Goal: Information Seeking & Learning: Learn about a topic

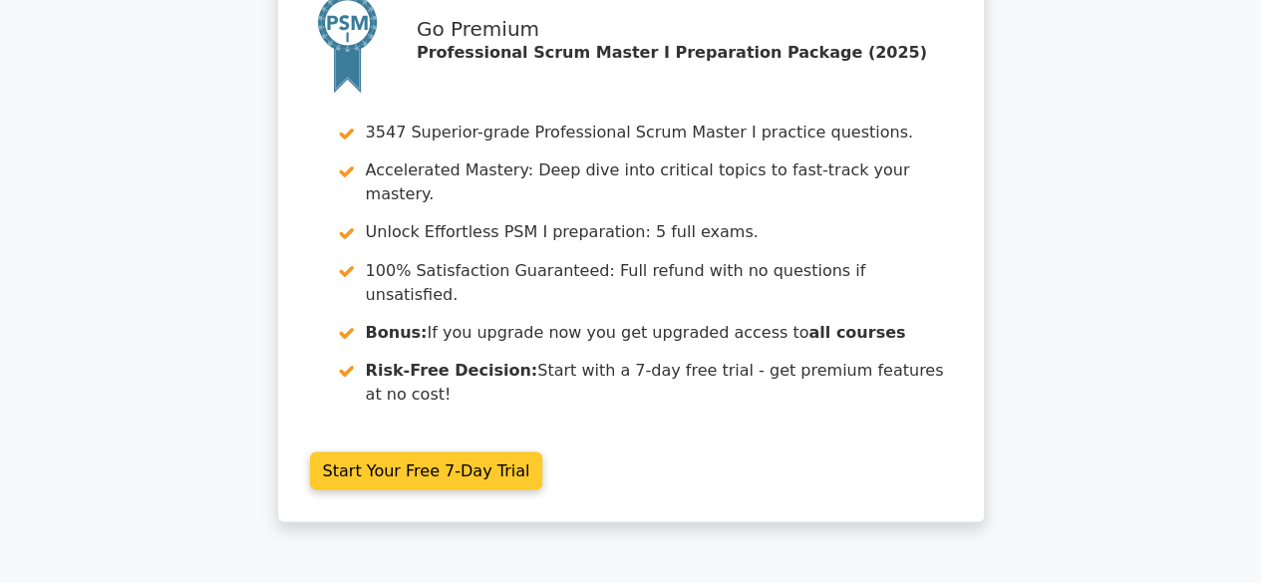
scroll to position [5511, 0]
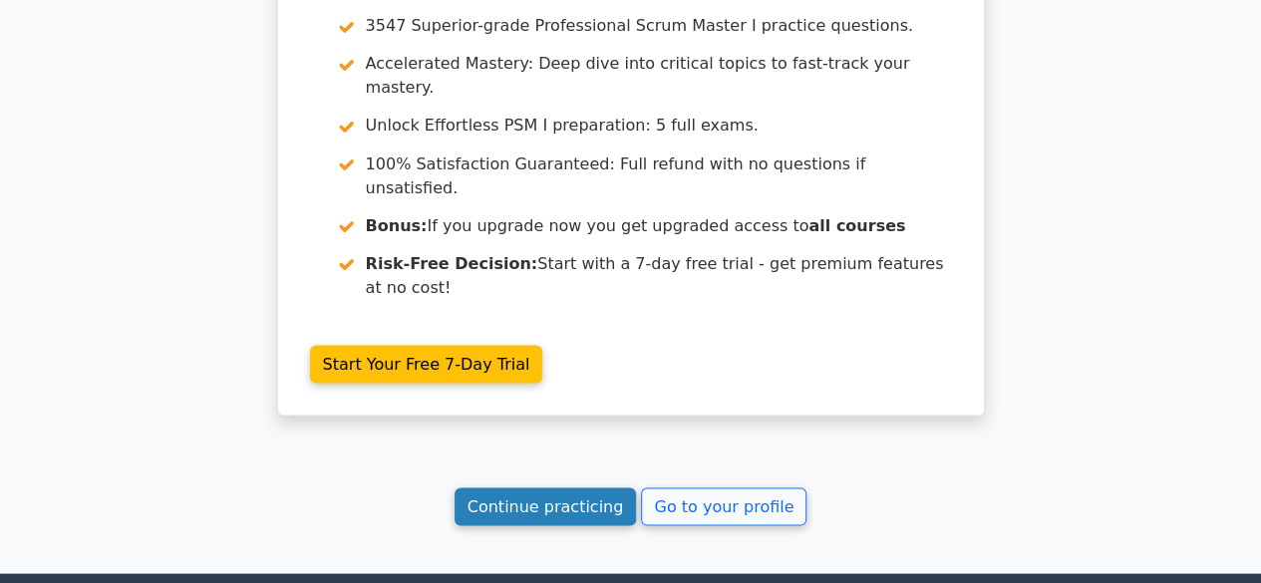
click at [523, 487] on link "Continue practicing" at bounding box center [546, 506] width 182 height 38
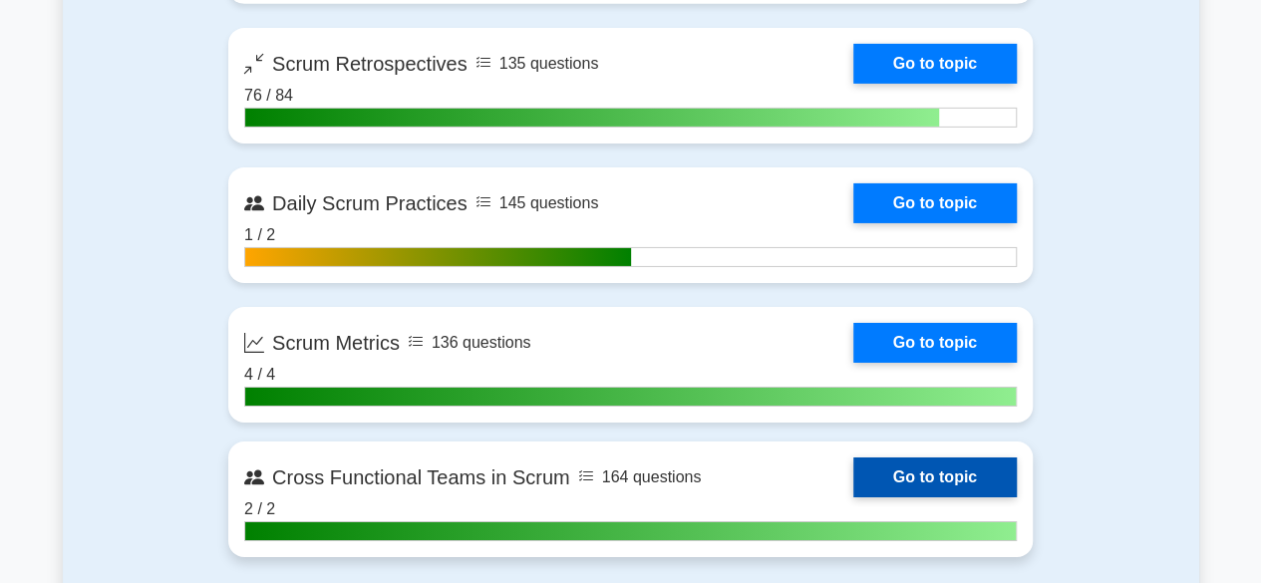
scroll to position [3190, 0]
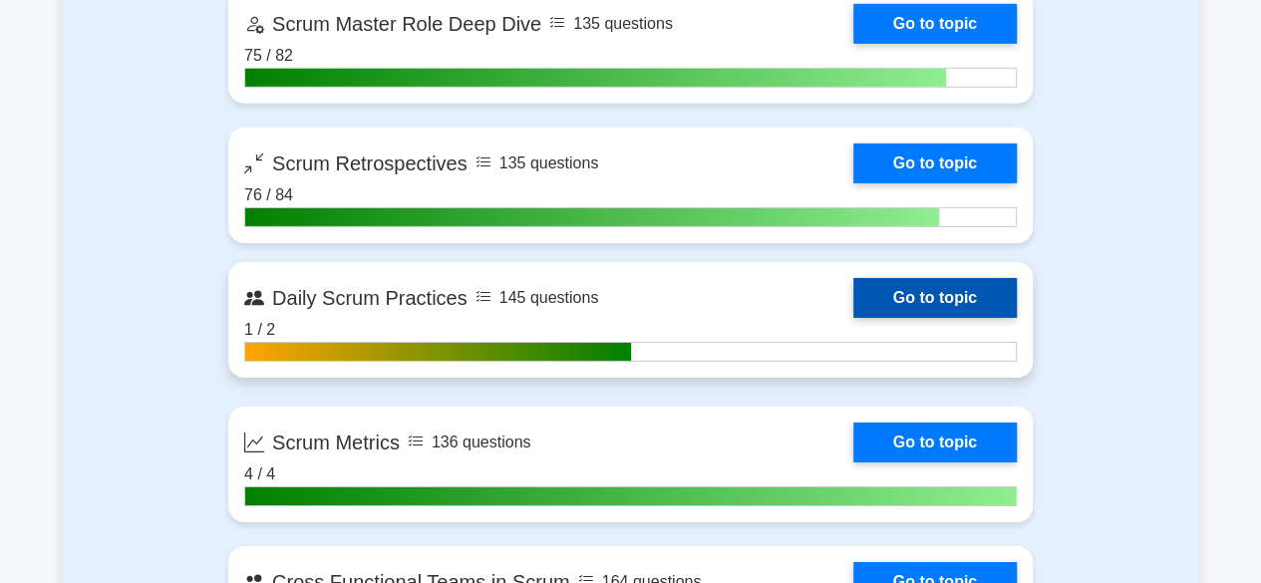
click at [911, 283] on link "Go to topic" at bounding box center [934, 298] width 163 height 40
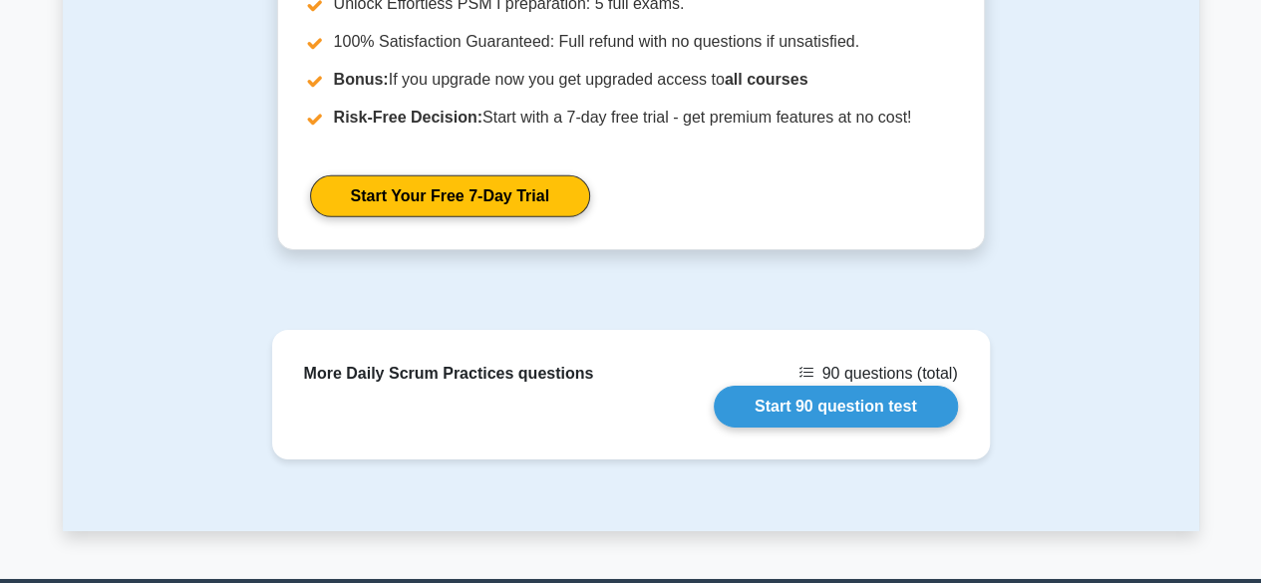
scroll to position [3090, 0]
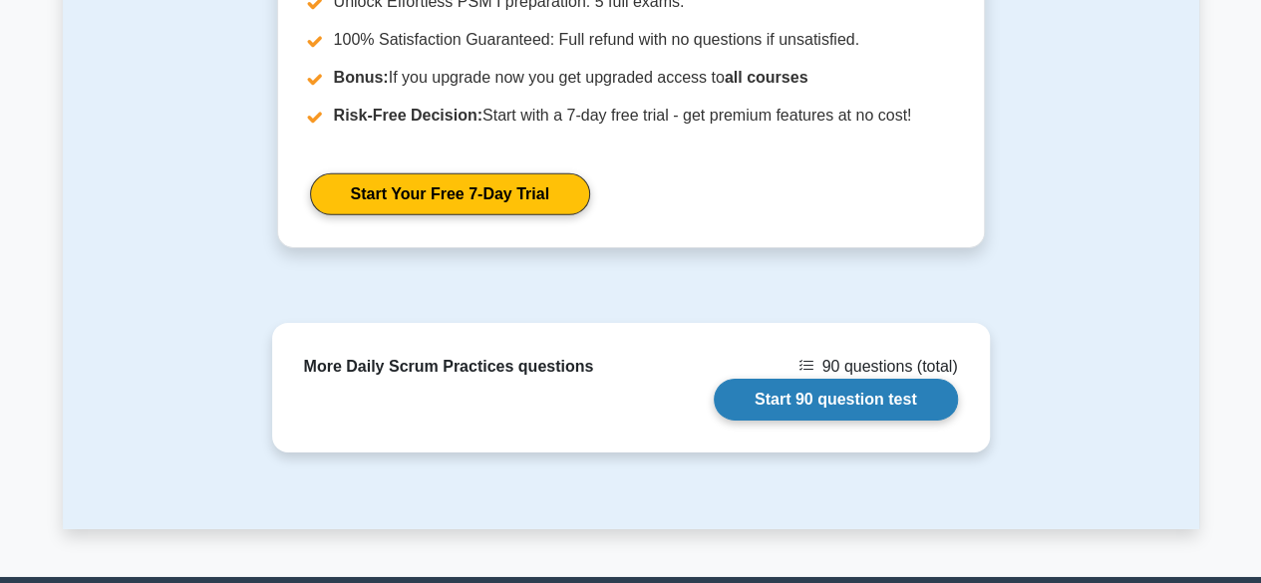
click at [865, 379] on link "Start 90 question test" at bounding box center [836, 400] width 244 height 42
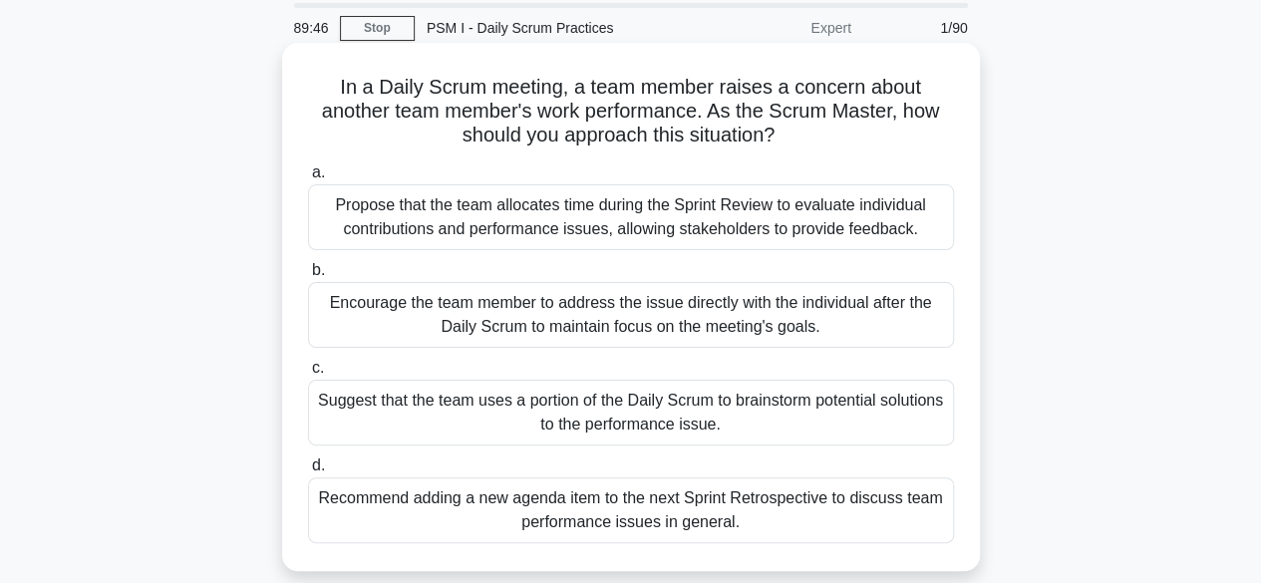
scroll to position [100, 0]
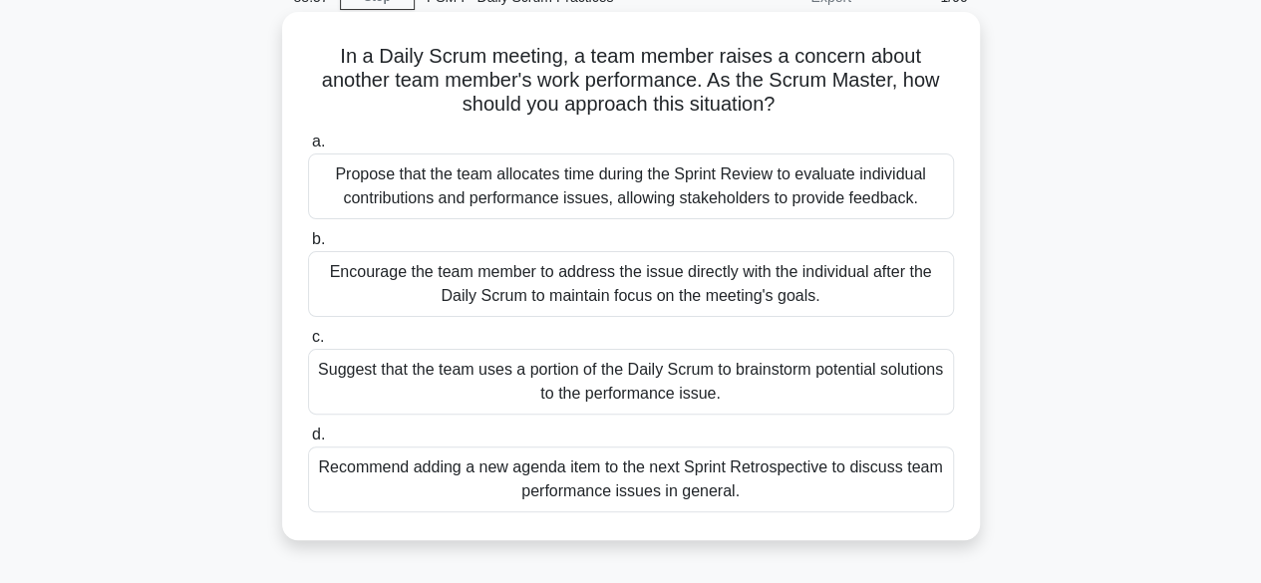
click at [593, 282] on div "Encourage the team member to address the issue directly with the individual aft…" at bounding box center [631, 284] width 646 height 66
click at [308, 246] on input "b. Encourage the team member to address the issue directly with the individual …" at bounding box center [308, 239] width 0 height 13
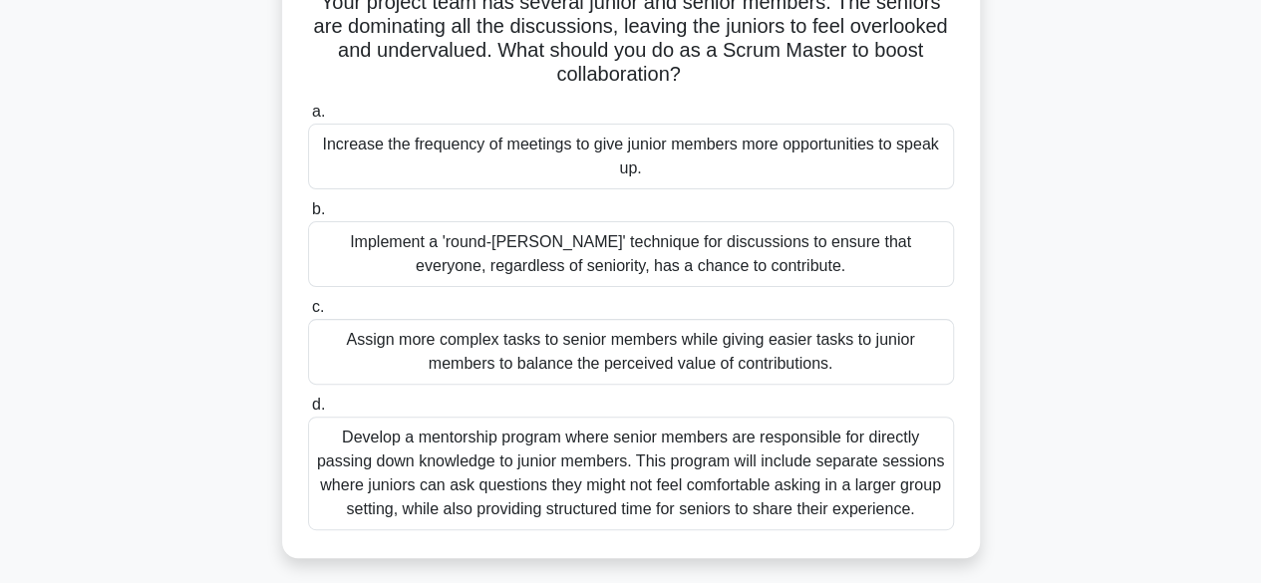
scroll to position [199, 0]
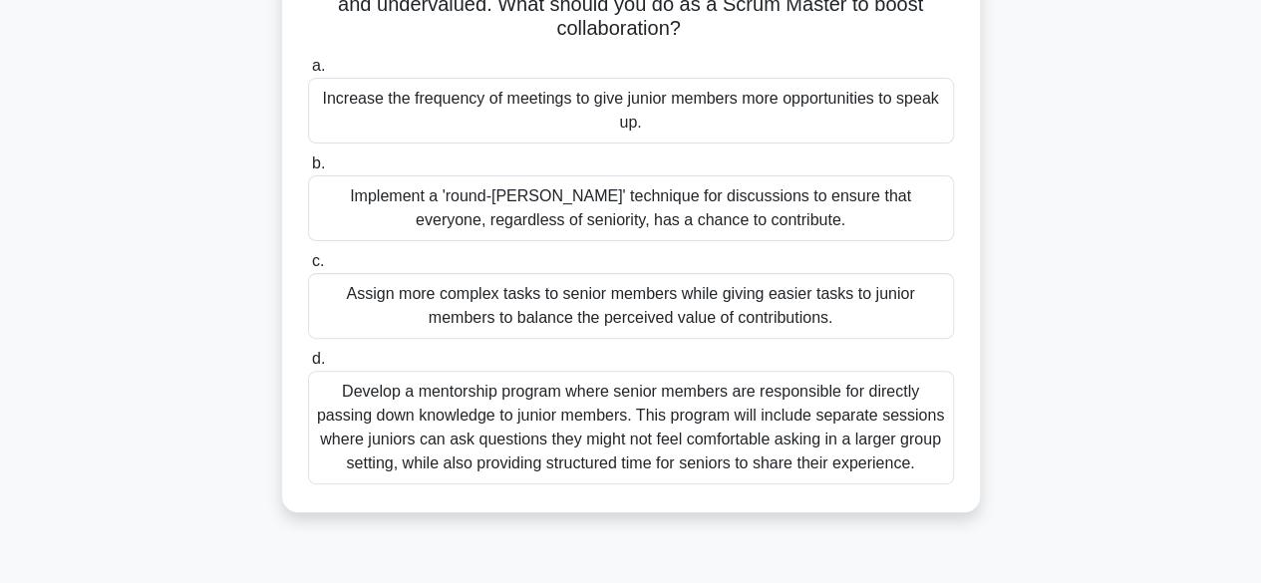
click at [585, 204] on div "Implement a 'round-robin' technique for discussions to ensure that everyone, re…" at bounding box center [631, 208] width 646 height 66
click at [308, 170] on input "b. Implement a 'round-robin' technique for discussions to ensure that everyone,…" at bounding box center [308, 164] width 0 height 13
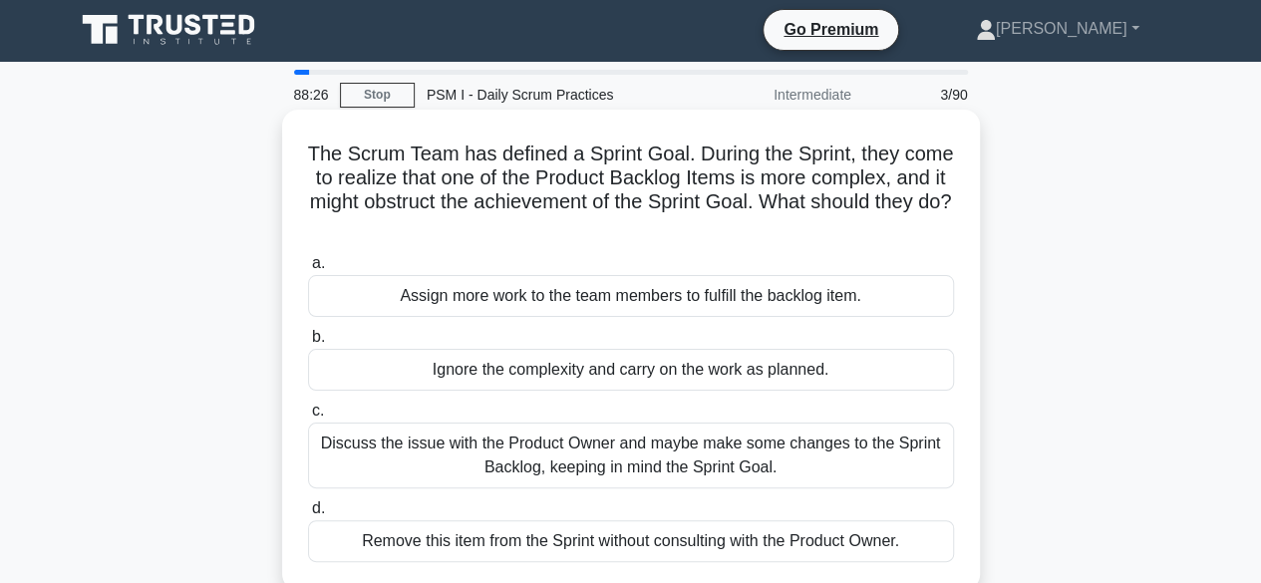
scroll to position [0, 0]
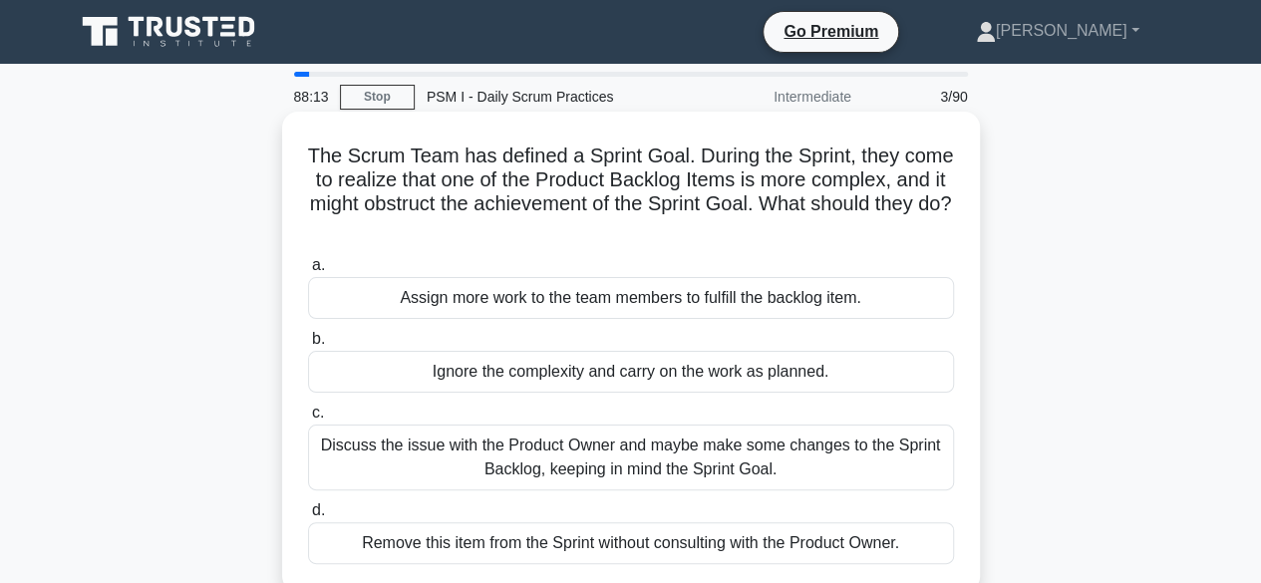
click at [690, 460] on div "Discuss the issue with the Product Owner and maybe make some changes to the Spr…" at bounding box center [631, 458] width 646 height 66
click at [308, 420] on input "c. Discuss the issue with the Product Owner and maybe make some changes to the …" at bounding box center [308, 413] width 0 height 13
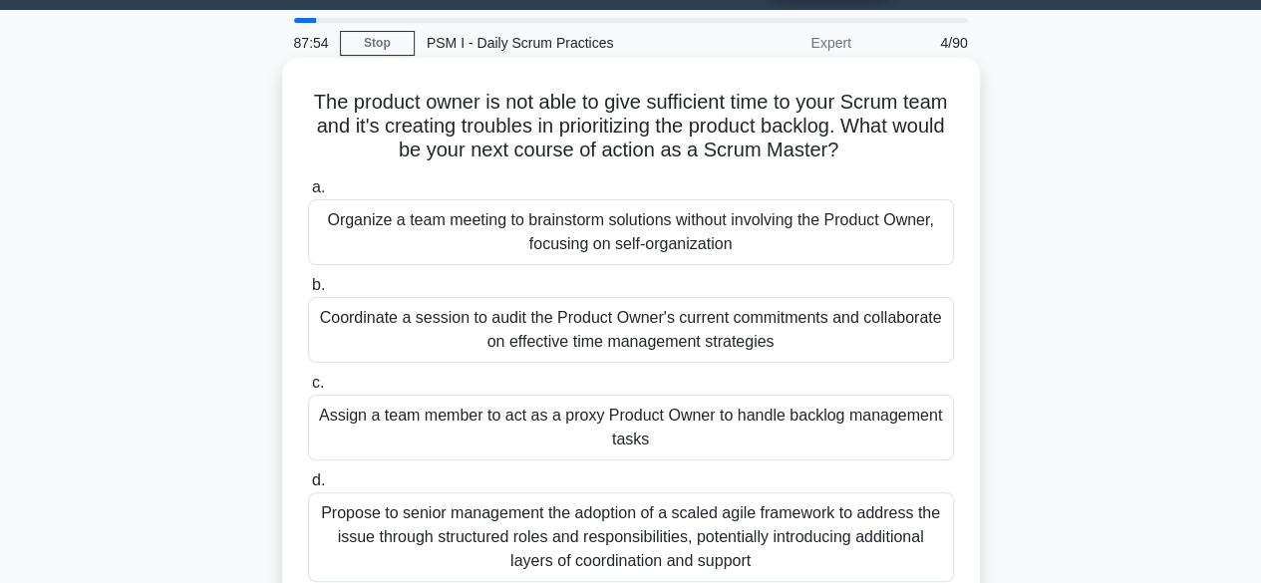
scroll to position [100, 0]
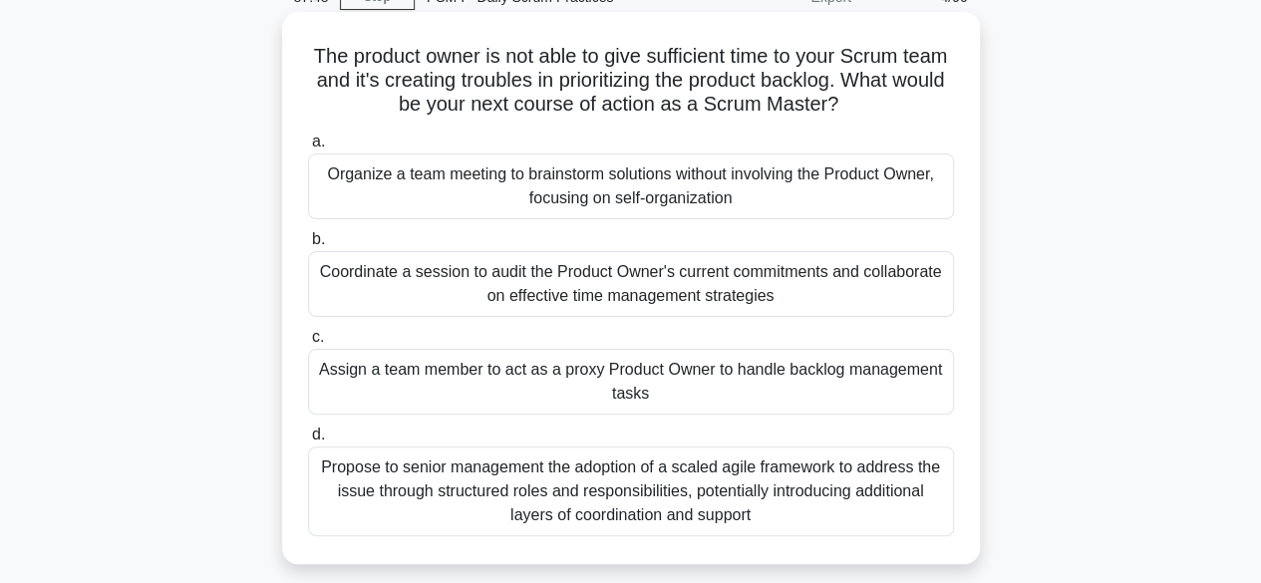
click at [623, 281] on div "Coordinate a session to audit the Product Owner's current commitments and colla…" at bounding box center [631, 284] width 646 height 66
click at [308, 246] on input "b. Coordinate a session to audit the Product Owner's current commitments and co…" at bounding box center [308, 239] width 0 height 13
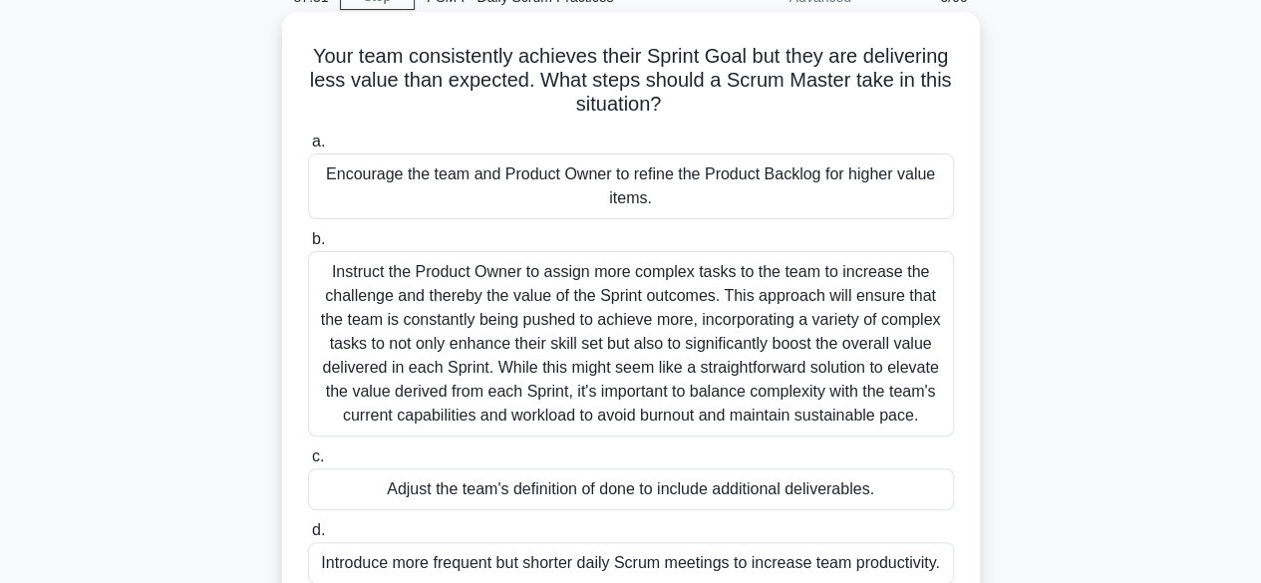
click at [676, 182] on div "Encourage the team and Product Owner to refine the Product Backlog for higher v…" at bounding box center [631, 187] width 646 height 66
click at [308, 149] on input "a. Encourage the team and Product Owner to refine the Product Backlog for highe…" at bounding box center [308, 142] width 0 height 13
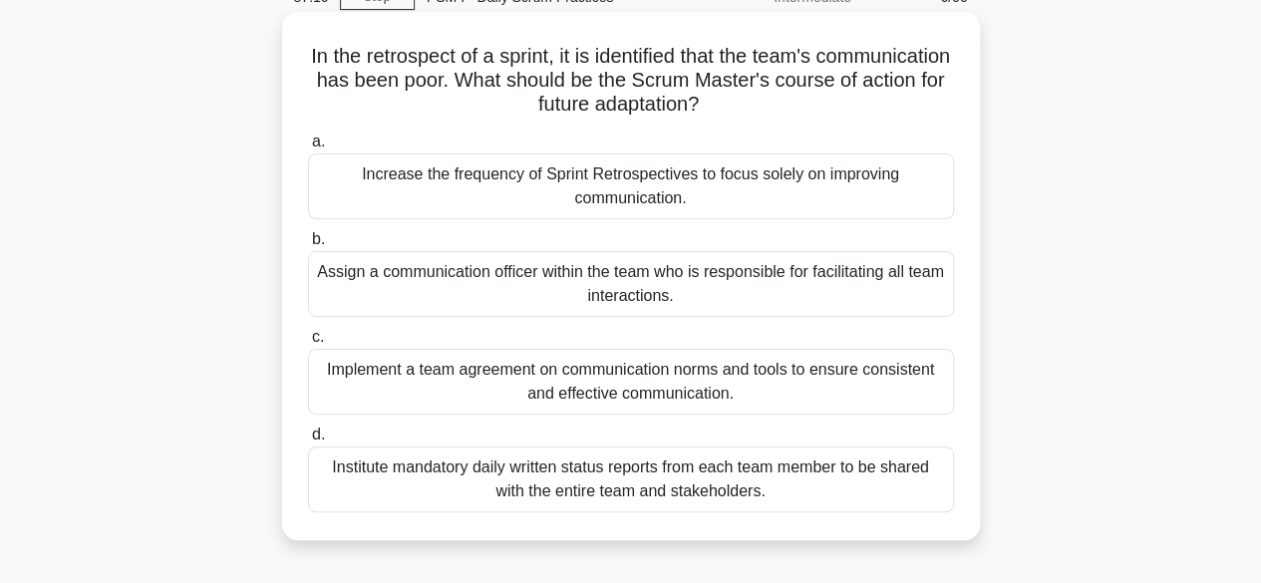
click at [631, 371] on div "Implement a team agreement on communication norms and tools to ensure consisten…" at bounding box center [631, 382] width 646 height 66
click at [308, 344] on input "c. Implement a team agreement on communication norms and tools to ensure consis…" at bounding box center [308, 337] width 0 height 13
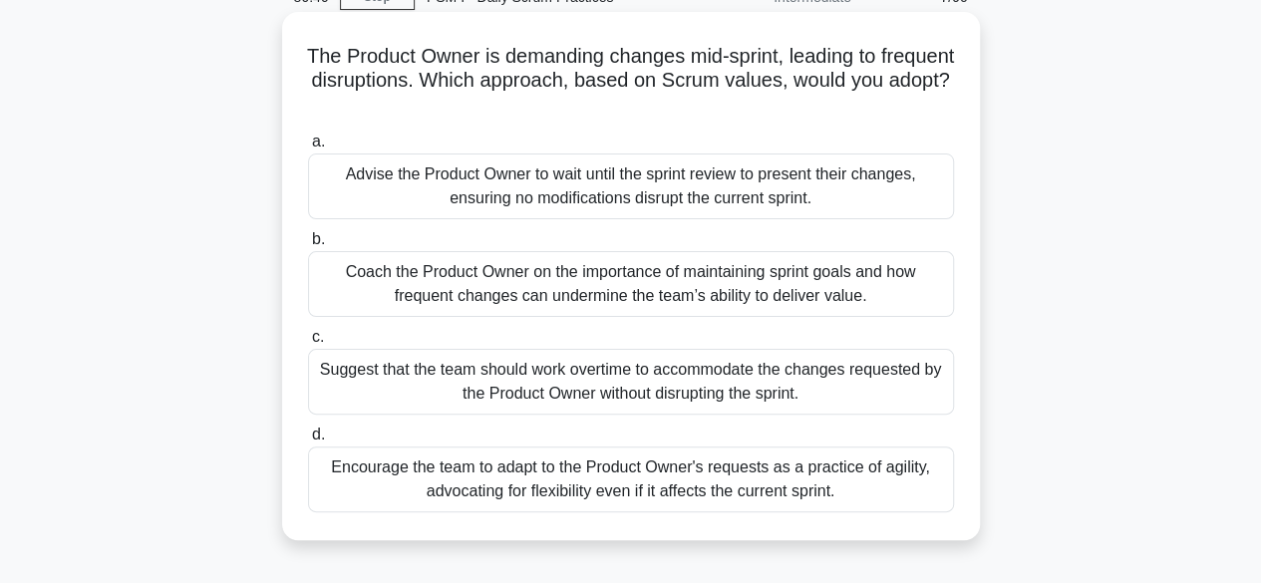
click at [627, 282] on div "Coach the Product Owner on the importance of maintaining sprint goals and how f…" at bounding box center [631, 284] width 646 height 66
click at [308, 246] on input "b. Coach the Product Owner on the importance of maintaining sprint goals and ho…" at bounding box center [308, 239] width 0 height 13
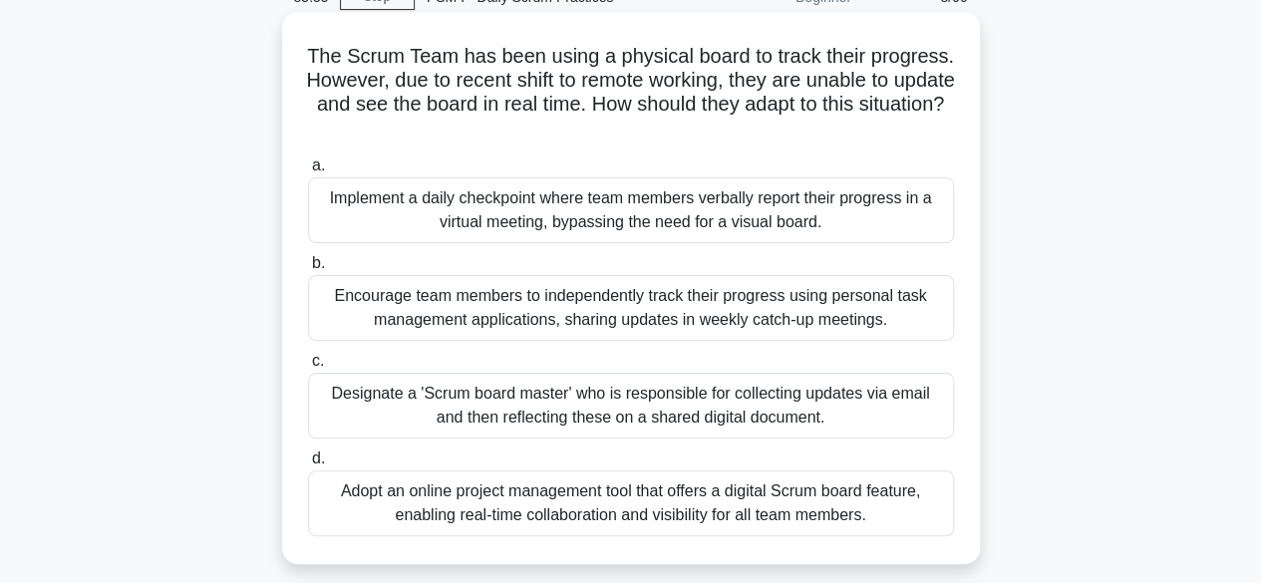
click at [623, 507] on div "Adopt an online project management tool that offers a digital Scrum board featu…" at bounding box center [631, 504] width 646 height 66
click at [308, 466] on input "d. Adopt an online project management tool that offers a digital Scrum board fe…" at bounding box center [308, 459] width 0 height 13
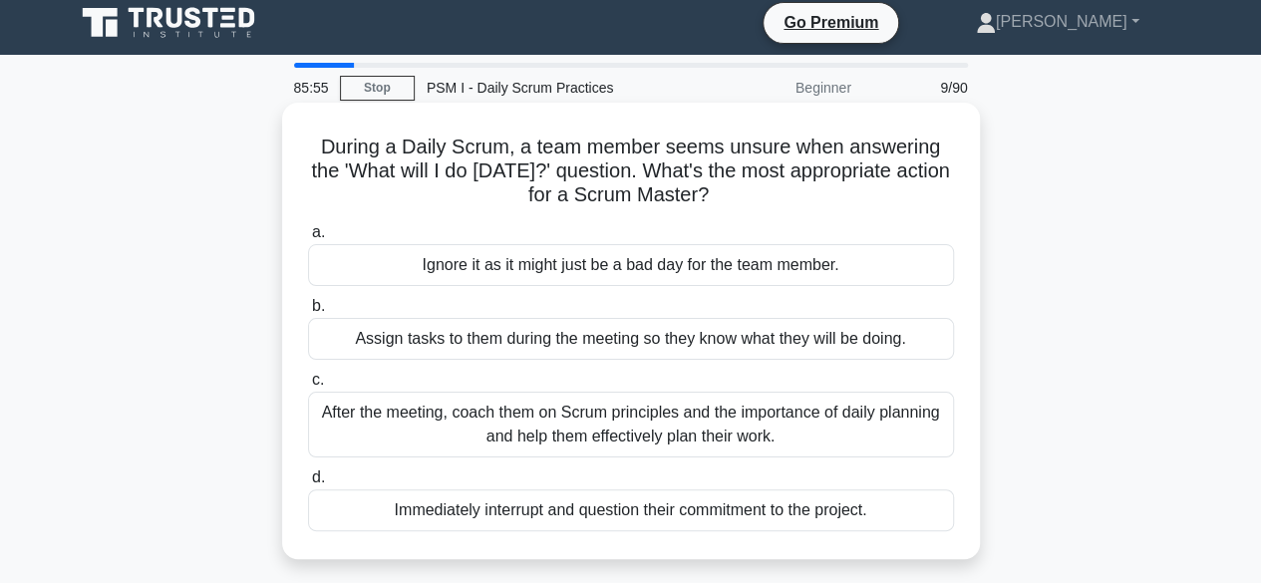
scroll to position [0, 0]
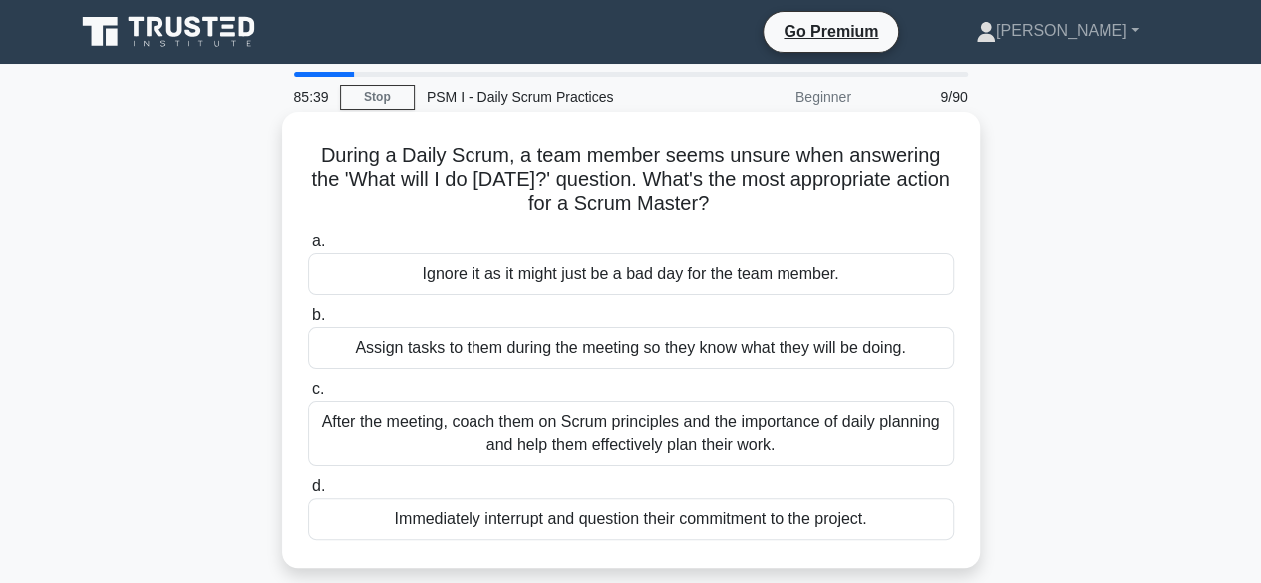
click at [608, 432] on div "After the meeting, coach them on Scrum principles and the importance of daily p…" at bounding box center [631, 434] width 646 height 66
click at [308, 396] on input "c. After the meeting, coach them on Scrum principles and the importance of dail…" at bounding box center [308, 389] width 0 height 13
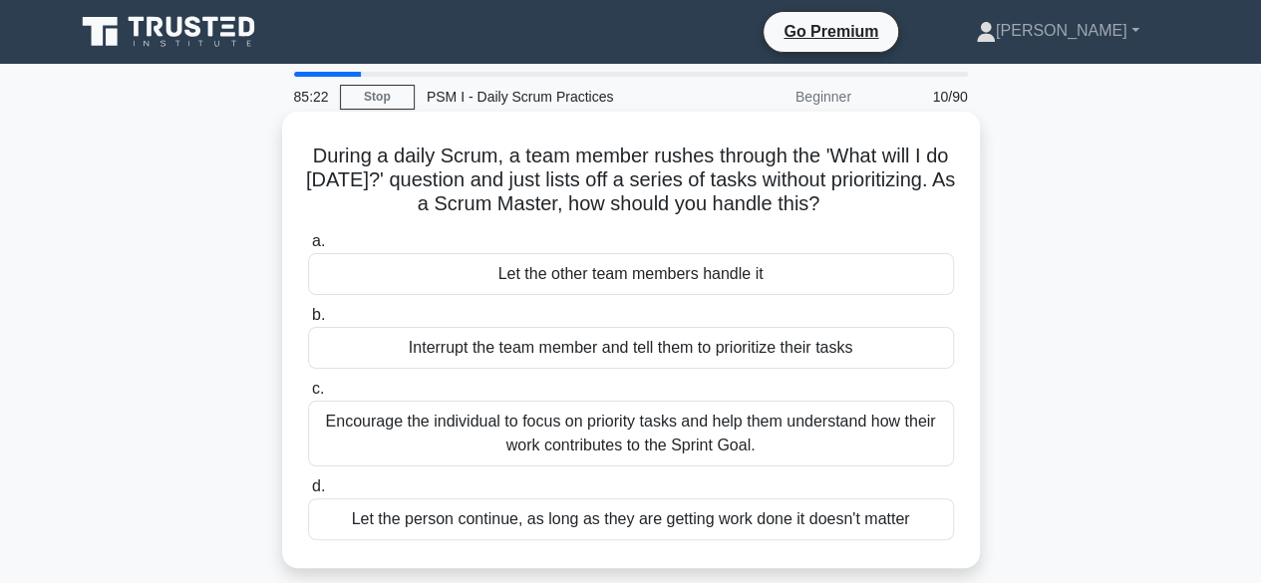
click at [625, 433] on div "Encourage the individual to focus on priority tasks and help them understand ho…" at bounding box center [631, 434] width 646 height 66
click at [308, 396] on input "c. Encourage the individual to focus on priority tasks and help them understand…" at bounding box center [308, 389] width 0 height 13
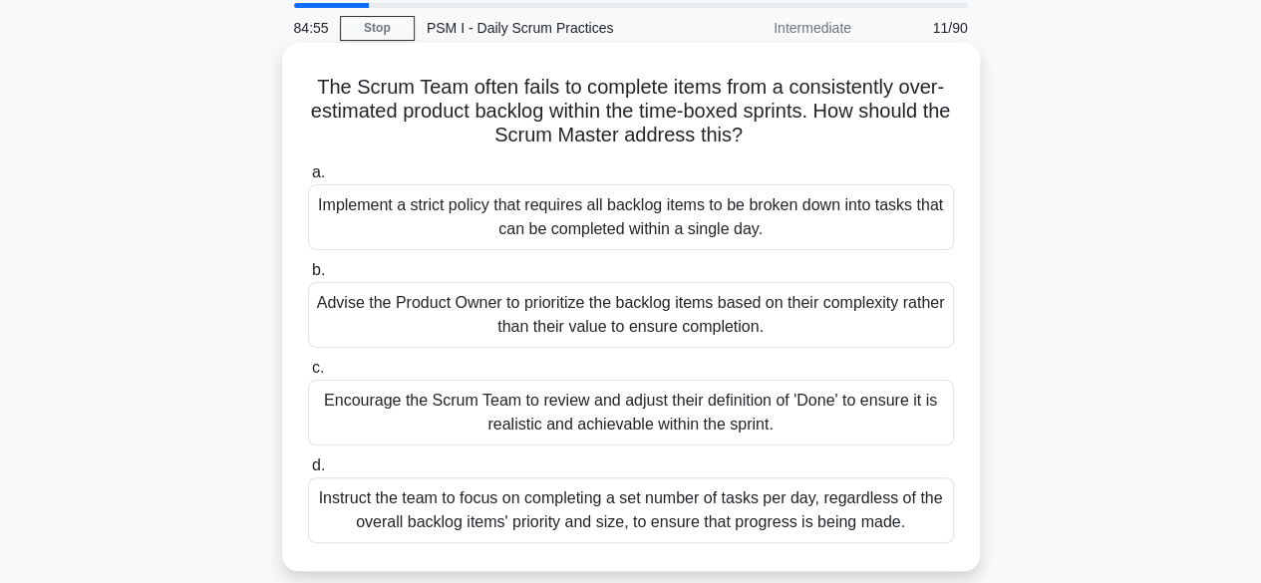
scroll to position [100, 0]
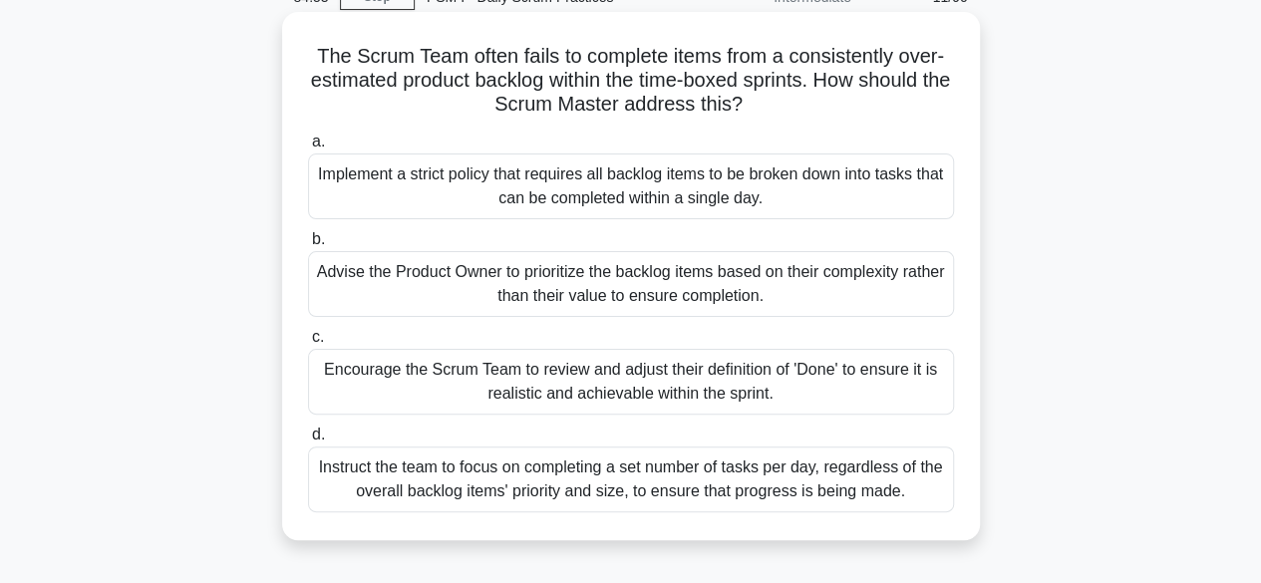
click at [702, 376] on div "Encourage the Scrum Team to review and adjust their definition of 'Done' to ens…" at bounding box center [631, 382] width 646 height 66
click at [308, 344] on input "c. Encourage the Scrum Team to review and adjust their definition of 'Done' to …" at bounding box center [308, 337] width 0 height 13
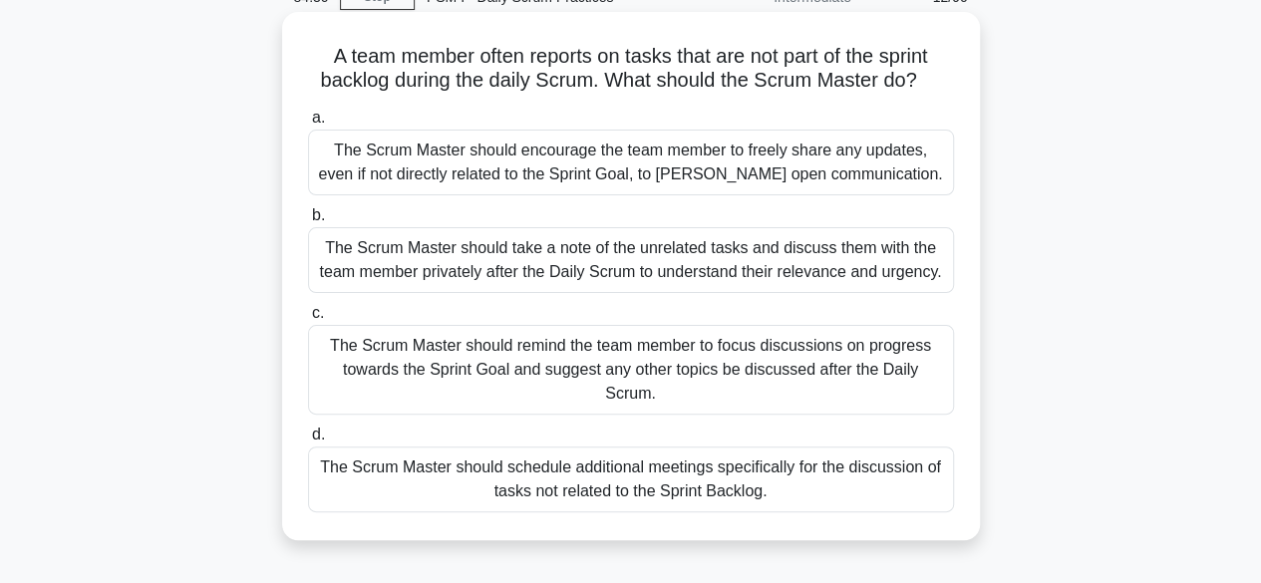
click at [610, 352] on div "The Scrum Master should remind the team member to focus discussions on progress…" at bounding box center [631, 370] width 646 height 90
click at [308, 320] on input "c. The Scrum Master should remind the team member to focus discussions on progr…" at bounding box center [308, 313] width 0 height 13
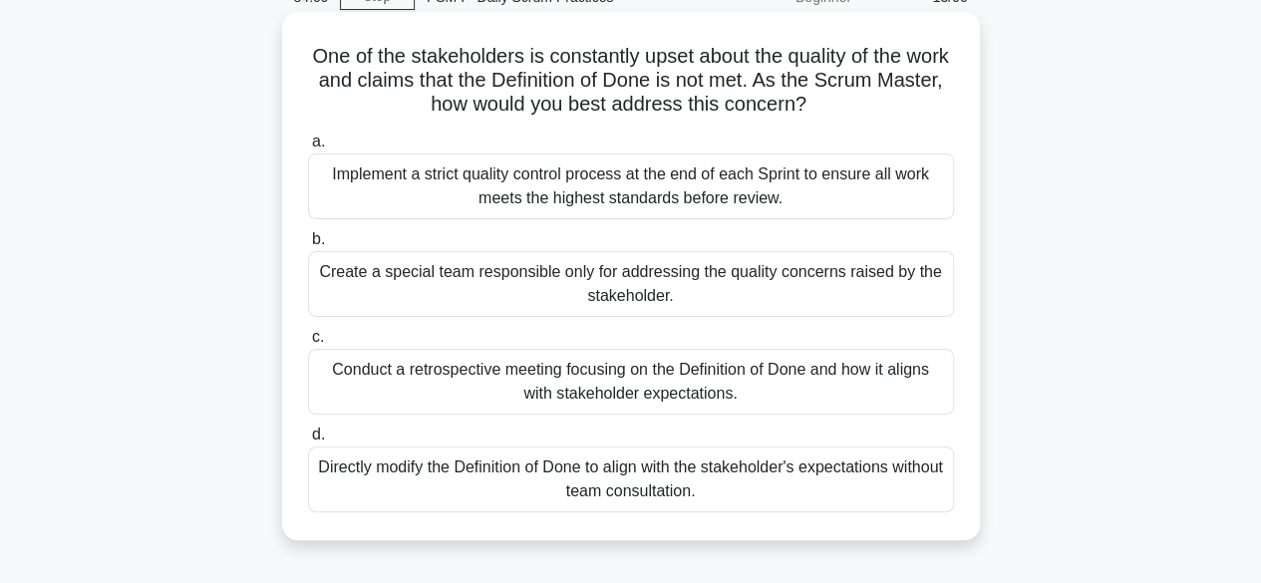
click at [681, 378] on div "Conduct a retrospective meeting focusing on the Definition of Done and how it a…" at bounding box center [631, 382] width 646 height 66
click at [308, 344] on input "c. Conduct a retrospective meeting focusing on the Definition of Done and how i…" at bounding box center [308, 337] width 0 height 13
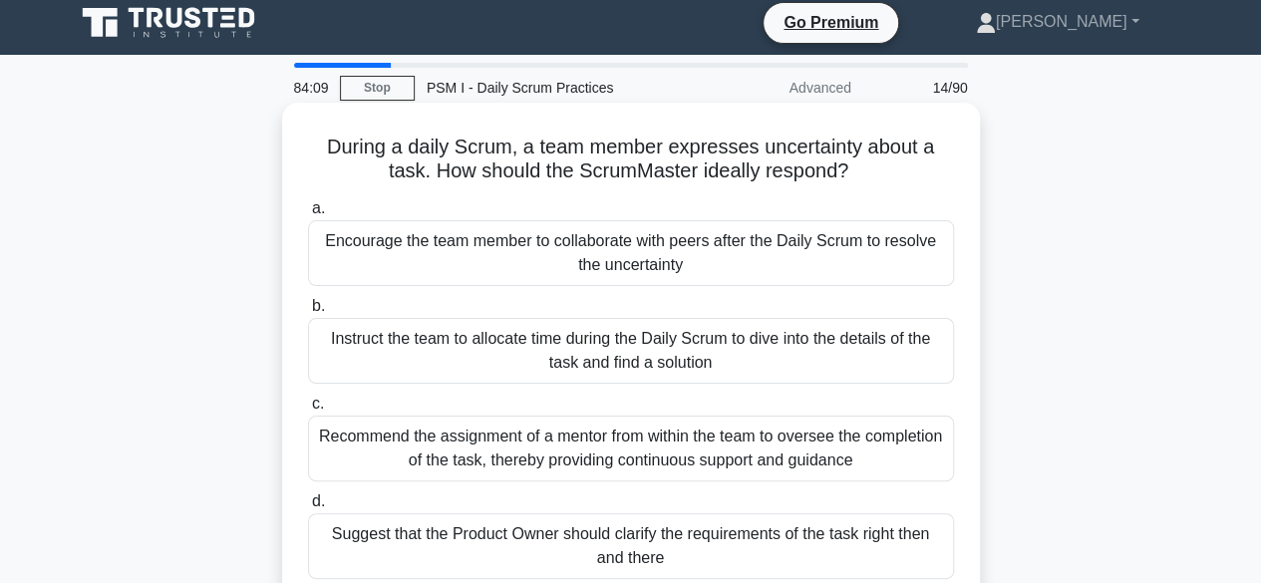
scroll to position [0, 0]
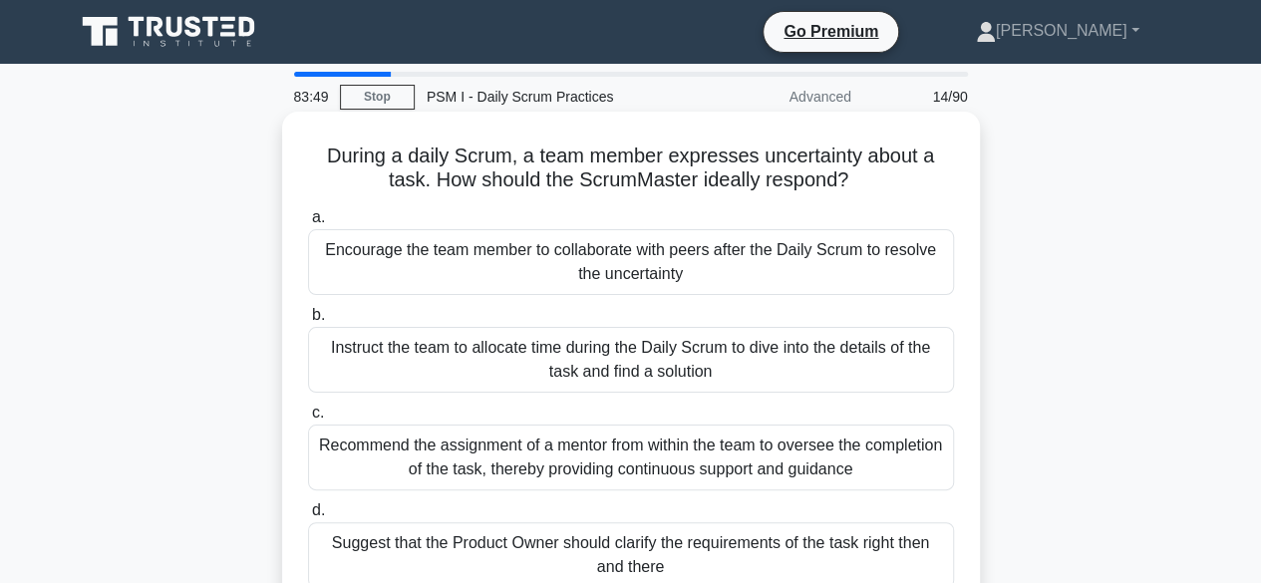
click at [578, 248] on div "Encourage the team member to collaborate with peers after the Daily Scrum to re…" at bounding box center [631, 262] width 646 height 66
click at [308, 224] on input "a. Encourage the team member to collaborate with peers after the Daily Scrum to…" at bounding box center [308, 217] width 0 height 13
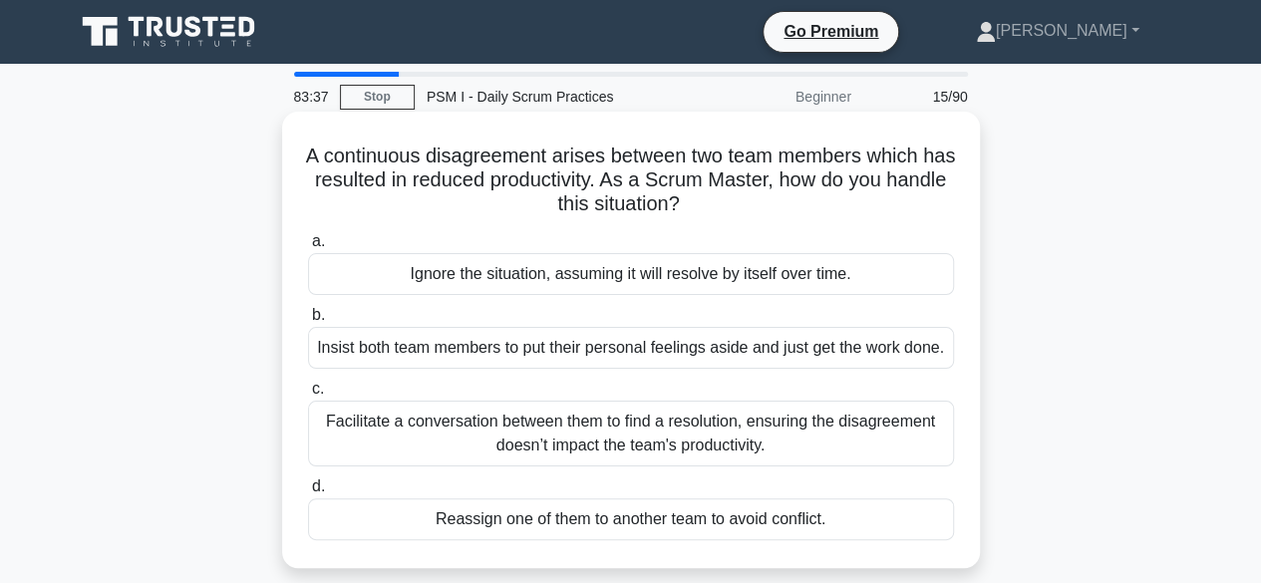
click at [672, 457] on div "Facilitate a conversation between them to find a resolution, ensuring the disag…" at bounding box center [631, 434] width 646 height 66
click at [308, 396] on input "c. Facilitate a conversation between them to find a resolution, ensuring the di…" at bounding box center [308, 389] width 0 height 13
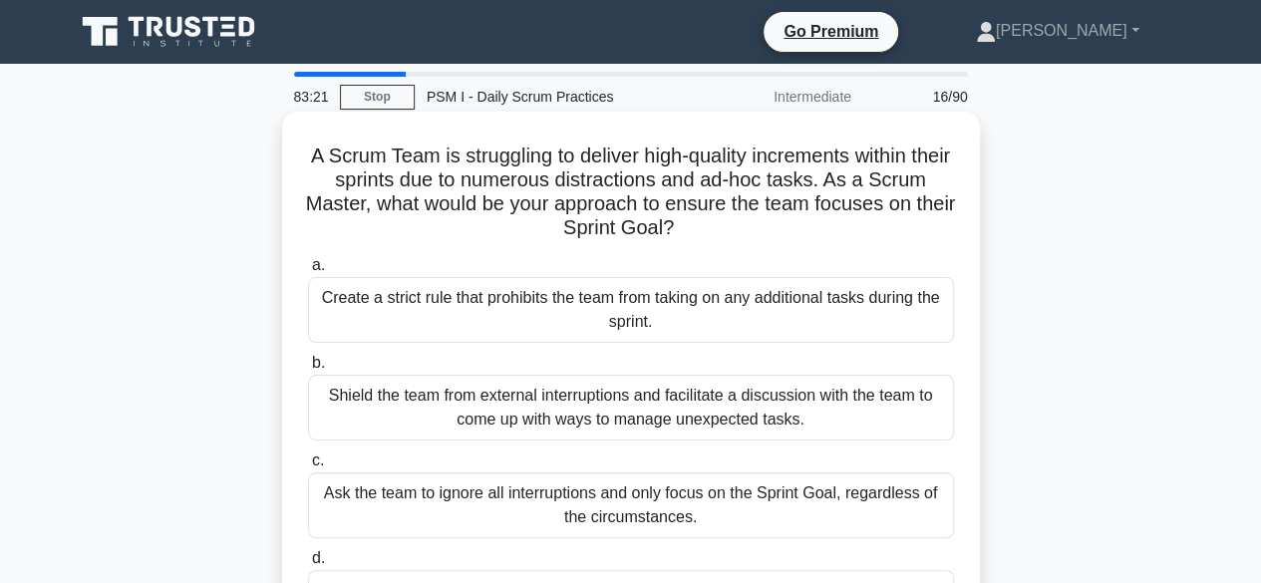
scroll to position [100, 0]
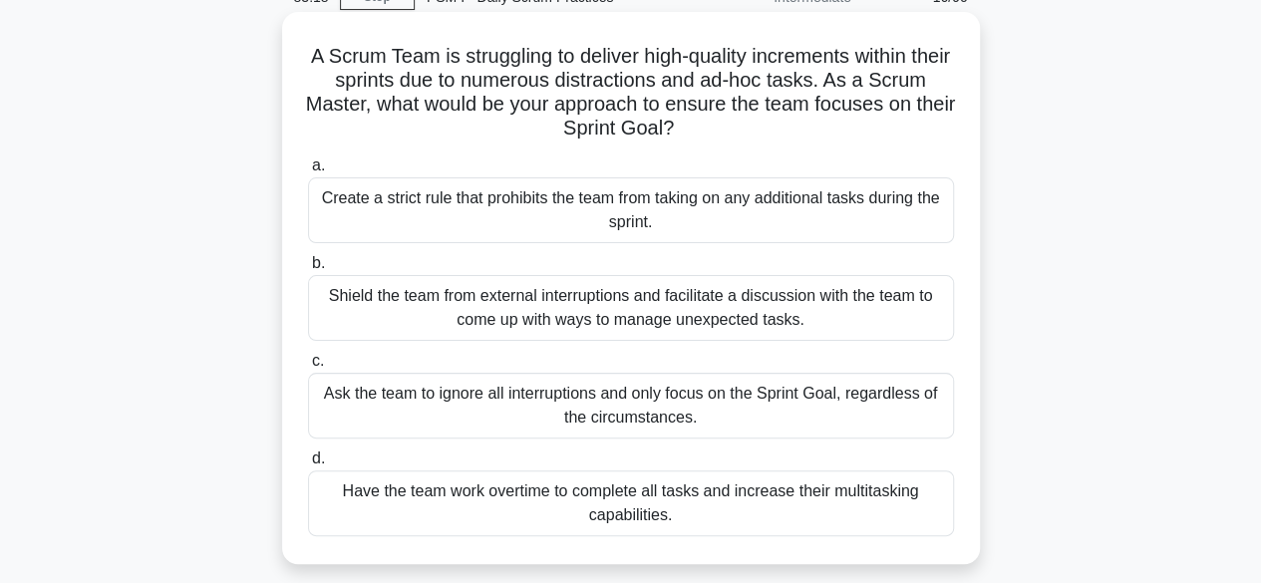
click at [649, 318] on div "Shield the team from external interruptions and facilitate a discussion with th…" at bounding box center [631, 308] width 646 height 66
click at [308, 270] on input "b. Shield the team from external interruptions and facilitate a discussion with…" at bounding box center [308, 263] width 0 height 13
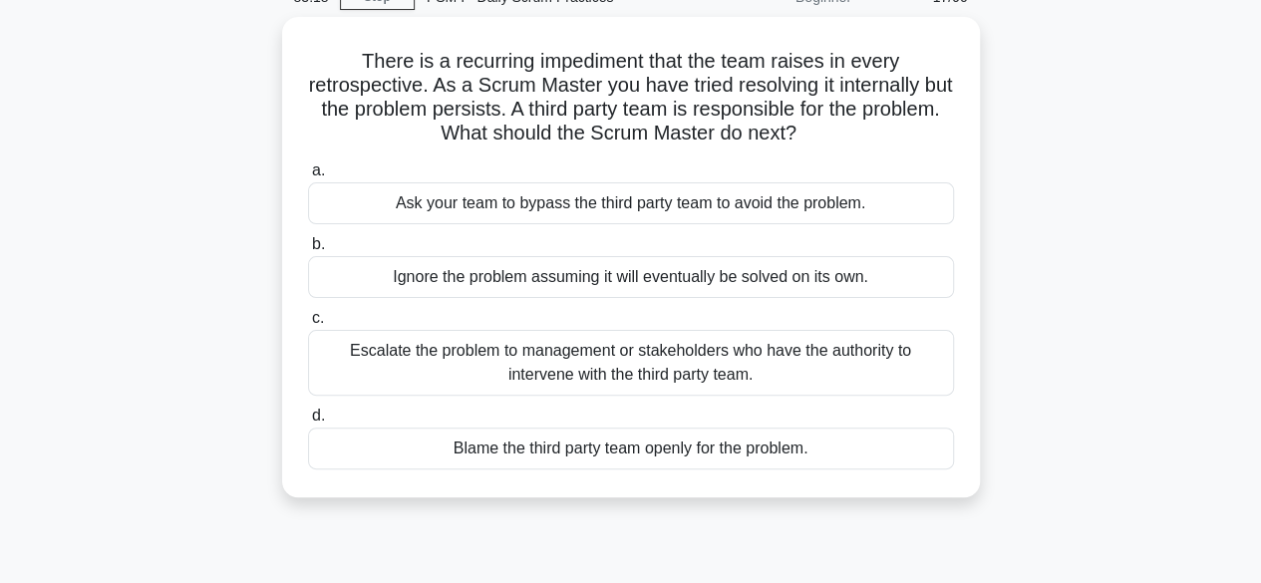
scroll to position [0, 0]
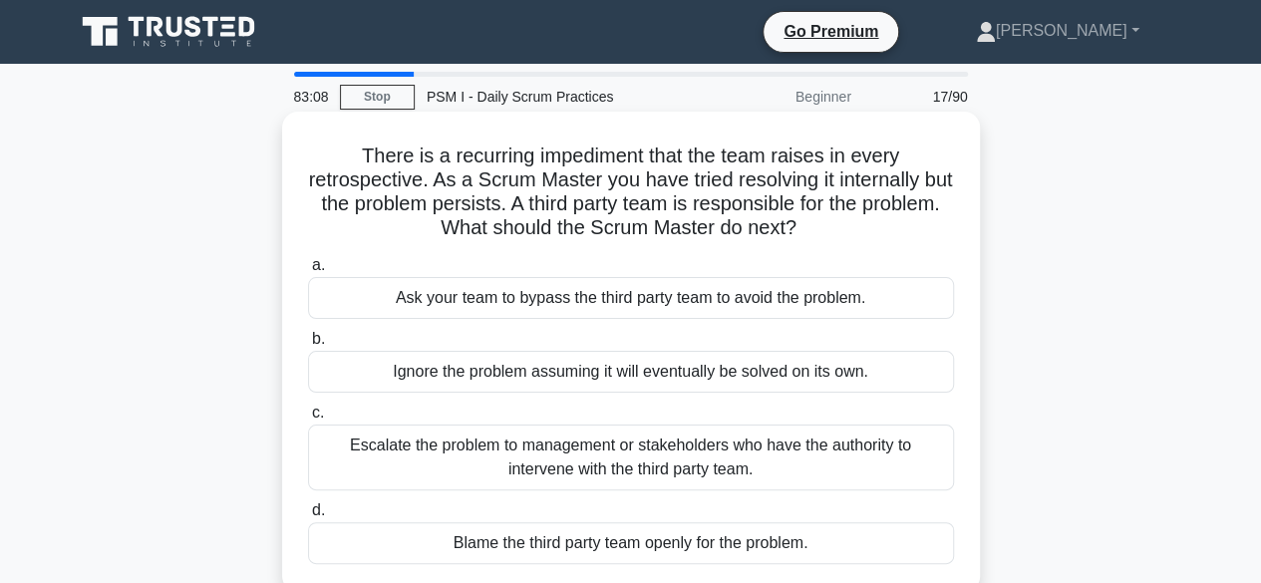
click at [629, 466] on div "Escalate the problem to management or stakeholders who have the authority to in…" at bounding box center [631, 458] width 646 height 66
click at [308, 420] on input "c. Escalate the problem to management or stakeholders who have the authority to…" at bounding box center [308, 413] width 0 height 13
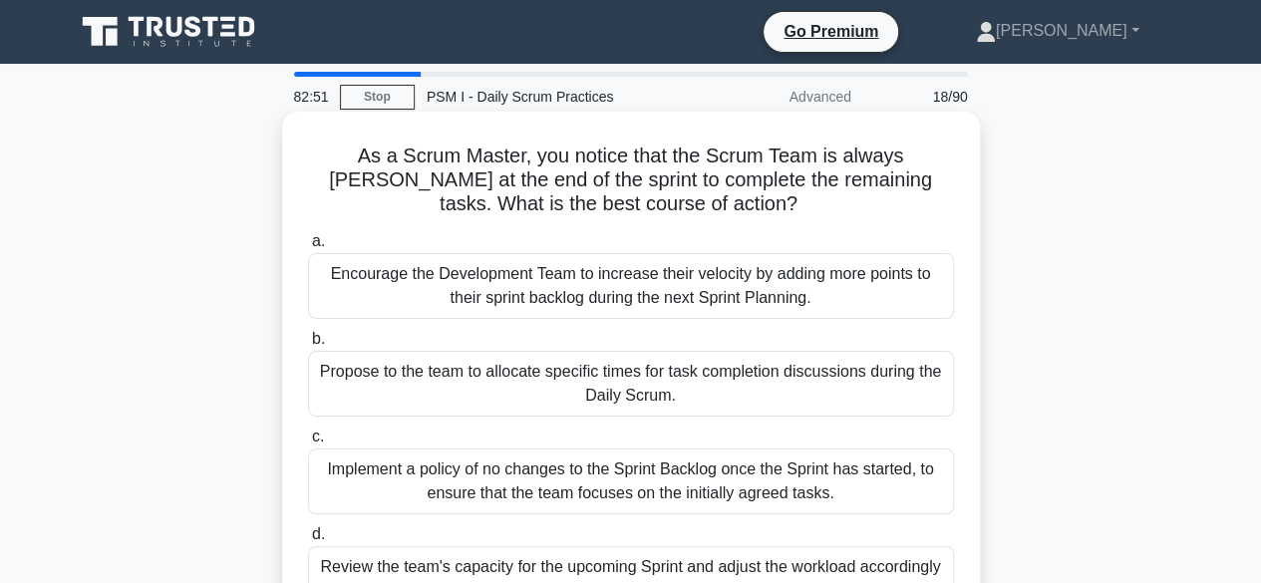
scroll to position [100, 0]
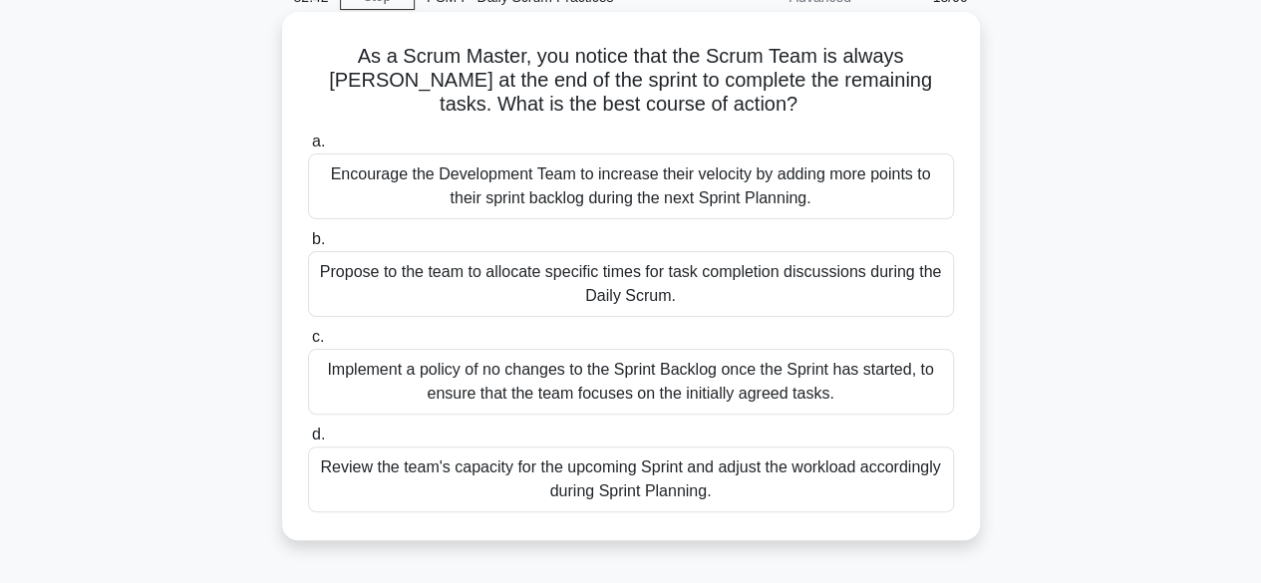
click at [669, 478] on div "Review the team's capacity for the upcoming Sprint and adjust the workload acco…" at bounding box center [631, 480] width 646 height 66
click at [308, 442] on input "d. Review the team's capacity for the upcoming Sprint and adjust the workload a…" at bounding box center [308, 435] width 0 height 13
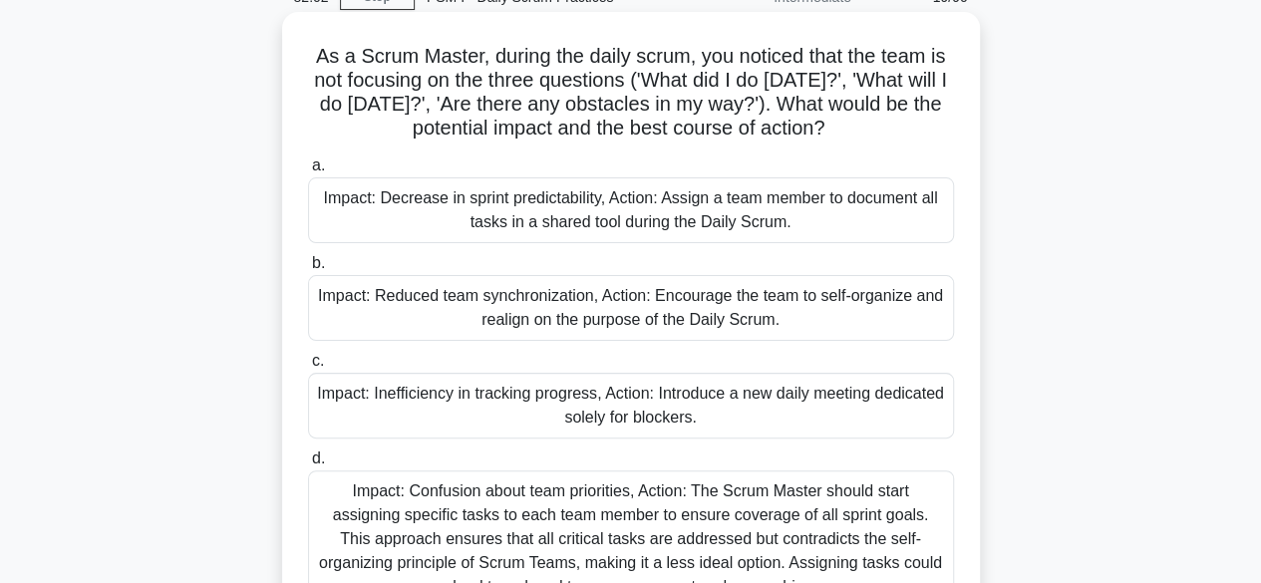
click at [649, 312] on div "Impact: Reduced team synchronization, Action: Encourage the team to self-organi…" at bounding box center [631, 308] width 646 height 66
click at [308, 270] on input "b. Impact: Reduced team synchronization, Action: Encourage the team to self-org…" at bounding box center [308, 263] width 0 height 13
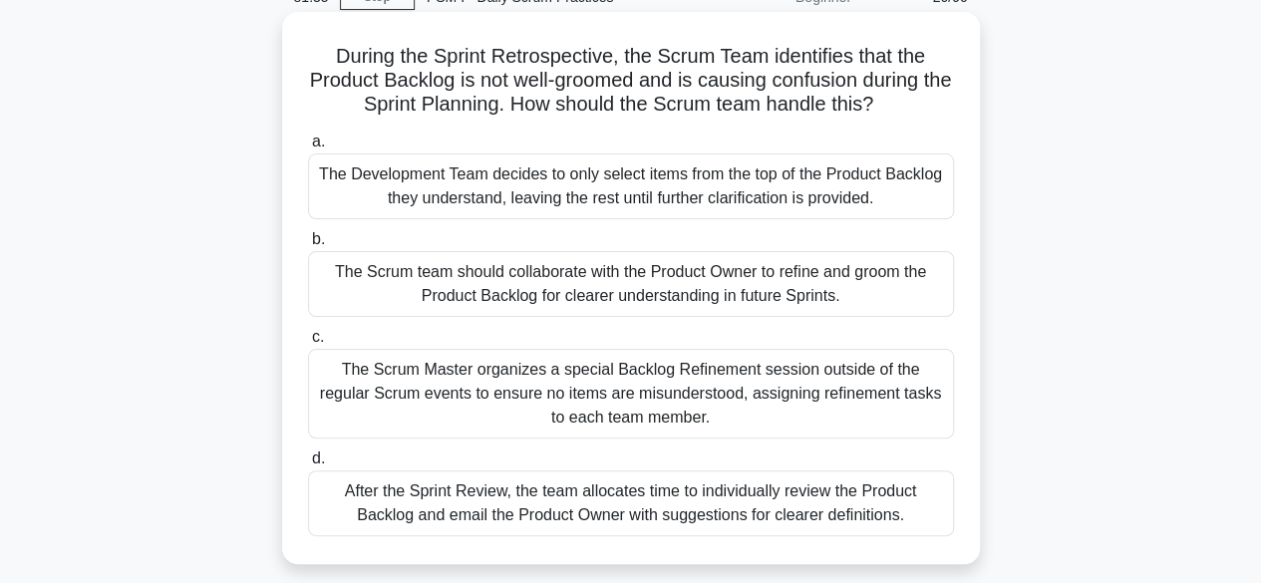
click at [634, 285] on div "The Scrum team should collaborate with the Product Owner to refine and groom th…" at bounding box center [631, 284] width 646 height 66
click at [308, 246] on input "b. The Scrum team should collaborate with the Product Owner to refine and groom…" at bounding box center [308, 239] width 0 height 13
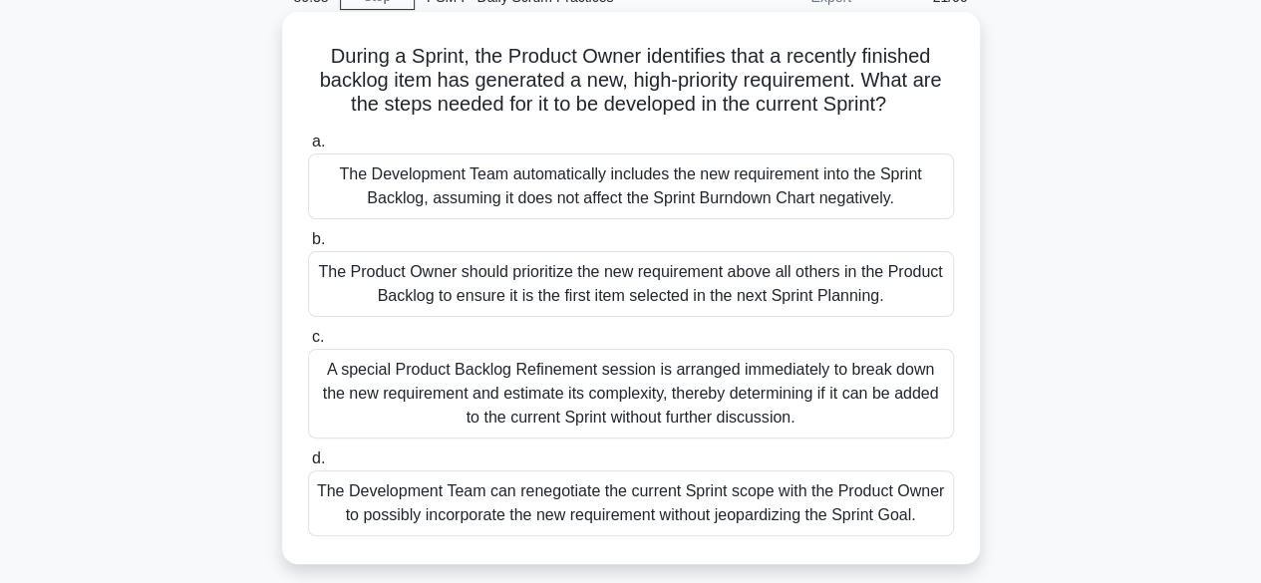
click at [678, 501] on div "The Development Team can renegotiate the current Sprint scope with the Product …" at bounding box center [631, 504] width 646 height 66
click at [308, 466] on input "d. The Development Team can renegotiate the current Sprint scope with the Produ…" at bounding box center [308, 459] width 0 height 13
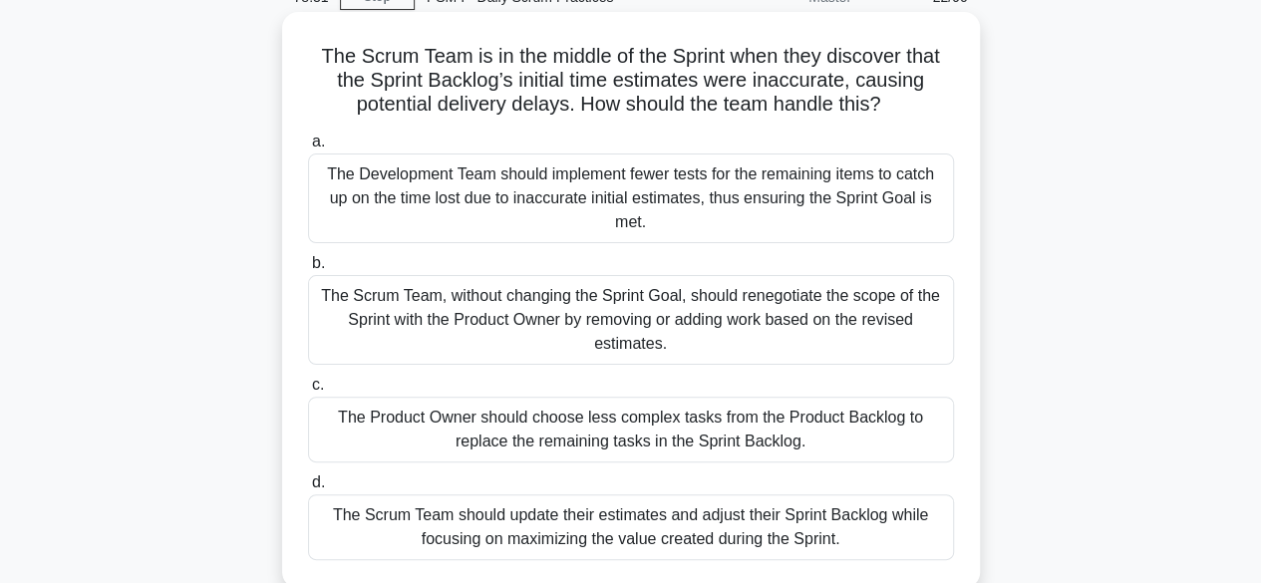
click at [720, 312] on div "The Scrum Team, without changing the Sprint Goal, should renegotiate the scope …" at bounding box center [631, 320] width 646 height 90
click at [308, 270] on input "b. The Scrum Team, without changing the Sprint Goal, should renegotiate the sco…" at bounding box center [308, 263] width 0 height 13
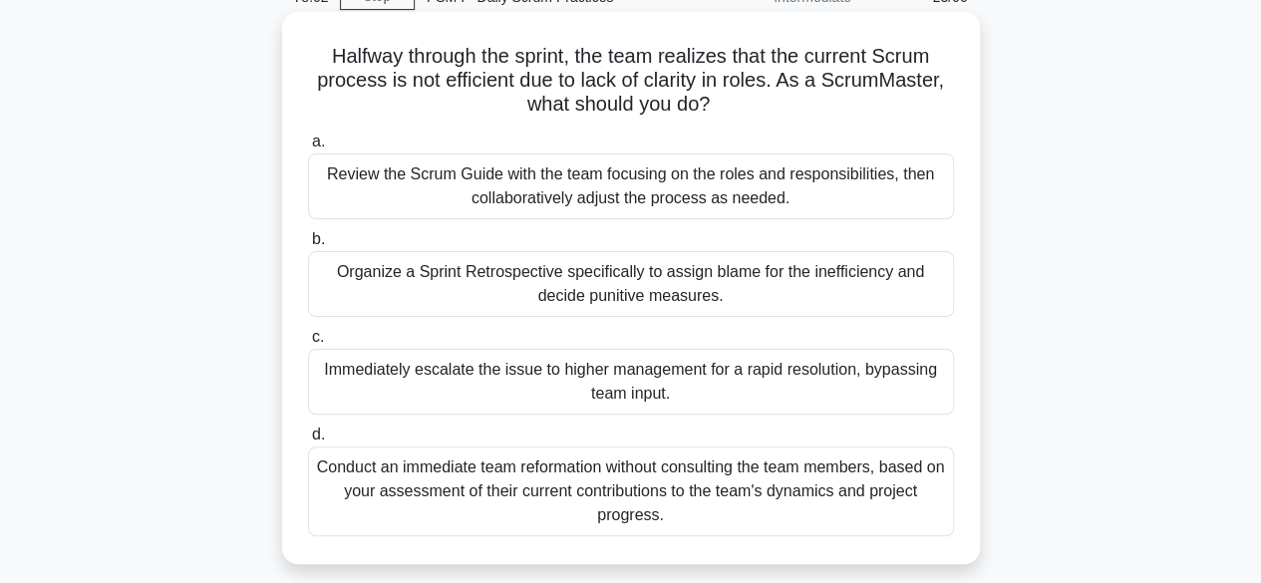
click at [614, 188] on div "Review the Scrum Guide with the team focusing on the roles and responsibilities…" at bounding box center [631, 187] width 646 height 66
click at [308, 149] on input "a. Review the Scrum Guide with the team focusing on the roles and responsibilit…" at bounding box center [308, 142] width 0 height 13
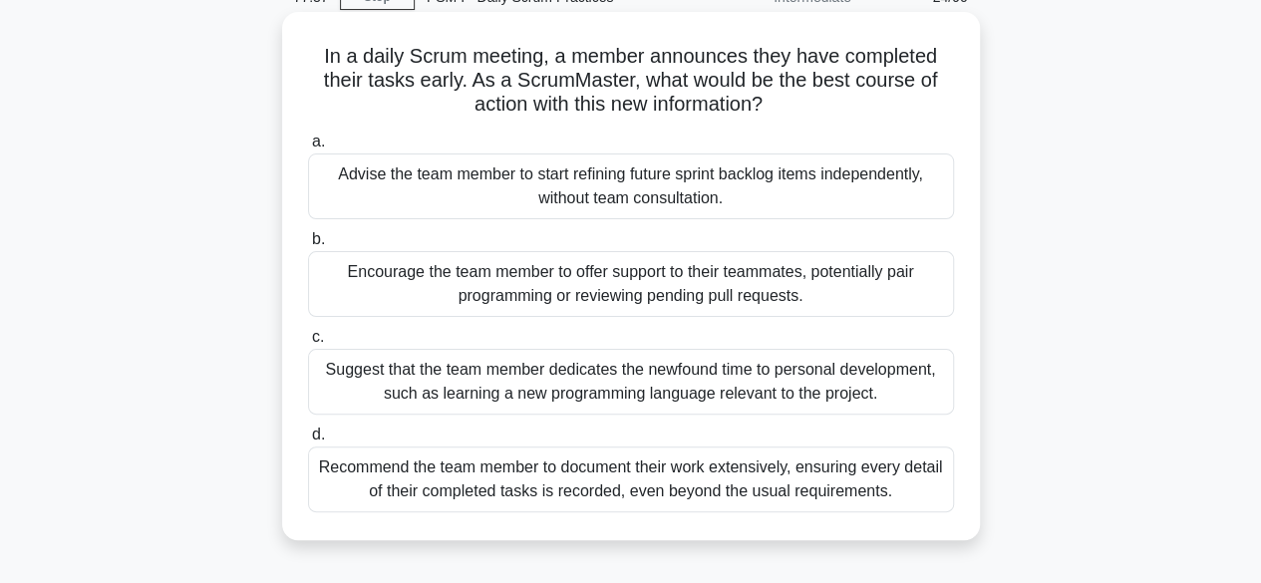
click at [731, 292] on div "Encourage the team member to offer support to their teammates, potentially pair…" at bounding box center [631, 284] width 646 height 66
click at [308, 246] on input "b. Encourage the team member to offer support to their teammates, potentially p…" at bounding box center [308, 239] width 0 height 13
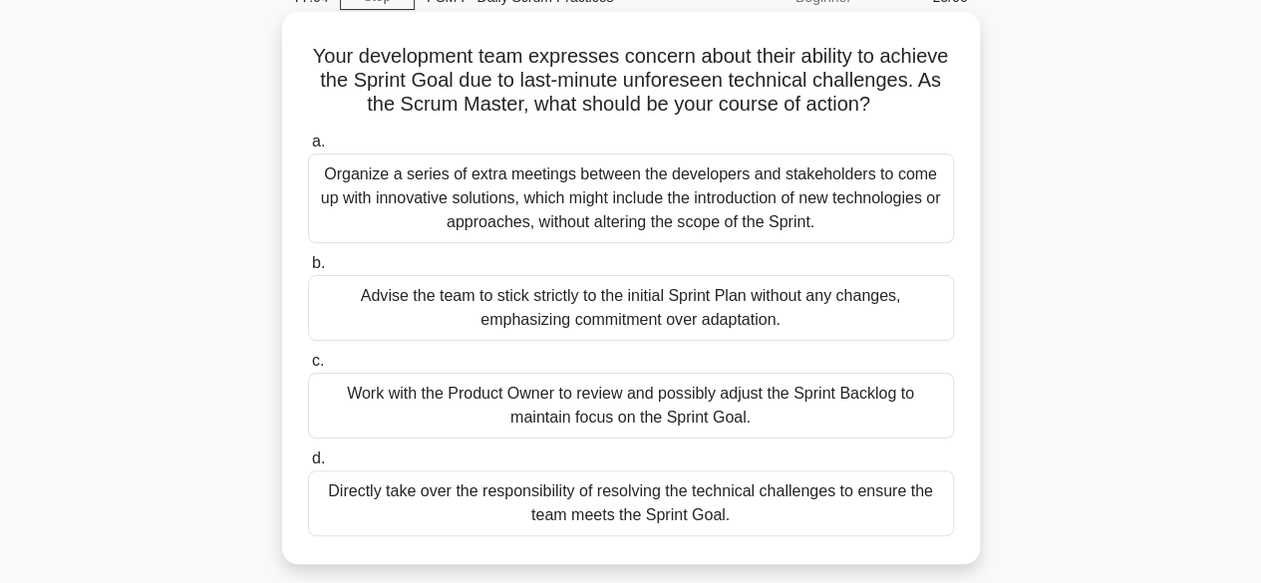
click at [762, 429] on div "Work with the Product Owner to review and possibly adjust the Sprint Backlog to…" at bounding box center [631, 406] width 646 height 66
click at [308, 368] on input "c. Work with the Product Owner to review and possibly adjust the Sprint Backlog…" at bounding box center [308, 361] width 0 height 13
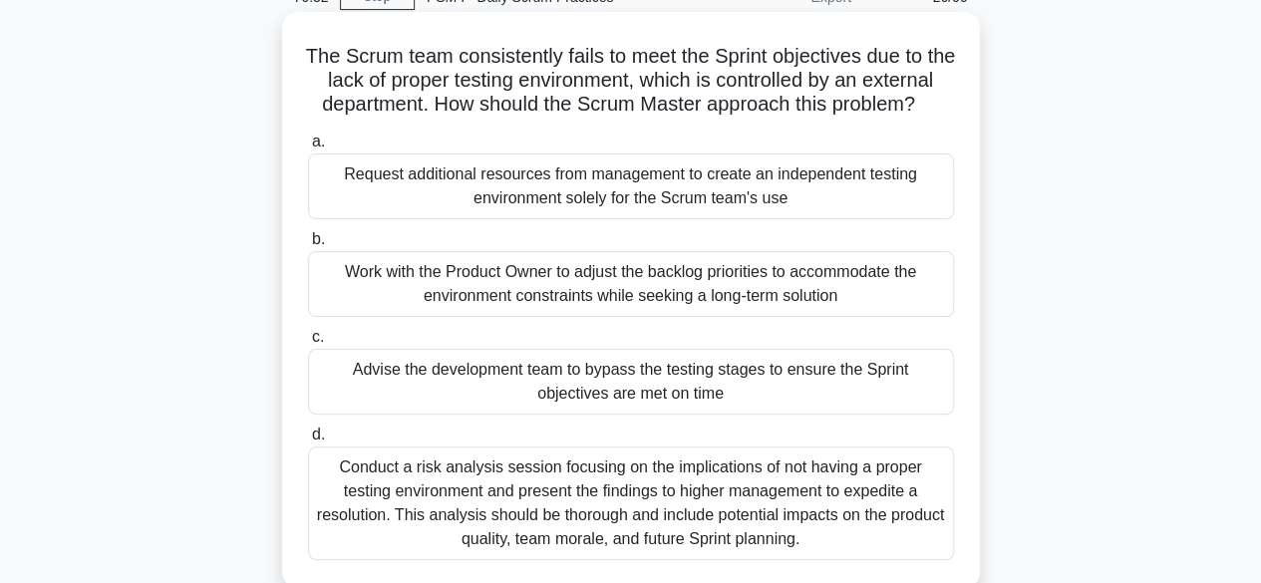
click at [678, 307] on div "Work with the Product Owner to adjust the backlog priorities to accommodate the…" at bounding box center [631, 284] width 646 height 66
click at [308, 246] on input "b. Work with the Product Owner to adjust the backlog priorities to accommodate …" at bounding box center [308, 239] width 0 height 13
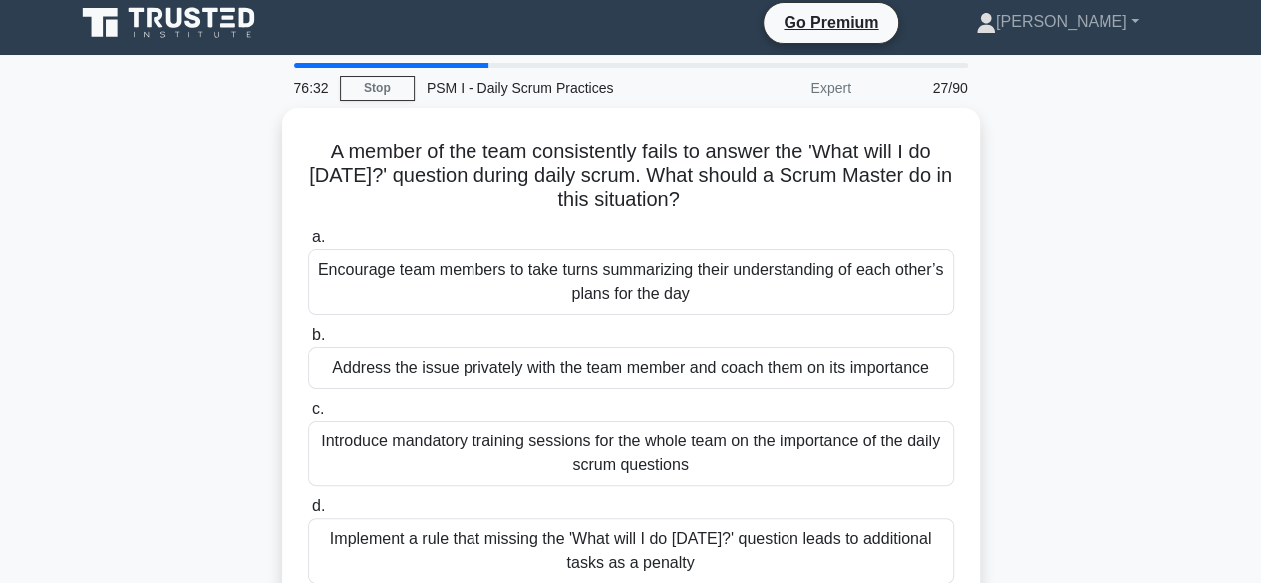
scroll to position [0, 0]
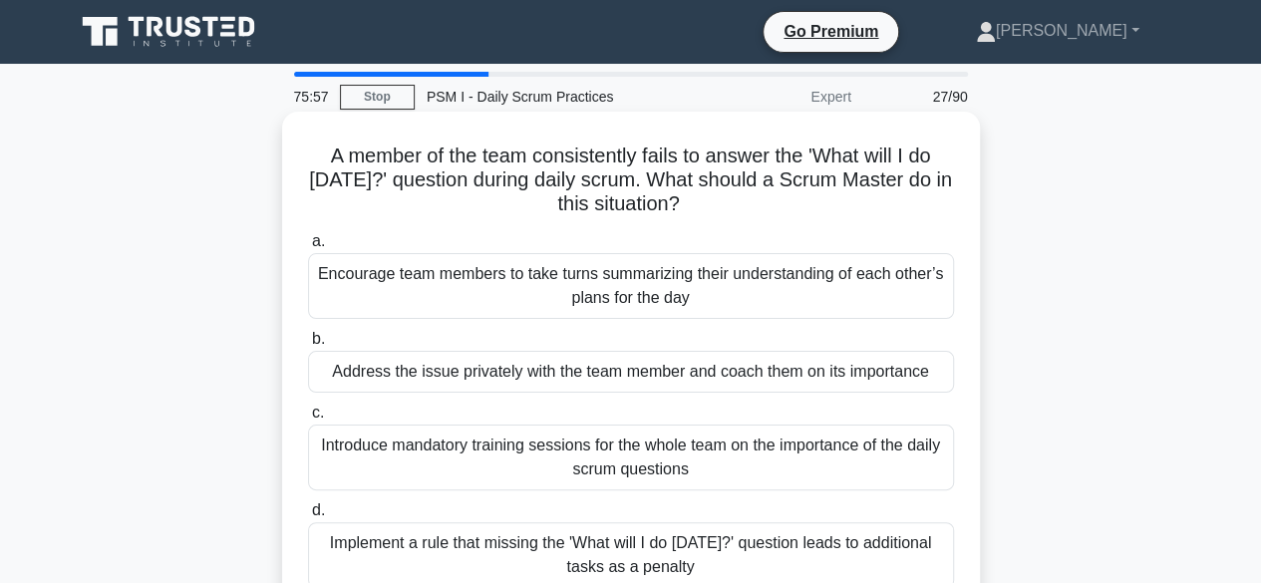
click at [666, 374] on div "Address the issue privately with the team member and coach them on its importan…" at bounding box center [631, 372] width 646 height 42
click at [308, 346] on input "b. Address the issue privately with the team member and coach them on its impor…" at bounding box center [308, 339] width 0 height 13
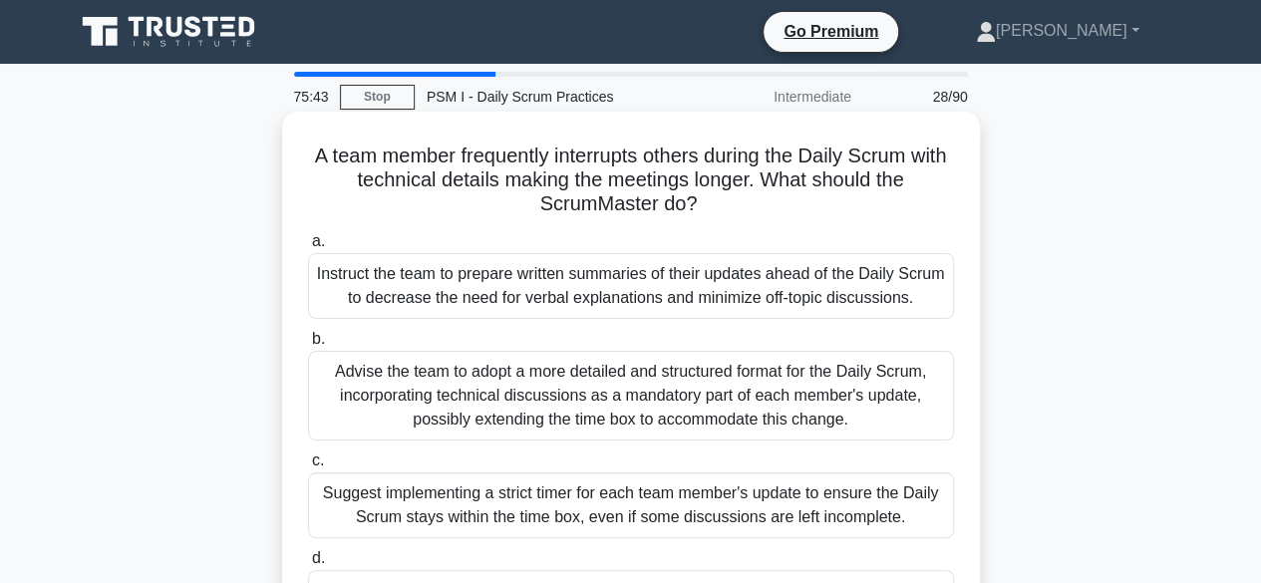
scroll to position [100, 0]
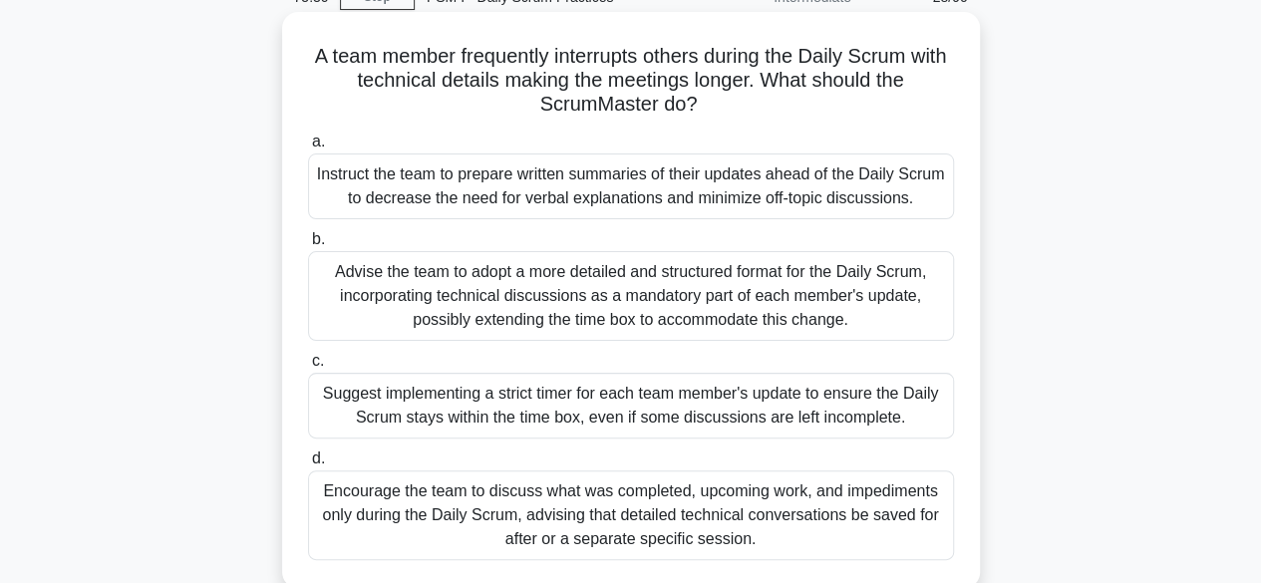
click at [688, 509] on div "Encourage the team to discuss what was completed, upcoming work, and impediment…" at bounding box center [631, 516] width 646 height 90
click at [308, 466] on input "d. Encourage the team to discuss what was completed, upcoming work, and impedim…" at bounding box center [308, 459] width 0 height 13
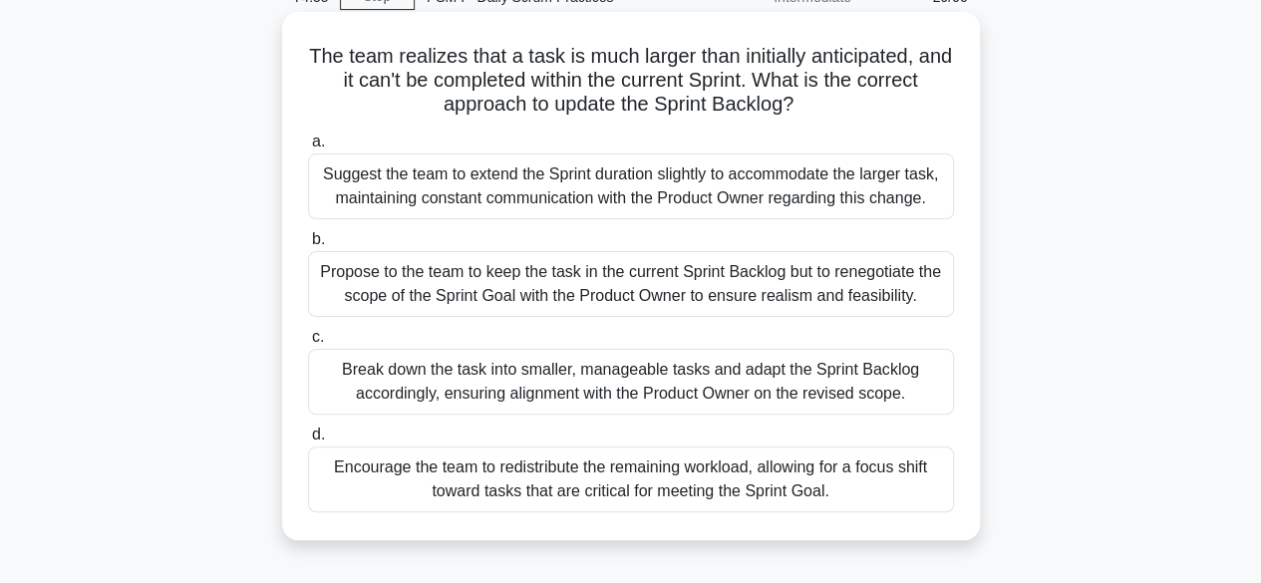
click at [692, 374] on div "Break down the task into smaller, manageable tasks and adapt the Sprint Backlog…" at bounding box center [631, 382] width 646 height 66
click at [308, 344] on input "c. Break down the task into smaller, manageable tasks and adapt the Sprint Back…" at bounding box center [308, 337] width 0 height 13
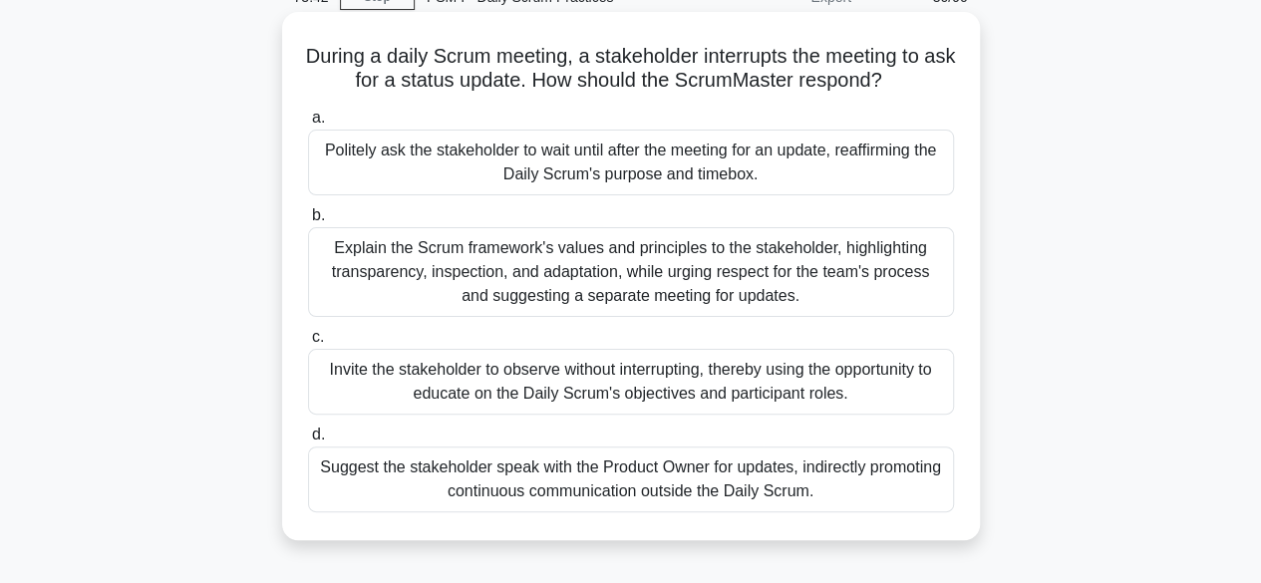
click at [594, 153] on div "Politely ask the stakeholder to wait until after the meeting for an update, rea…" at bounding box center [631, 163] width 646 height 66
click at [308, 125] on input "a. Politely ask the stakeholder to wait until after the meeting for an update, …" at bounding box center [308, 118] width 0 height 13
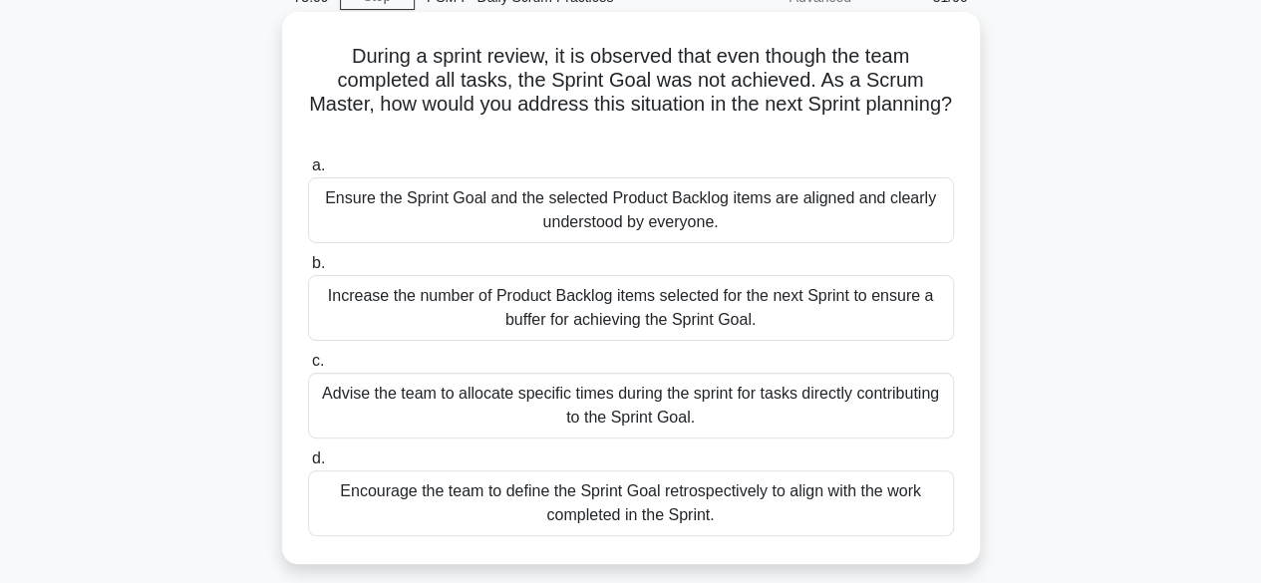
click at [610, 210] on div "Ensure the Sprint Goal and the selected Product Backlog items are aligned and c…" at bounding box center [631, 210] width 646 height 66
click at [308, 172] on input "a. Ensure the Sprint Goal and the selected Product Backlog items are aligned an…" at bounding box center [308, 166] width 0 height 13
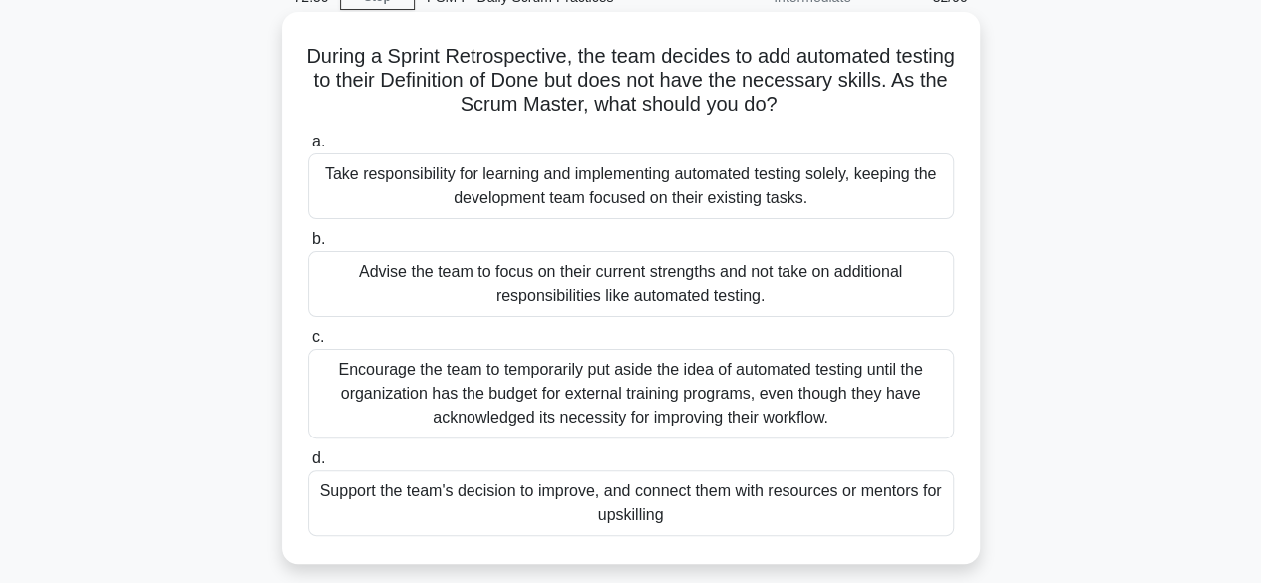
click at [745, 509] on div "Support the team's decision to improve, and connect them with resources or ment…" at bounding box center [631, 504] width 646 height 66
click at [308, 466] on input "d. Support the team's decision to improve, and connect them with resources or m…" at bounding box center [308, 459] width 0 height 13
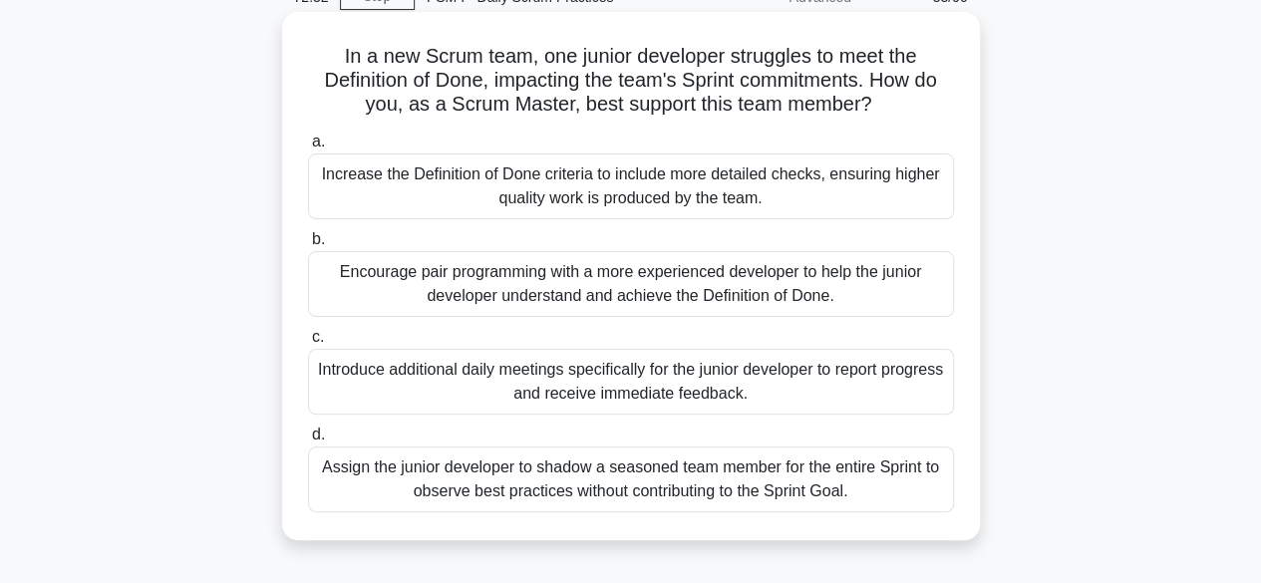
click at [670, 280] on div "Encourage pair programming with a more experienced developer to help the junior…" at bounding box center [631, 284] width 646 height 66
click at [308, 246] on input "b. Encourage pair programming with a more experienced developer to help the jun…" at bounding box center [308, 239] width 0 height 13
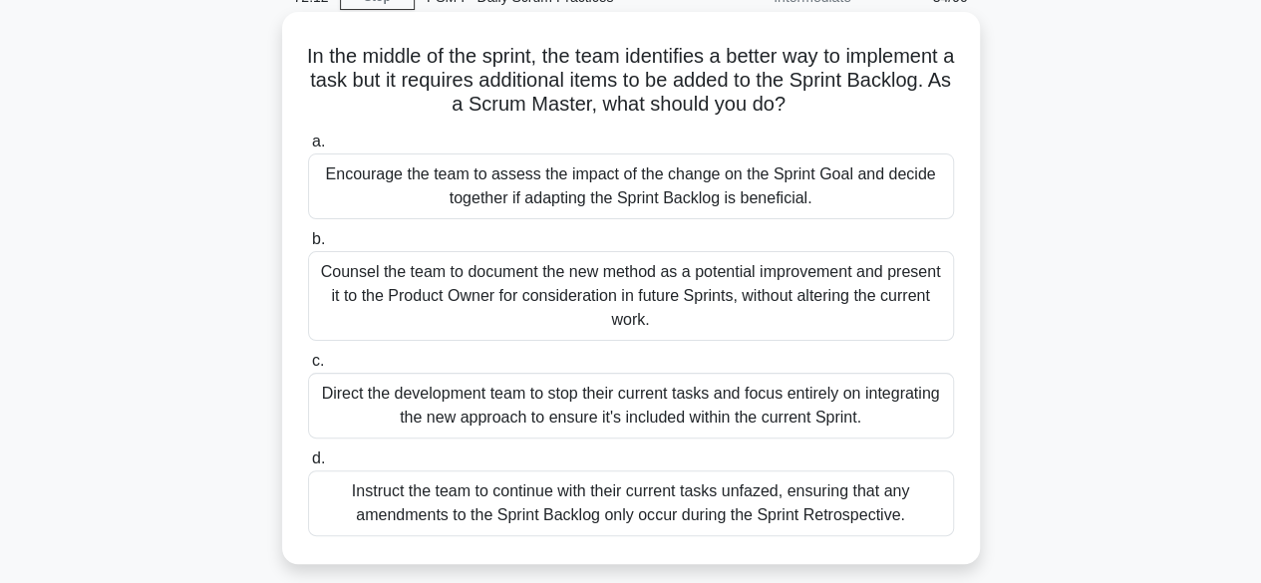
click at [726, 189] on div "Encourage the team to assess the impact of the change on the Sprint Goal and de…" at bounding box center [631, 187] width 646 height 66
click at [308, 149] on input "a. Encourage the team to assess the impact of the change on the Sprint Goal and…" at bounding box center [308, 142] width 0 height 13
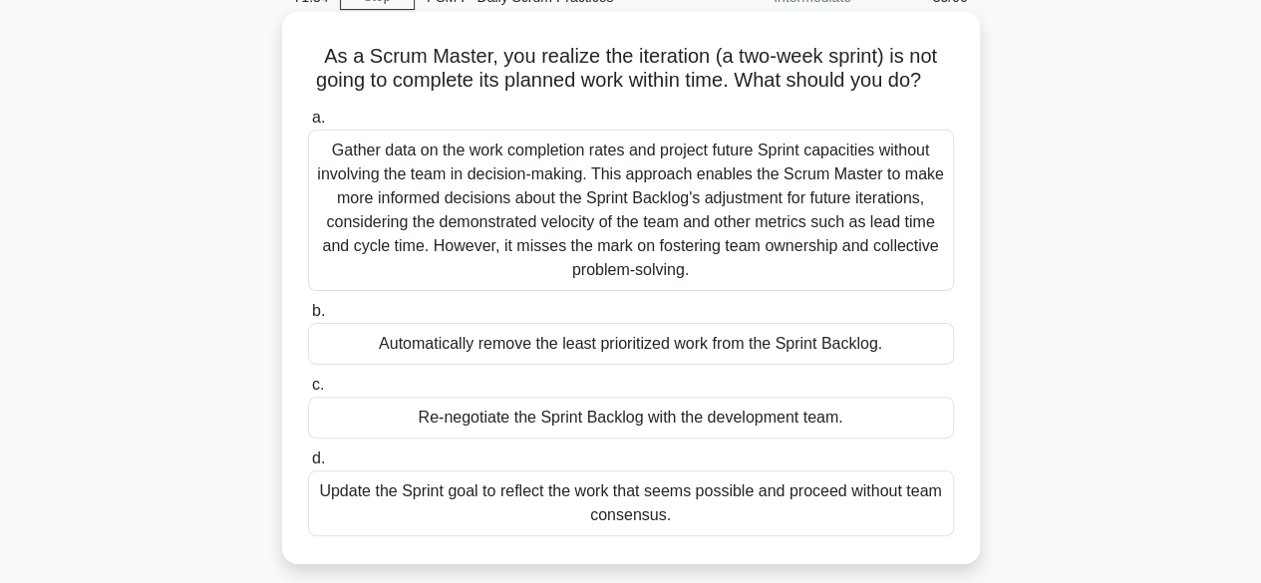
click at [522, 436] on div "Re-negotiate the Sprint Backlog with the development team." at bounding box center [631, 418] width 646 height 42
click at [308, 392] on input "c. Re-negotiate the Sprint Backlog with the development team." at bounding box center [308, 385] width 0 height 13
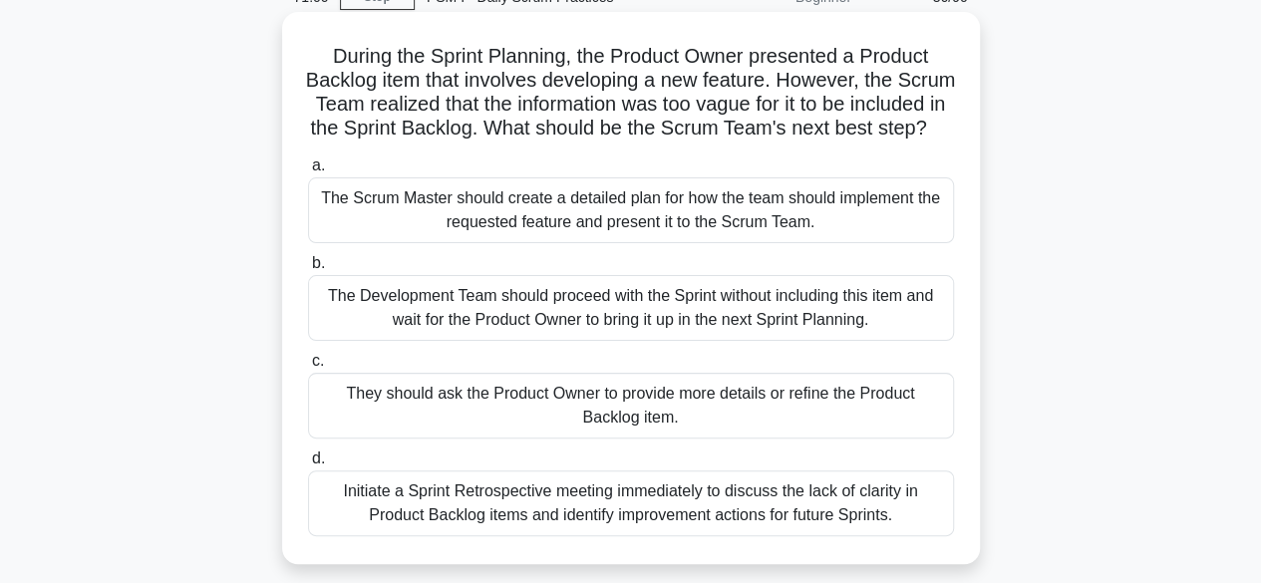
click at [656, 420] on div "They should ask the Product Owner to provide more details or refine the Product…" at bounding box center [631, 406] width 646 height 66
click at [308, 368] on input "c. They should ask the Product Owner to provide more details or refine the Prod…" at bounding box center [308, 361] width 0 height 13
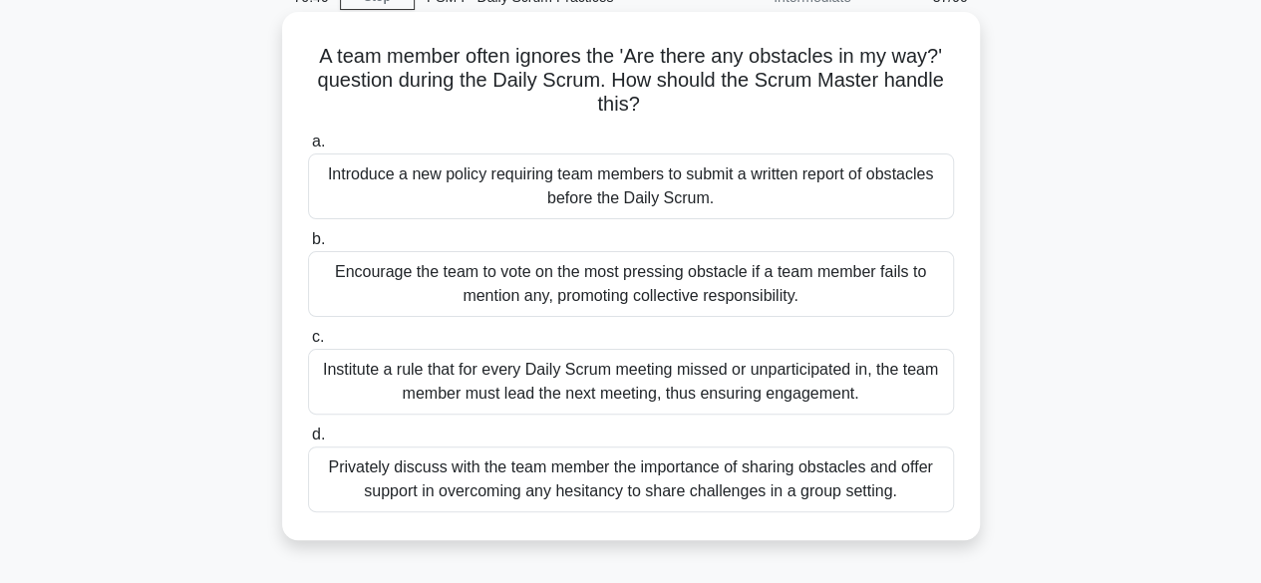
click at [646, 485] on div "Privately discuss with the team member the importance of sharing obstacles and …" at bounding box center [631, 480] width 646 height 66
click at [308, 442] on input "d. Privately discuss with the team member the importance of sharing obstacles a…" at bounding box center [308, 435] width 0 height 13
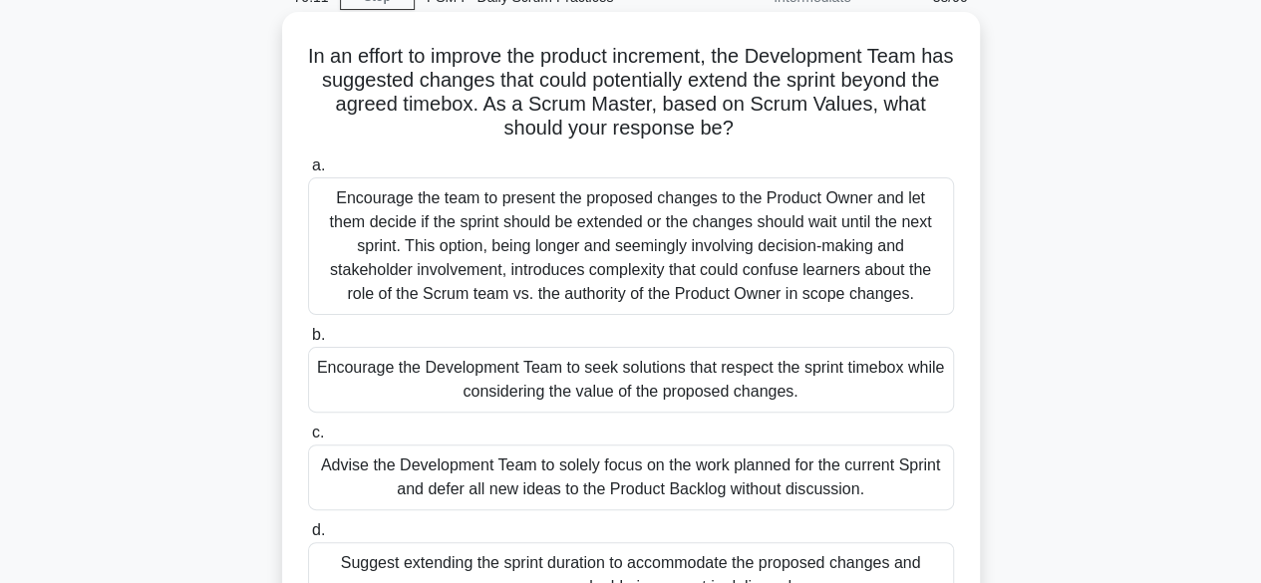
scroll to position [199, 0]
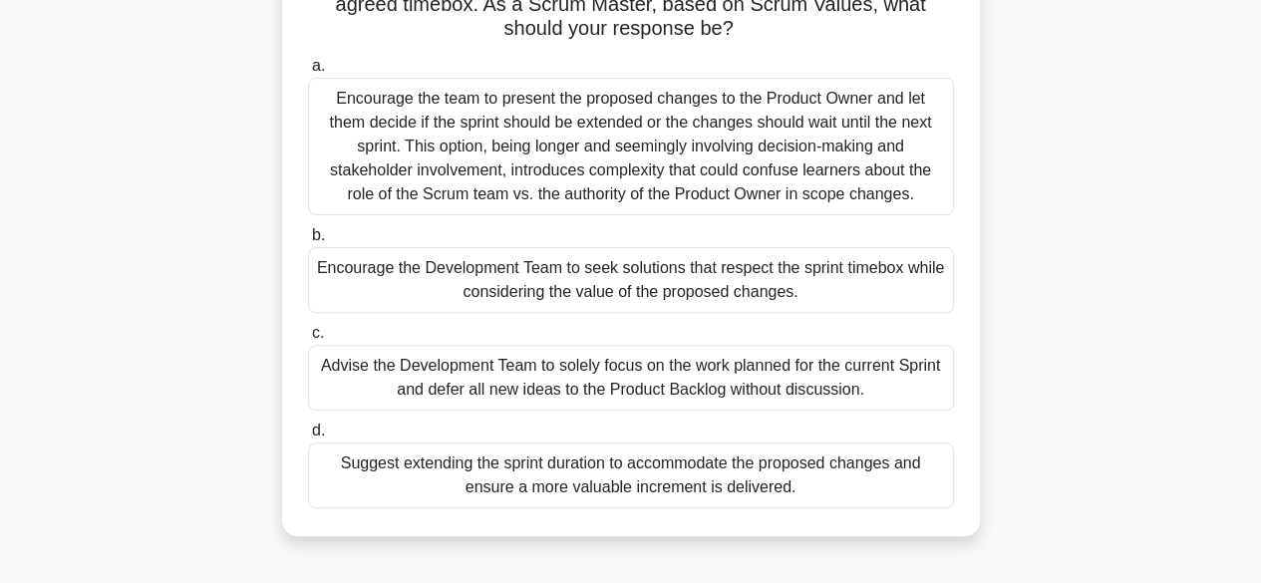
click at [598, 284] on div "Encourage the Development Team to seek solutions that respect the sprint timebo…" at bounding box center [631, 280] width 646 height 66
click at [308, 242] on input "b. Encourage the Development Team to seek solutions that respect the sprint tim…" at bounding box center [308, 235] width 0 height 13
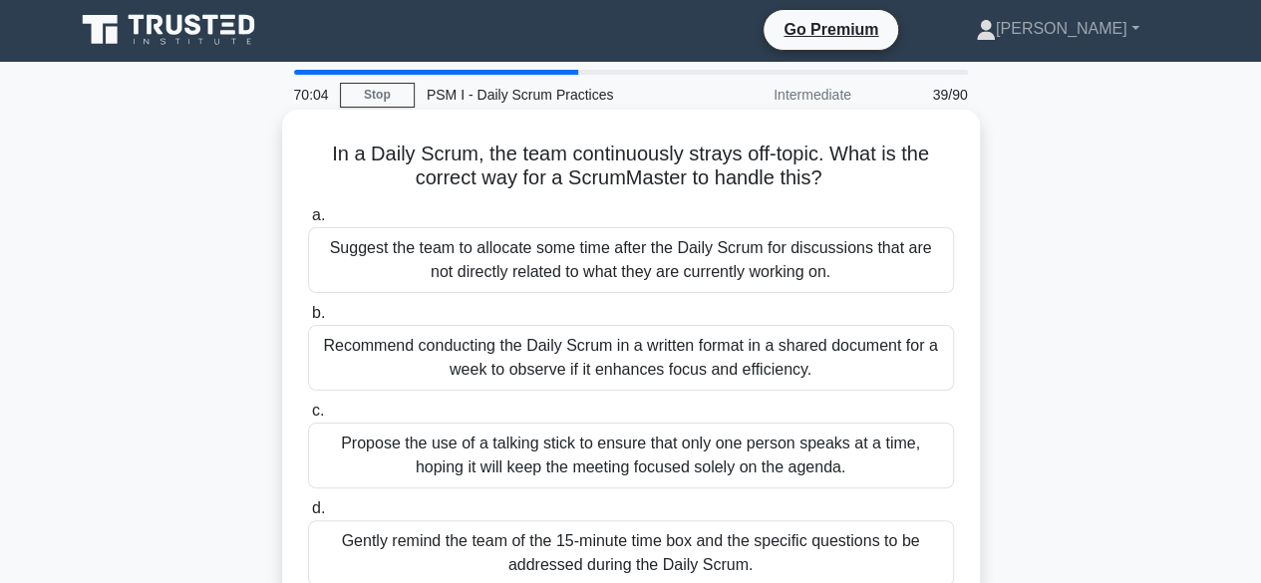
scroll to position [0, 0]
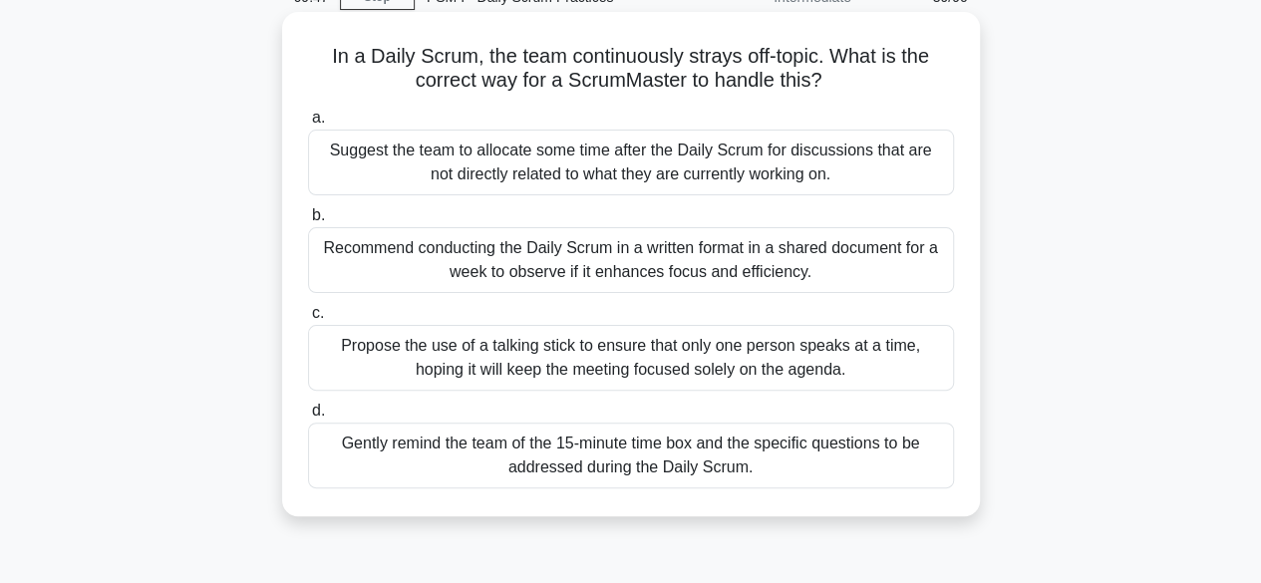
click at [598, 466] on div "Gently remind the team of the 15-minute time box and the specific questions to …" at bounding box center [631, 456] width 646 height 66
click at [308, 418] on input "d. Gently remind the team of the 15-minute time box and the specific questions …" at bounding box center [308, 411] width 0 height 13
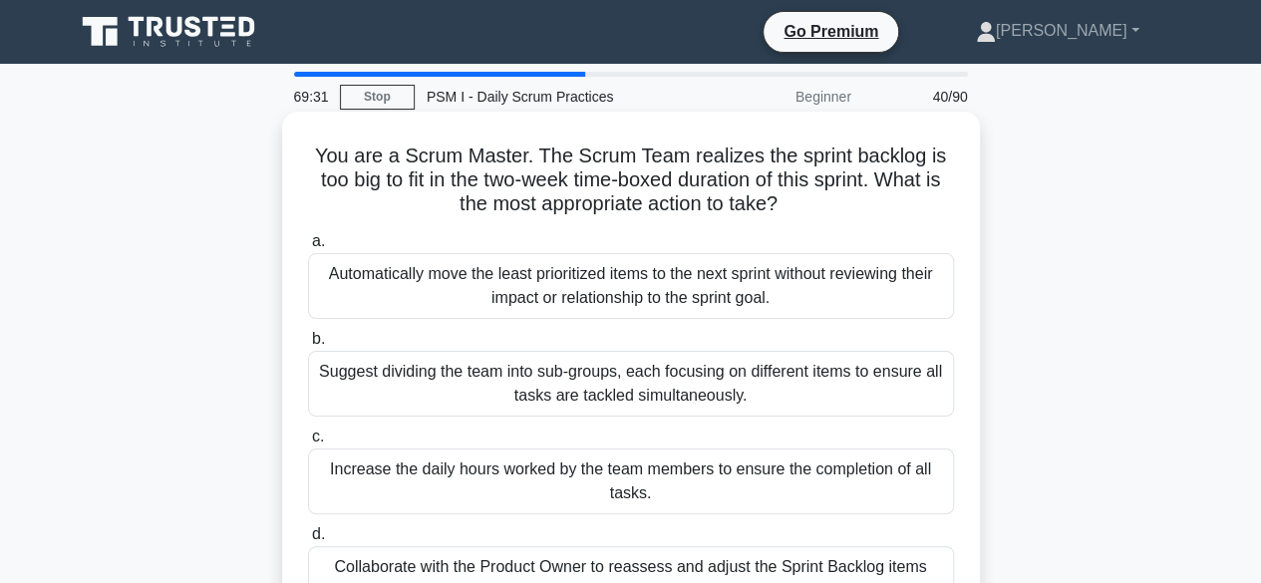
scroll to position [100, 0]
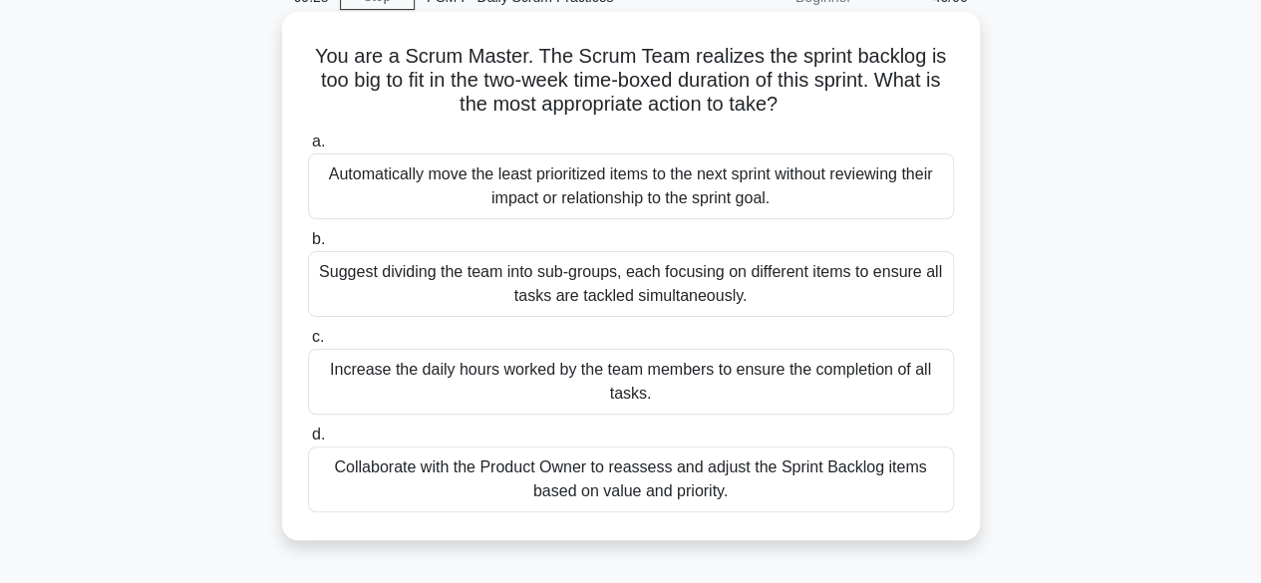
click at [714, 479] on div "Collaborate with the Product Owner to reassess and adjust the Sprint Backlog it…" at bounding box center [631, 480] width 646 height 66
click at [308, 442] on input "d. Collaborate with the Product Owner to reassess and adjust the Sprint Backlog…" at bounding box center [308, 435] width 0 height 13
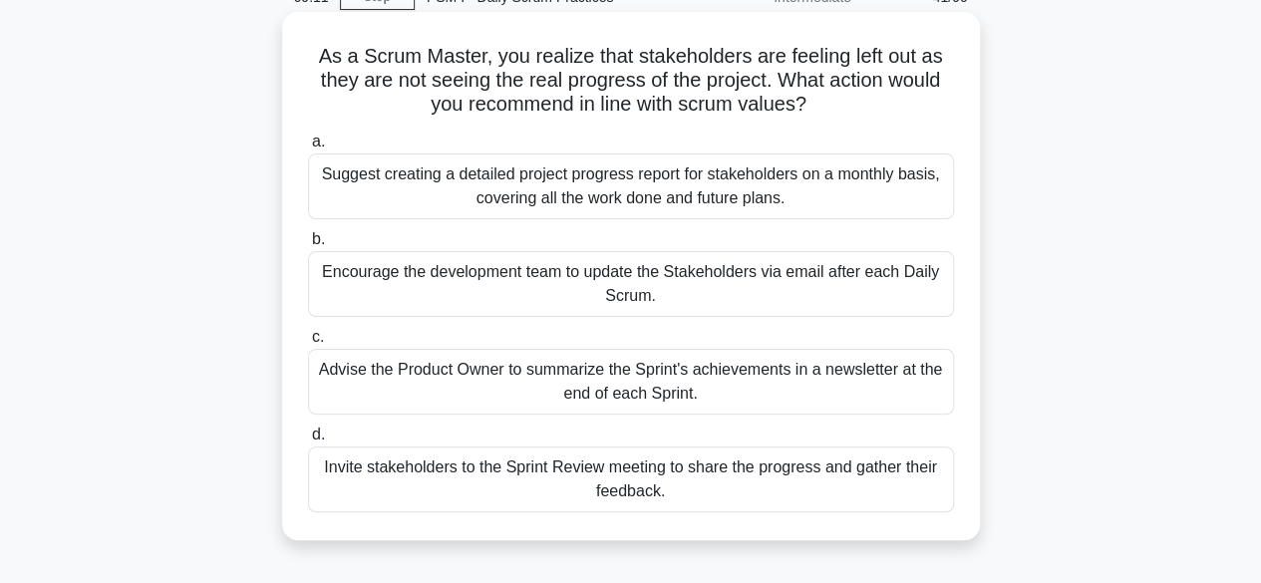
click at [732, 480] on div "Invite stakeholders to the Sprint Review meeting to share the progress and gath…" at bounding box center [631, 480] width 646 height 66
click at [308, 442] on input "d. Invite stakeholders to the Sprint Review meeting to share the progress and g…" at bounding box center [308, 435] width 0 height 13
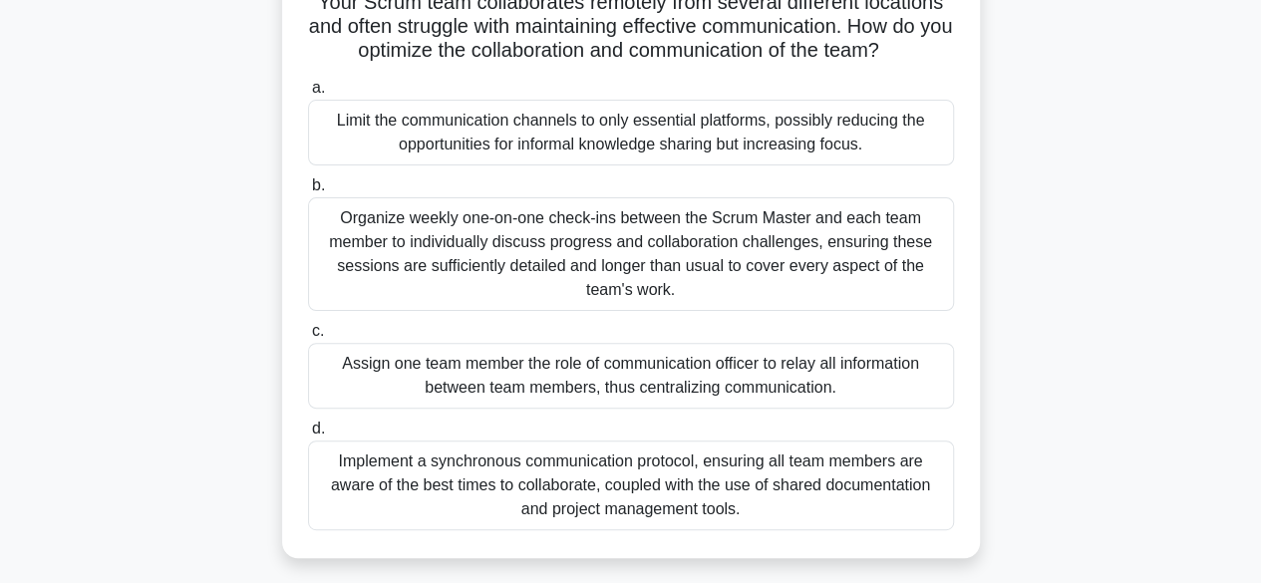
scroll to position [199, 0]
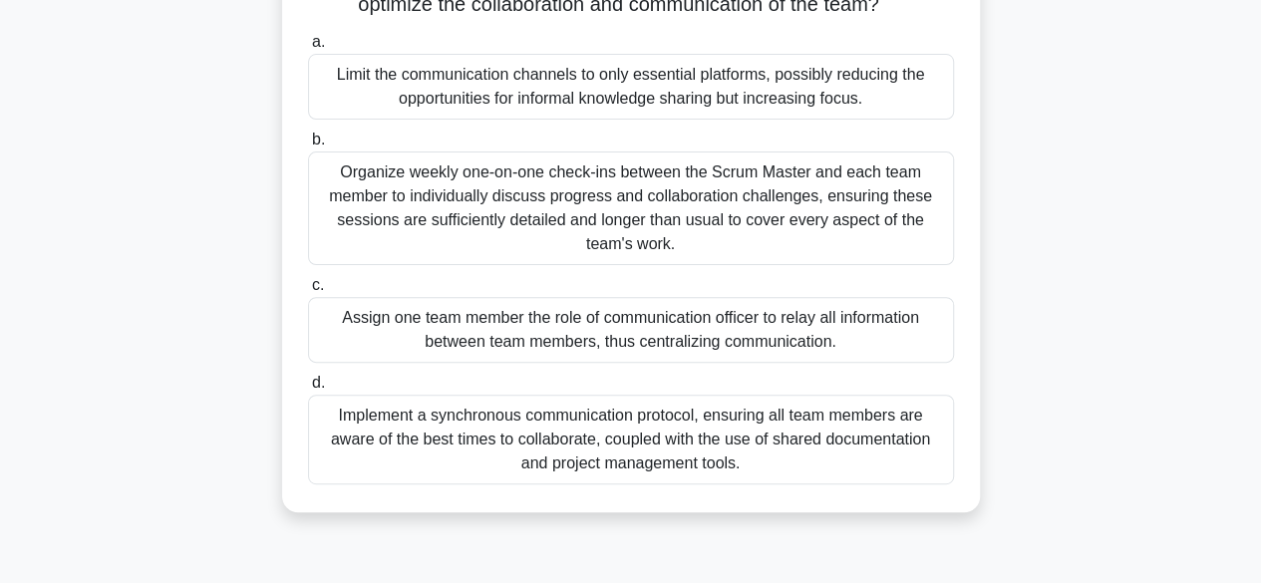
click at [590, 455] on div "Implement a synchronous communication protocol, ensuring all team members are a…" at bounding box center [631, 440] width 646 height 90
click at [308, 390] on input "d. Implement a synchronous communication protocol, ensuring all team members ar…" at bounding box center [308, 383] width 0 height 13
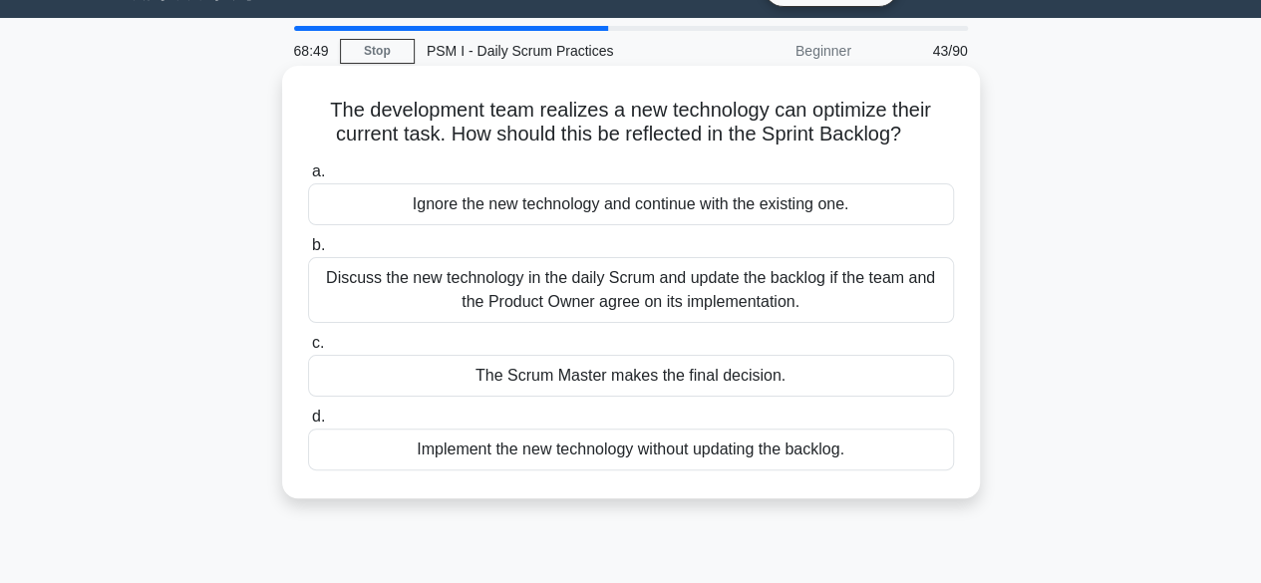
scroll to position [0, 0]
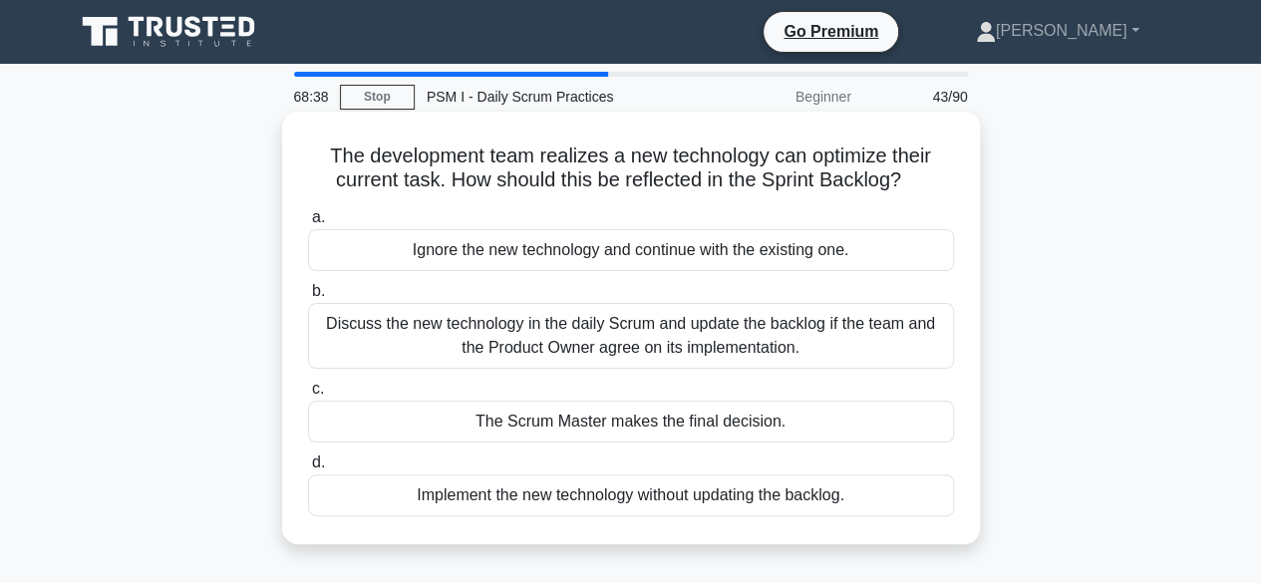
click at [577, 329] on div "Discuss the new technology in the daily Scrum and update the backlog if the tea…" at bounding box center [631, 336] width 646 height 66
click at [308, 298] on input "b. Discuss the new technology in the daily Scrum and update the backlog if the …" at bounding box center [308, 291] width 0 height 13
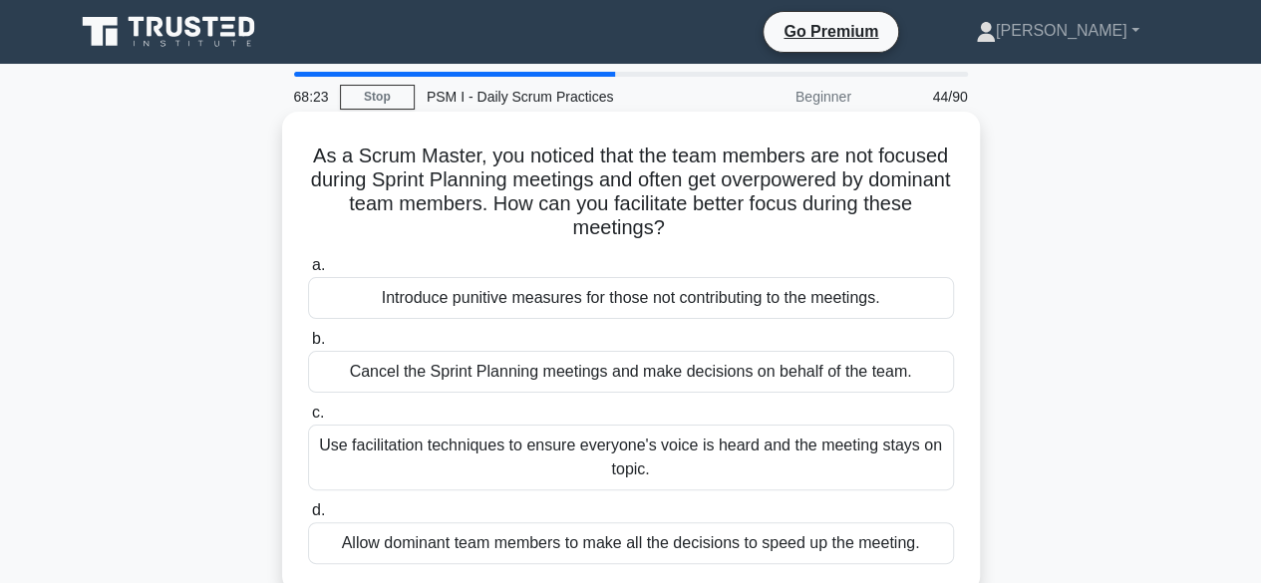
click at [670, 457] on div "Use facilitation techniques to ensure everyone's voice is heard and the meeting…" at bounding box center [631, 458] width 646 height 66
click at [308, 420] on input "c. Use facilitation techniques to ensure everyone's voice is heard and the meet…" at bounding box center [308, 413] width 0 height 13
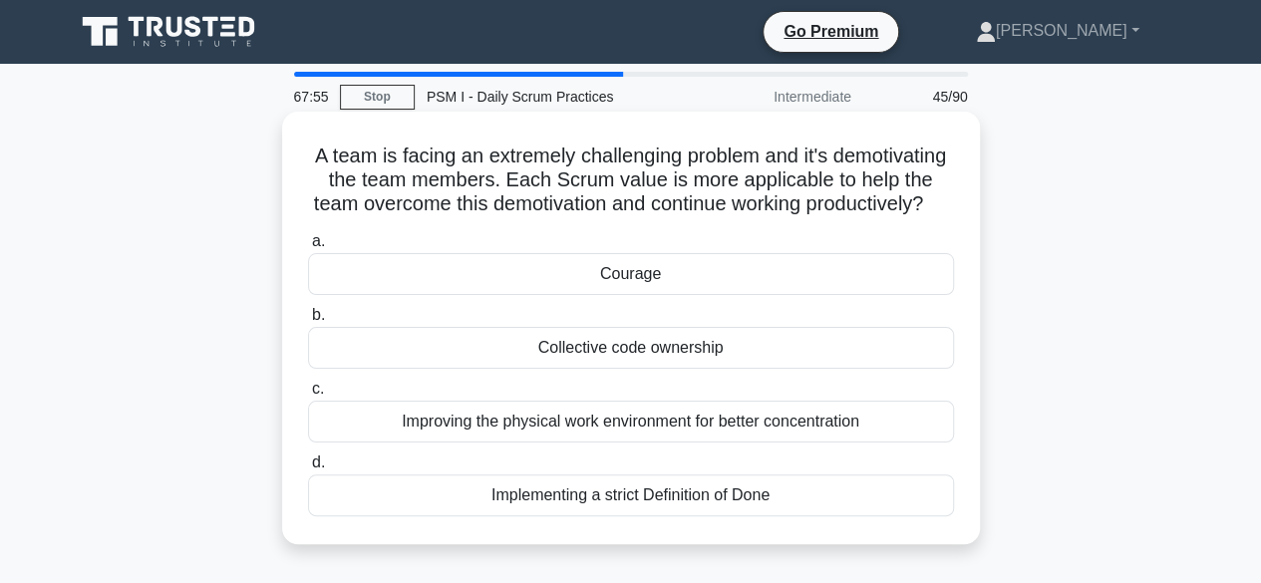
click at [652, 295] on div "Courage" at bounding box center [631, 274] width 646 height 42
click at [308, 248] on input "a. Courage" at bounding box center [308, 241] width 0 height 13
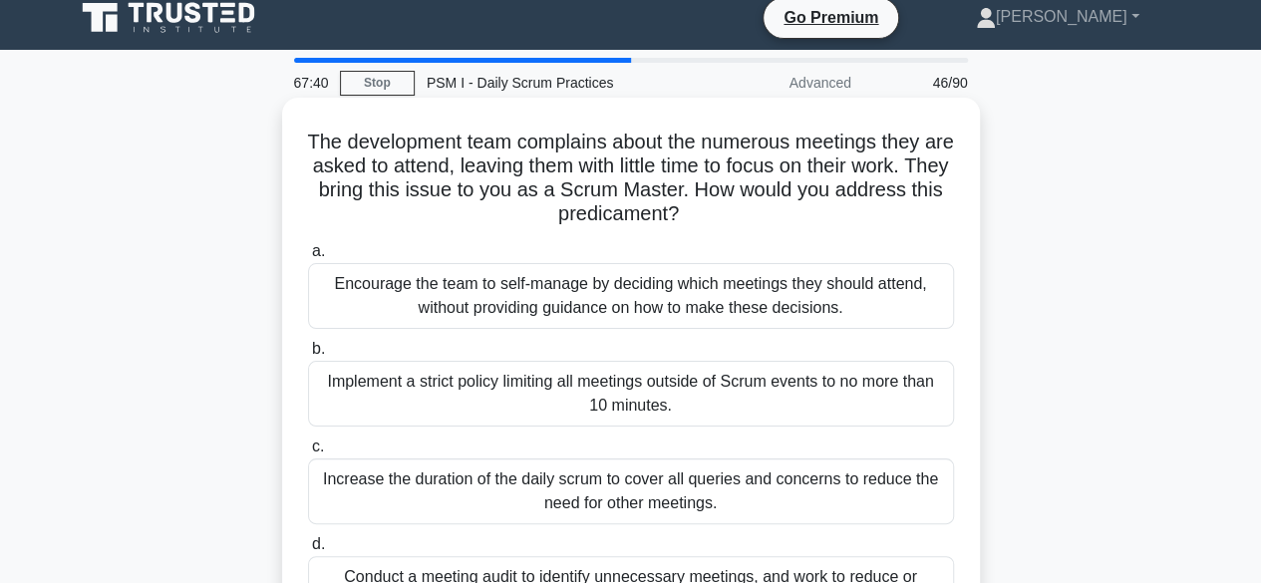
scroll to position [100, 0]
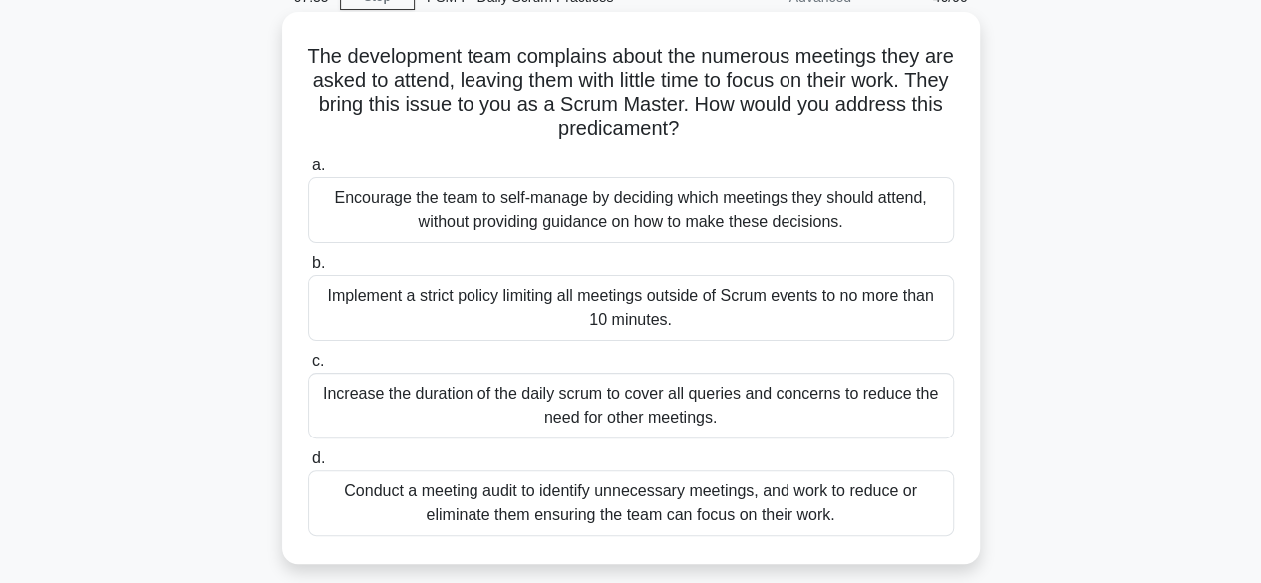
click at [758, 509] on div "Conduct a meeting audit to identify unnecessary meetings, and work to reduce or…" at bounding box center [631, 504] width 646 height 66
click at [308, 466] on input "d. Conduct a meeting audit to identify unnecessary meetings, and work to reduce…" at bounding box center [308, 459] width 0 height 13
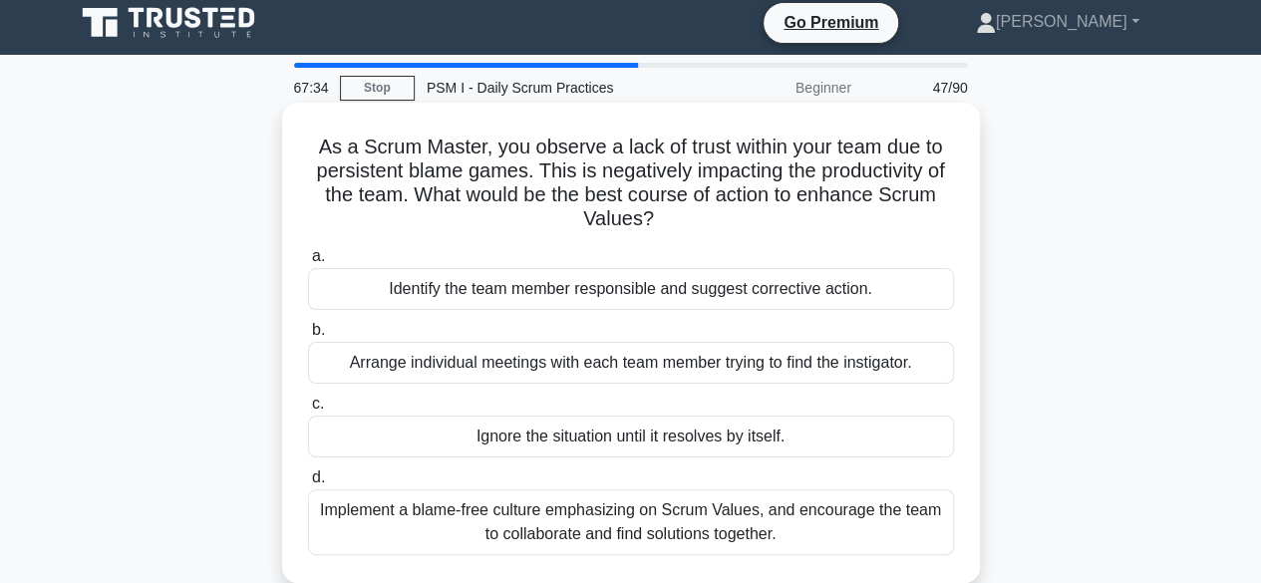
scroll to position [0, 0]
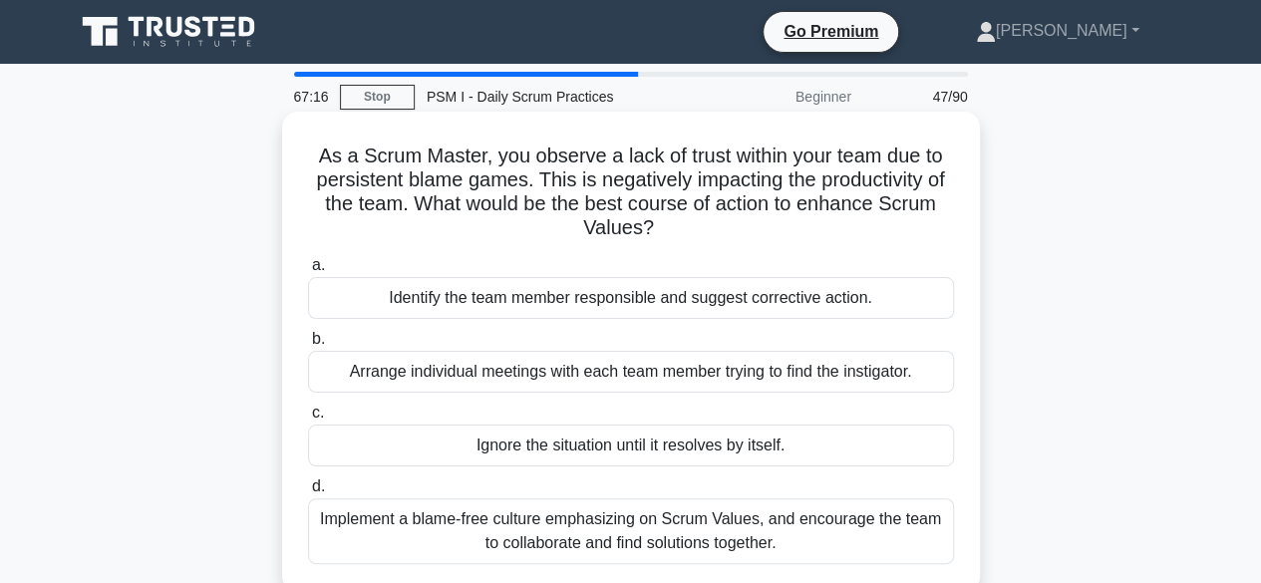
click at [689, 540] on div "Implement a blame-free culture emphasizing on Scrum Values, and encourage the t…" at bounding box center [631, 531] width 646 height 66
click at [308, 493] on input "d. Implement a blame-free culture emphasizing on Scrum Values, and encourage th…" at bounding box center [308, 487] width 0 height 13
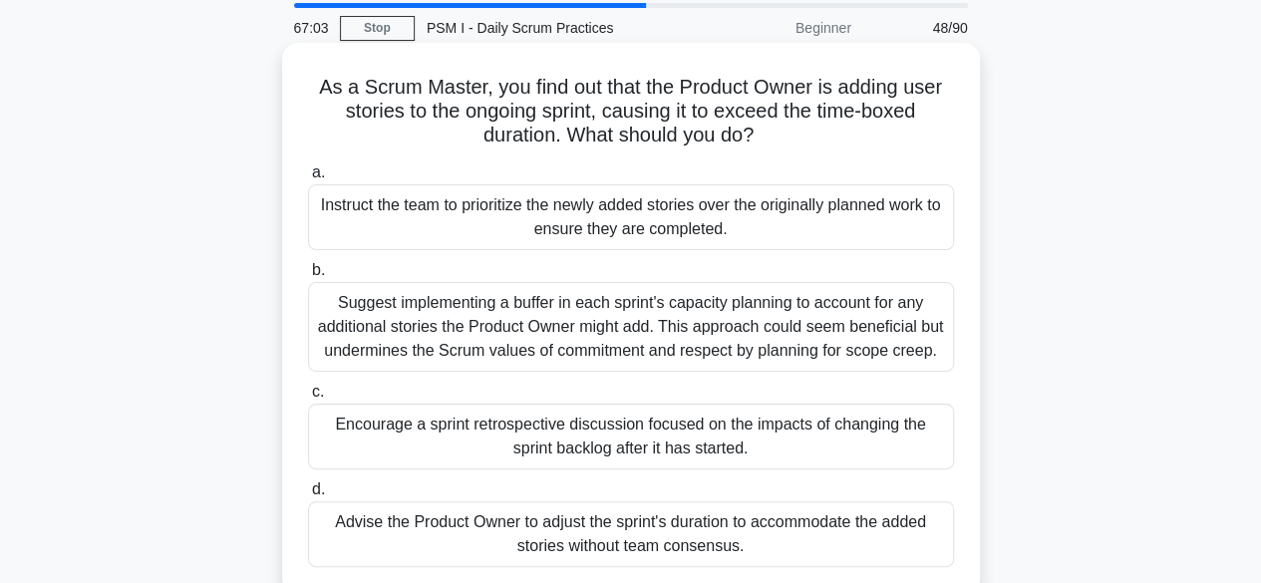
scroll to position [100, 0]
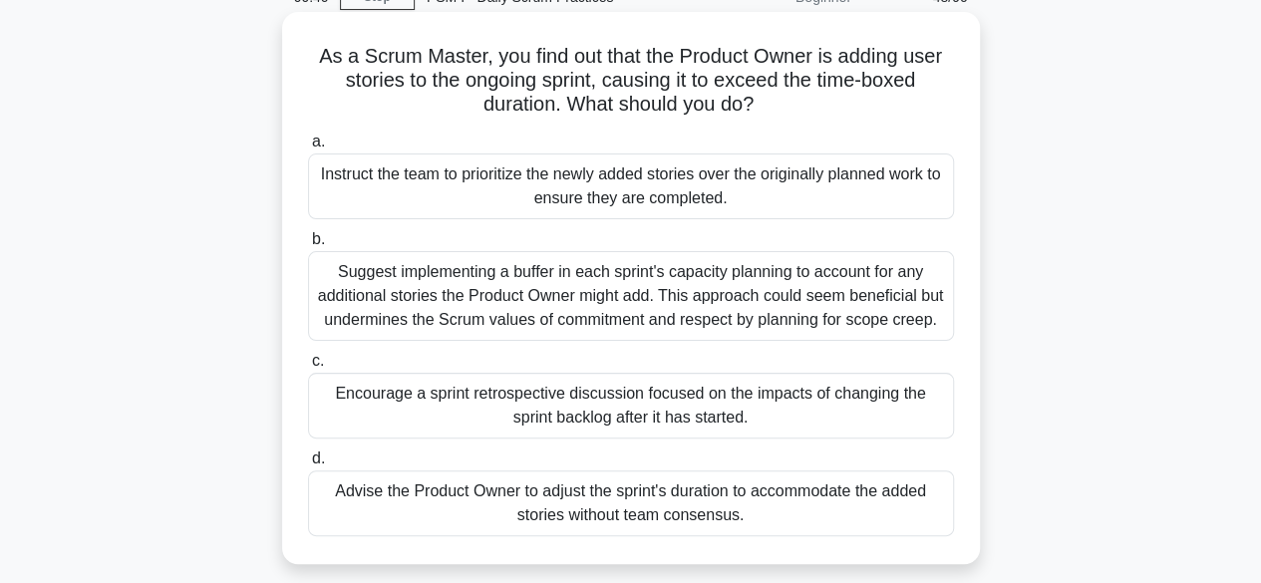
click at [618, 402] on div "Encourage a sprint retrospective discussion focused on the impacts of changing …" at bounding box center [631, 406] width 646 height 66
click at [308, 368] on input "c. Encourage a sprint retrospective discussion focused on the impacts of changi…" at bounding box center [308, 361] width 0 height 13
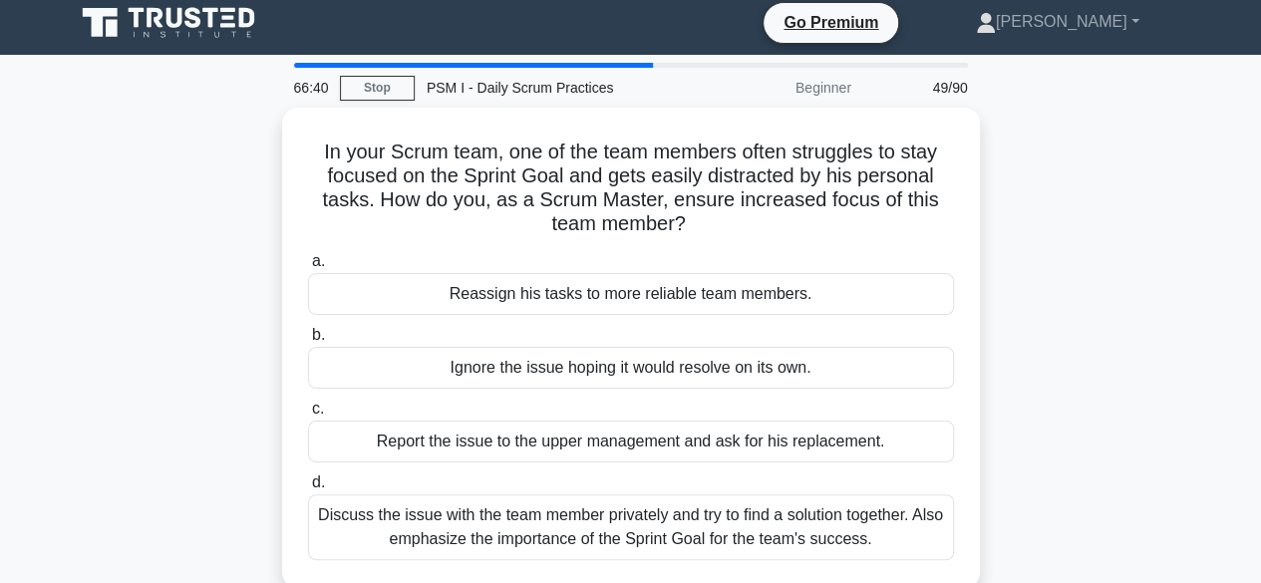
scroll to position [0, 0]
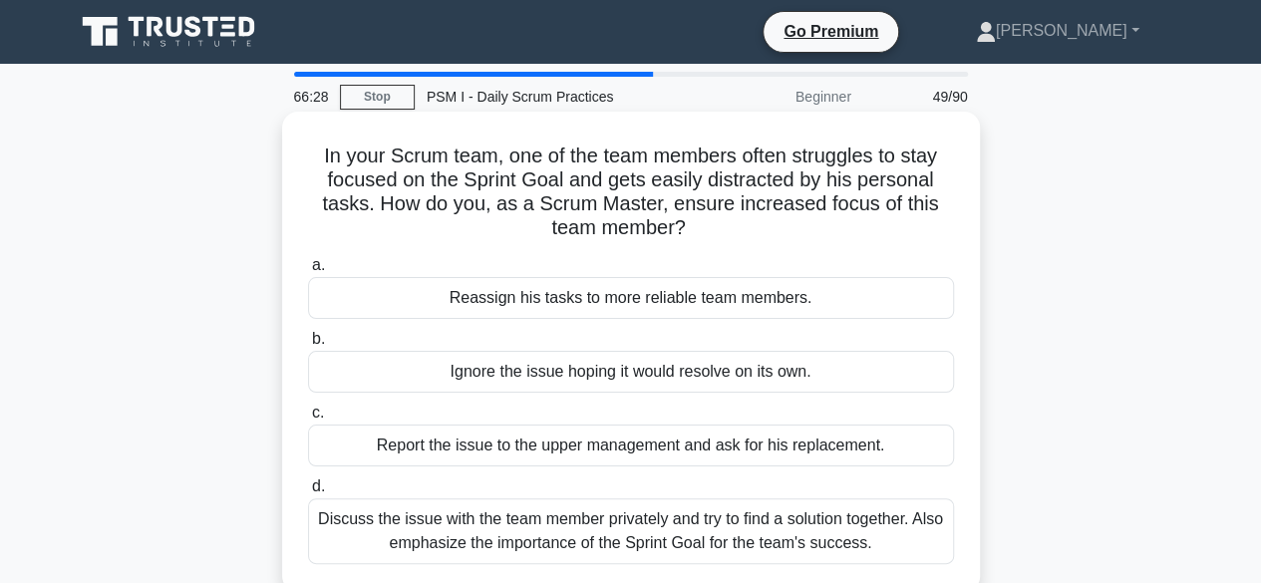
click at [696, 527] on div "Discuss the issue with the team member privately and try to find a solution tog…" at bounding box center [631, 531] width 646 height 66
click at [308, 493] on input "d. Discuss the issue with the team member privately and try to find a solution …" at bounding box center [308, 487] width 0 height 13
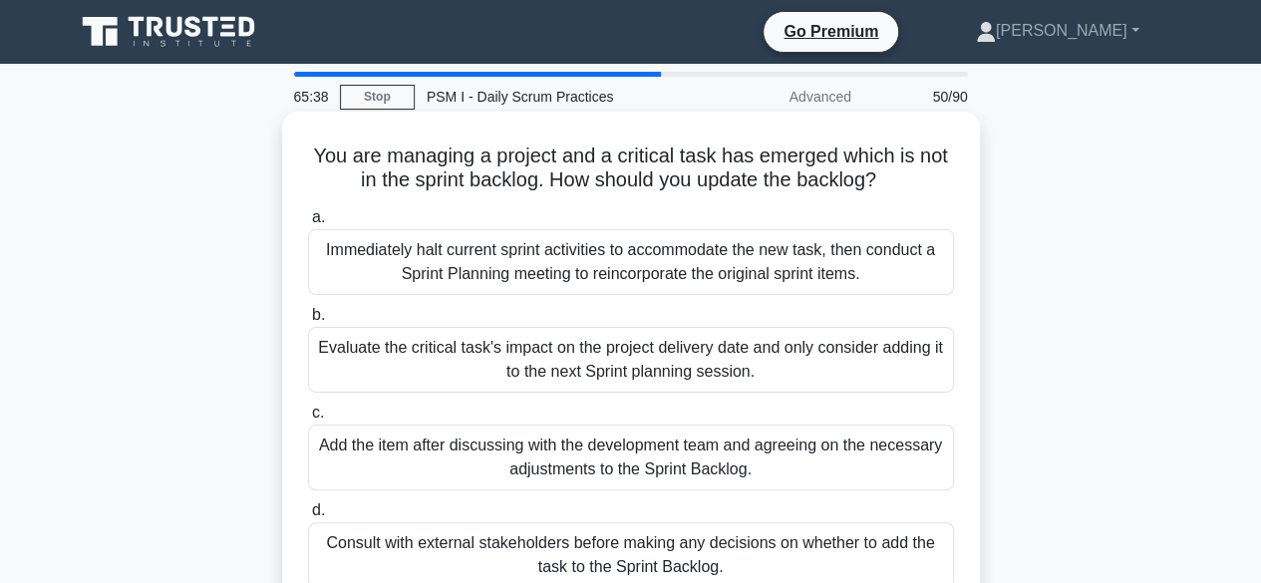
click at [620, 357] on div "Evaluate the critical task's impact on the project delivery date and only consi…" at bounding box center [631, 360] width 646 height 66
click at [308, 322] on input "b. Evaluate the critical task's impact on the project delivery date and only co…" at bounding box center [308, 315] width 0 height 13
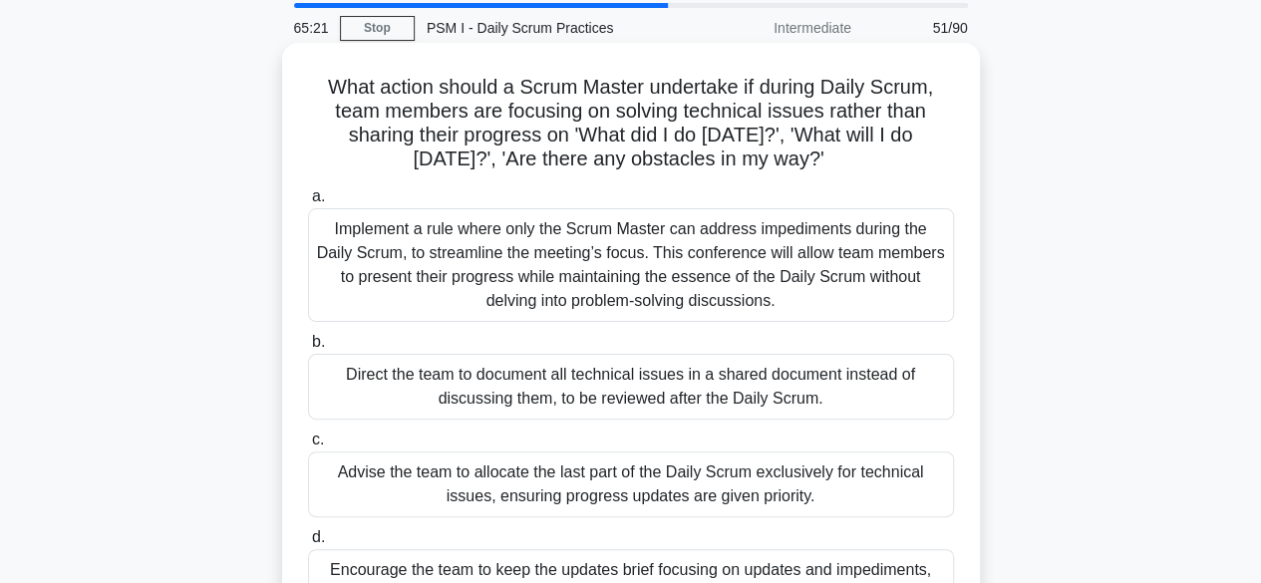
scroll to position [100, 0]
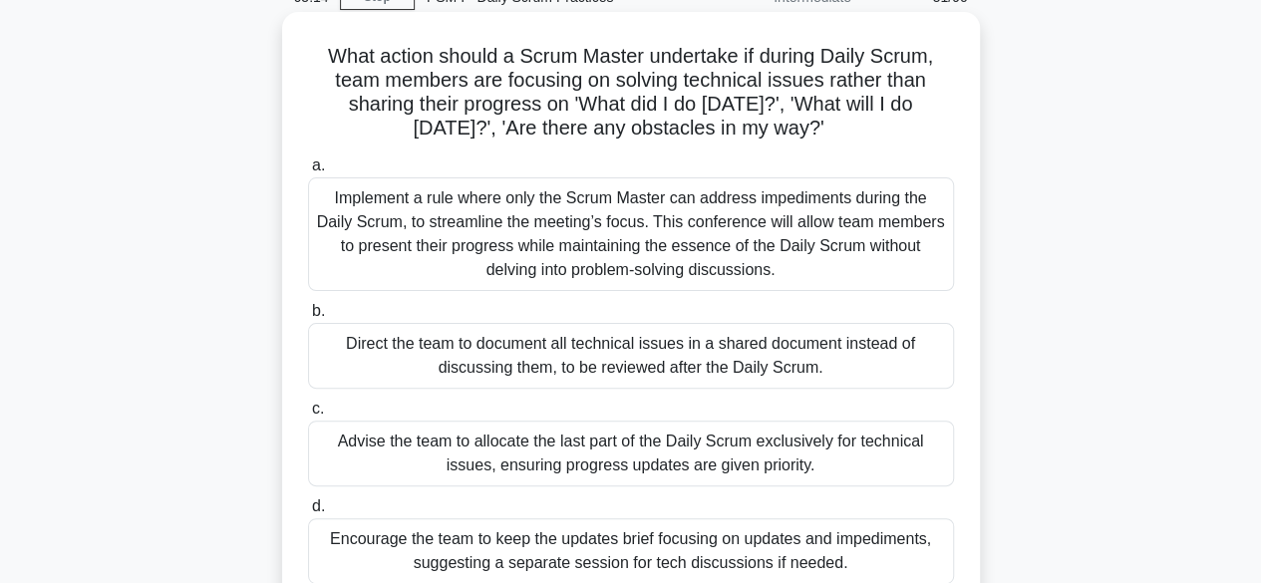
click at [705, 551] on div "Encourage the team to keep the updates brief focusing on updates and impediment…" at bounding box center [631, 551] width 646 height 66
click at [308, 513] on input "d. Encourage the team to keep the updates brief focusing on updates and impedim…" at bounding box center [308, 506] width 0 height 13
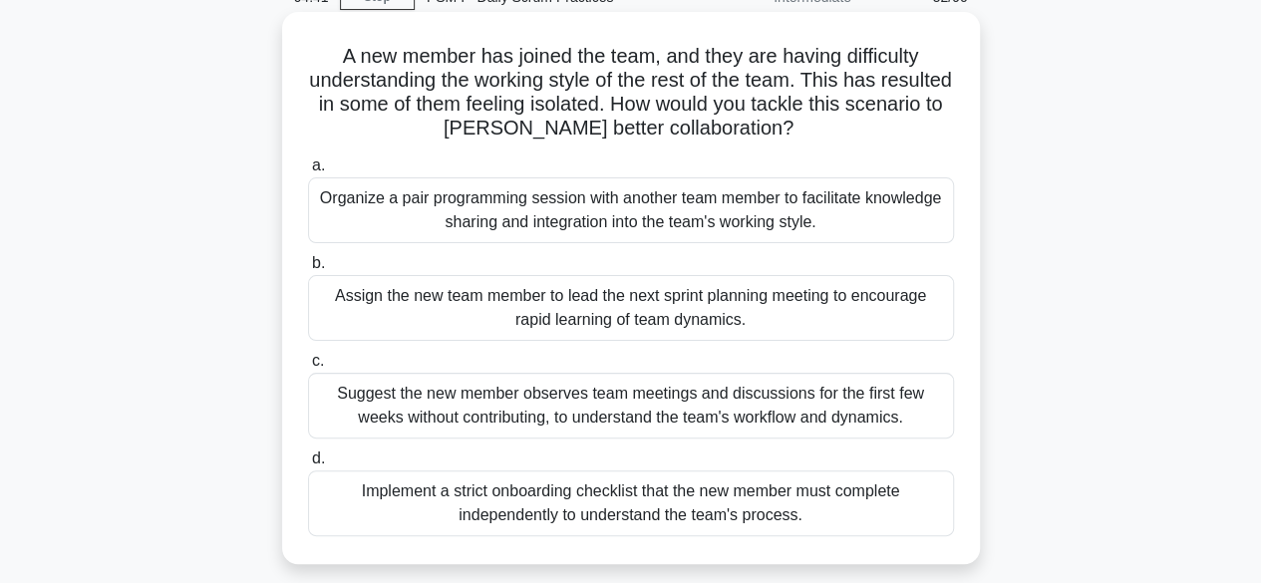
click at [678, 217] on div "Organize a pair programming session with another team member to facilitate know…" at bounding box center [631, 210] width 646 height 66
click at [308, 172] on input "a. Organize a pair programming session with another team member to facilitate k…" at bounding box center [308, 166] width 0 height 13
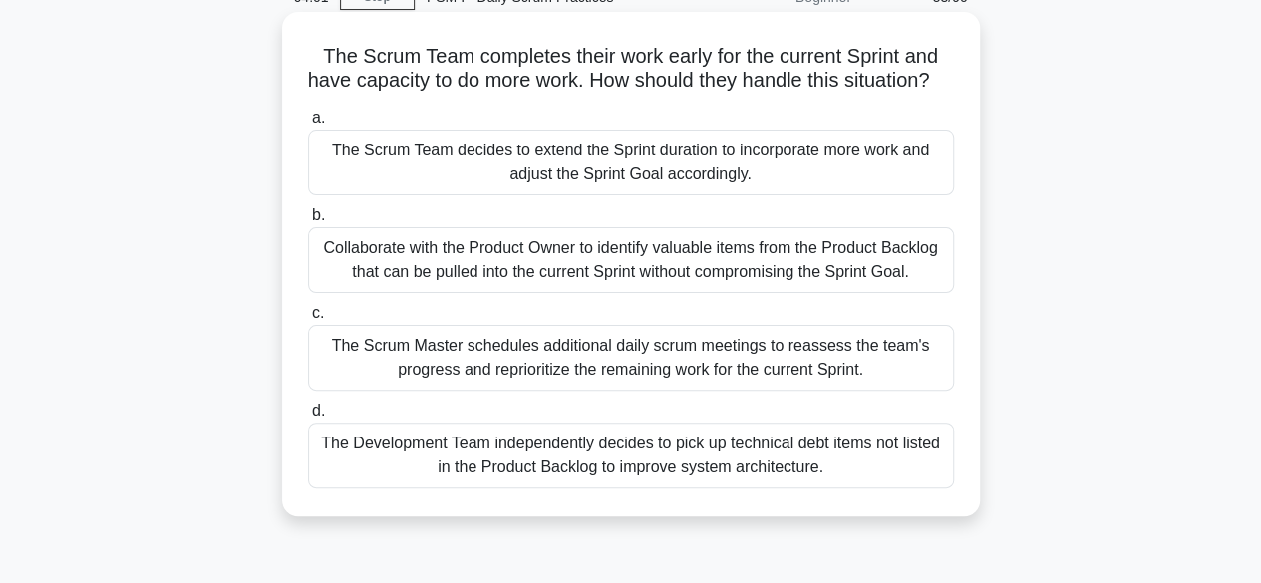
click at [604, 285] on div "Collaborate with the Product Owner to identify valuable items from the Product …" at bounding box center [631, 260] width 646 height 66
click at [308, 222] on input "b. Collaborate with the Product Owner to identify valuable items from the Produ…" at bounding box center [308, 215] width 0 height 13
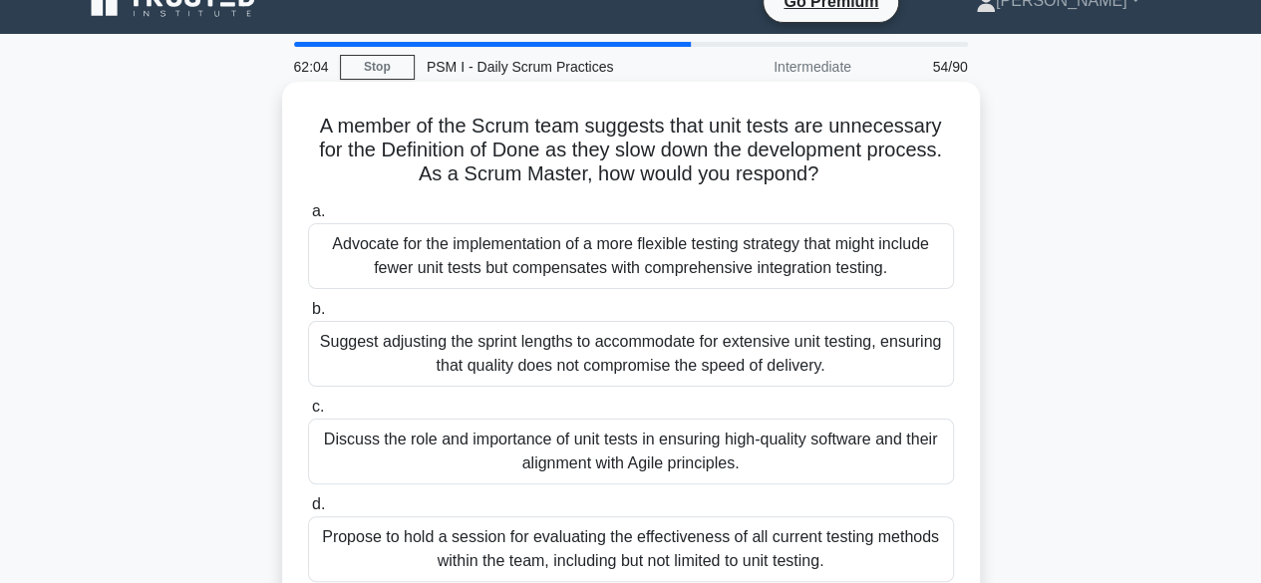
scroll to position [0, 0]
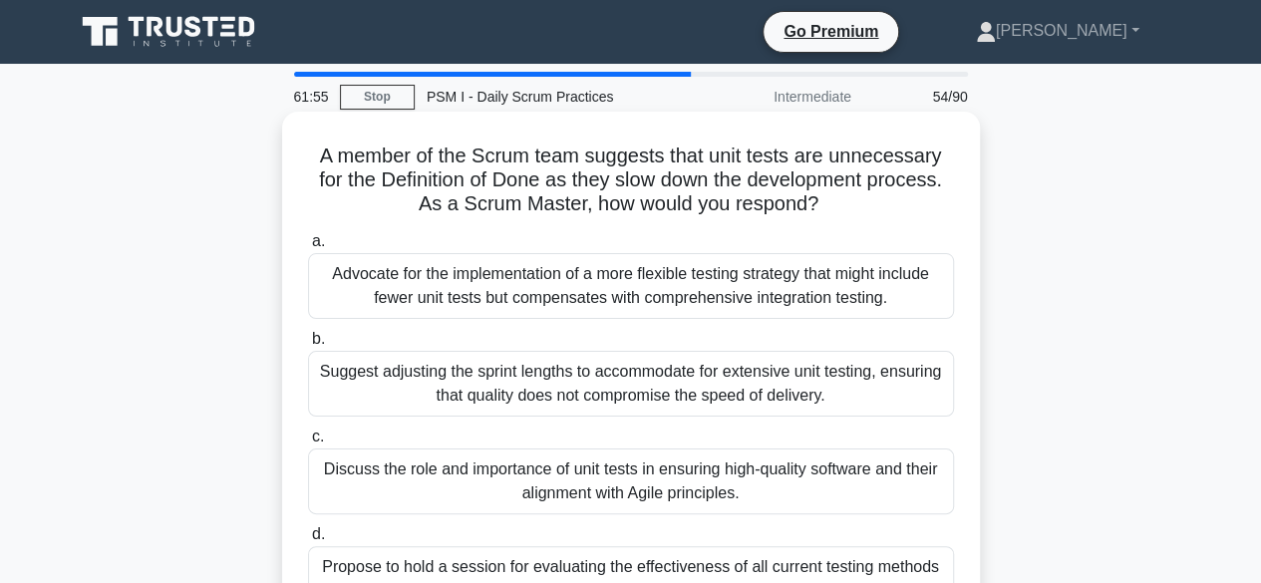
click at [682, 286] on div "Advocate for the implementation of a more flexible testing strategy that might …" at bounding box center [631, 286] width 646 height 66
click at [308, 248] on input "a. Advocate for the implementation of a more flexible testing strategy that mig…" at bounding box center [308, 241] width 0 height 13
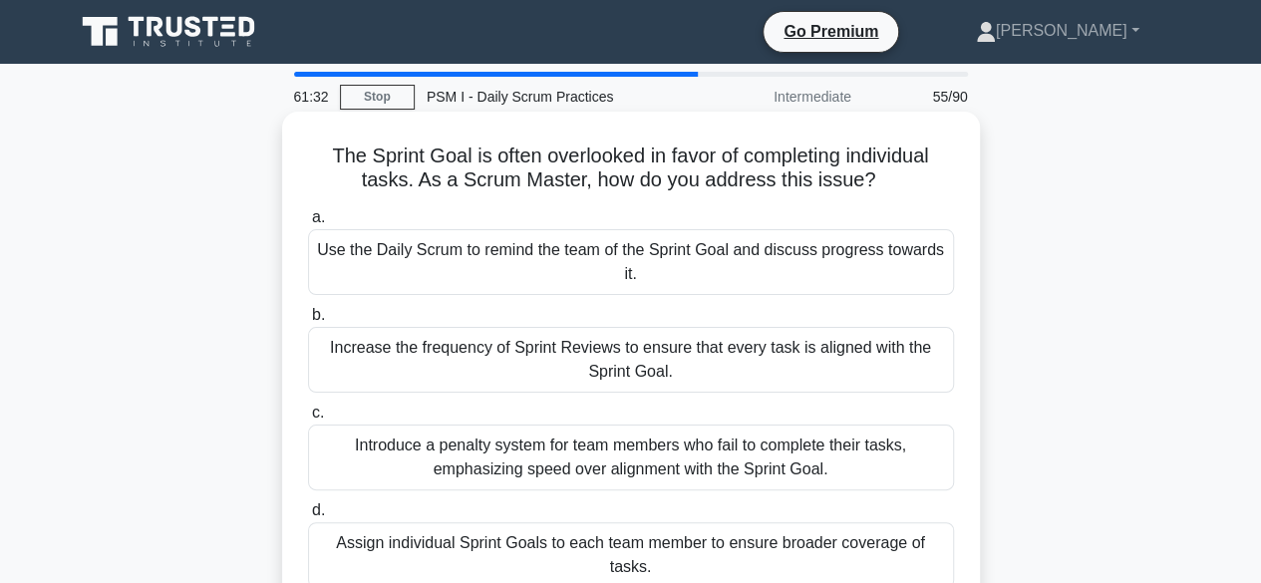
click at [560, 253] on div "Use the Daily Scrum to remind the team of the Sprint Goal and discuss progress …" at bounding box center [631, 262] width 646 height 66
click at [308, 224] on input "a. Use the Daily Scrum to remind the team of the Sprint Goal and discuss progre…" at bounding box center [308, 217] width 0 height 13
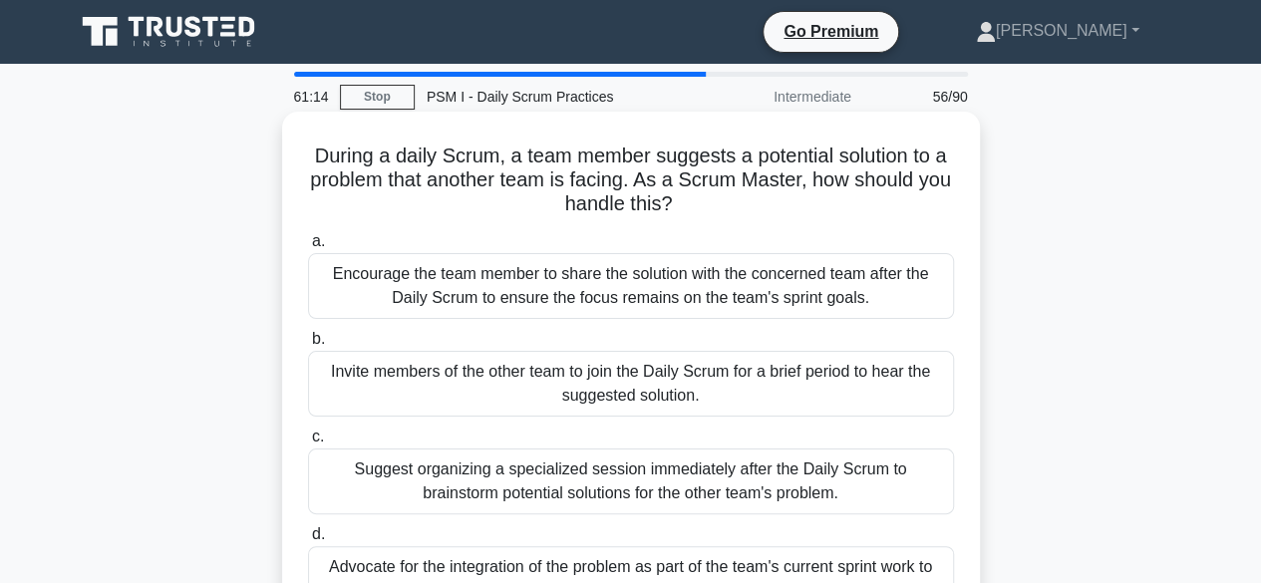
scroll to position [100, 0]
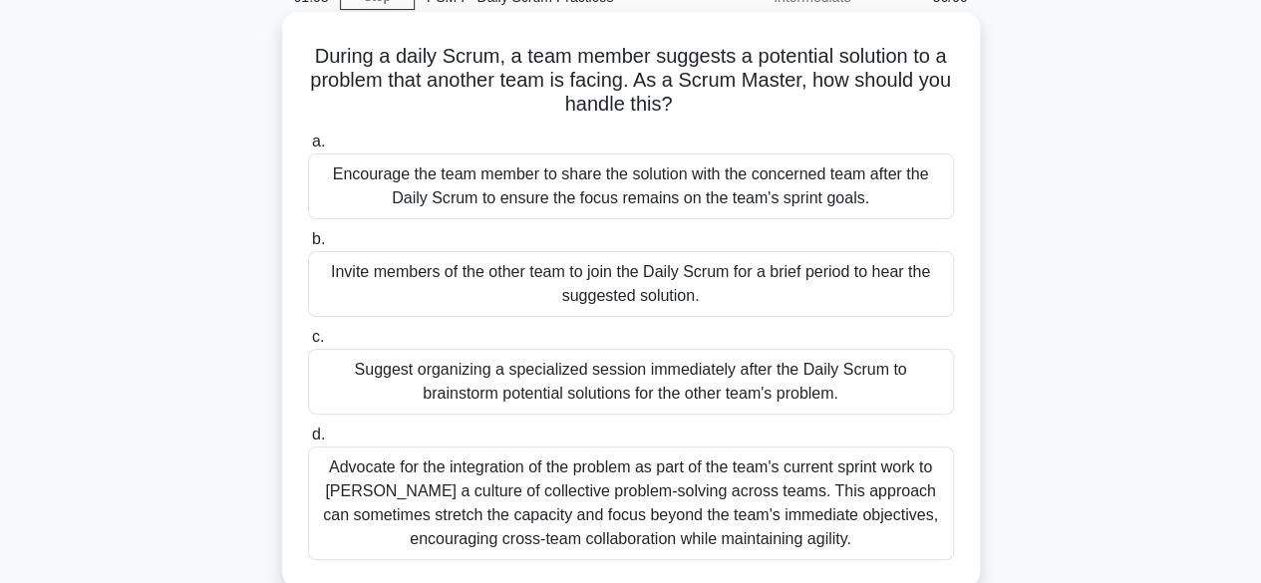
click at [649, 184] on div "Encourage the team member to share the solution with the concerned team after t…" at bounding box center [631, 187] width 646 height 66
click at [308, 149] on input "a. Encourage the team member to share the solution with the concerned team afte…" at bounding box center [308, 142] width 0 height 13
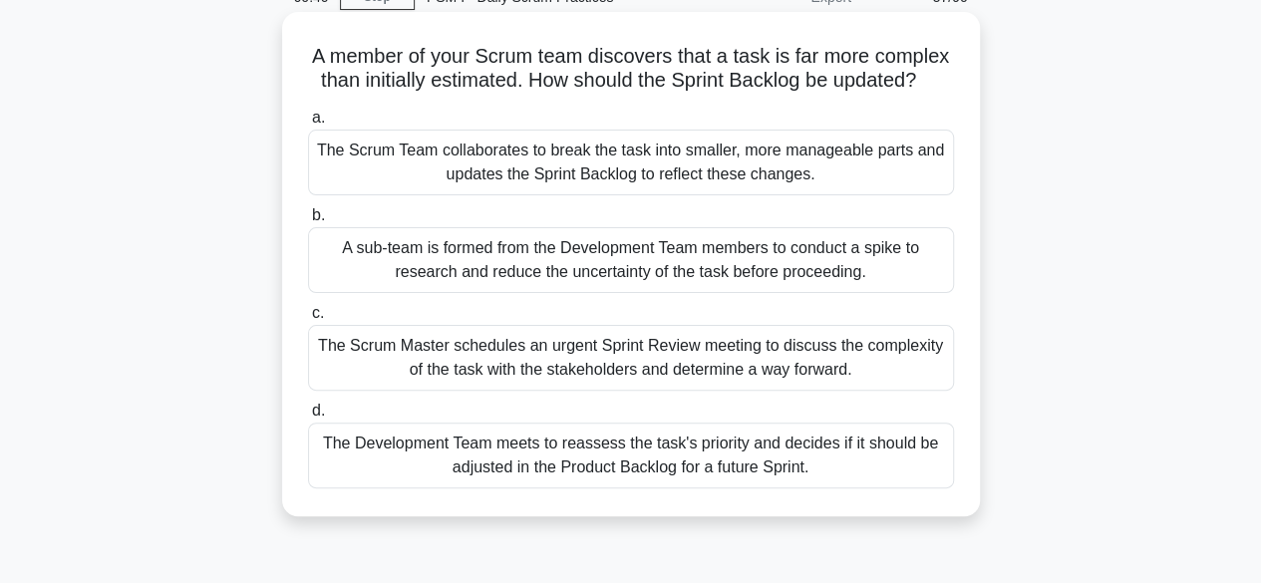
click at [672, 190] on div "The Scrum Team collaborates to break the task into smaller, more manageable par…" at bounding box center [631, 163] width 646 height 66
click at [308, 125] on input "a. The Scrum Team collaborates to break the task into smaller, more manageable …" at bounding box center [308, 118] width 0 height 13
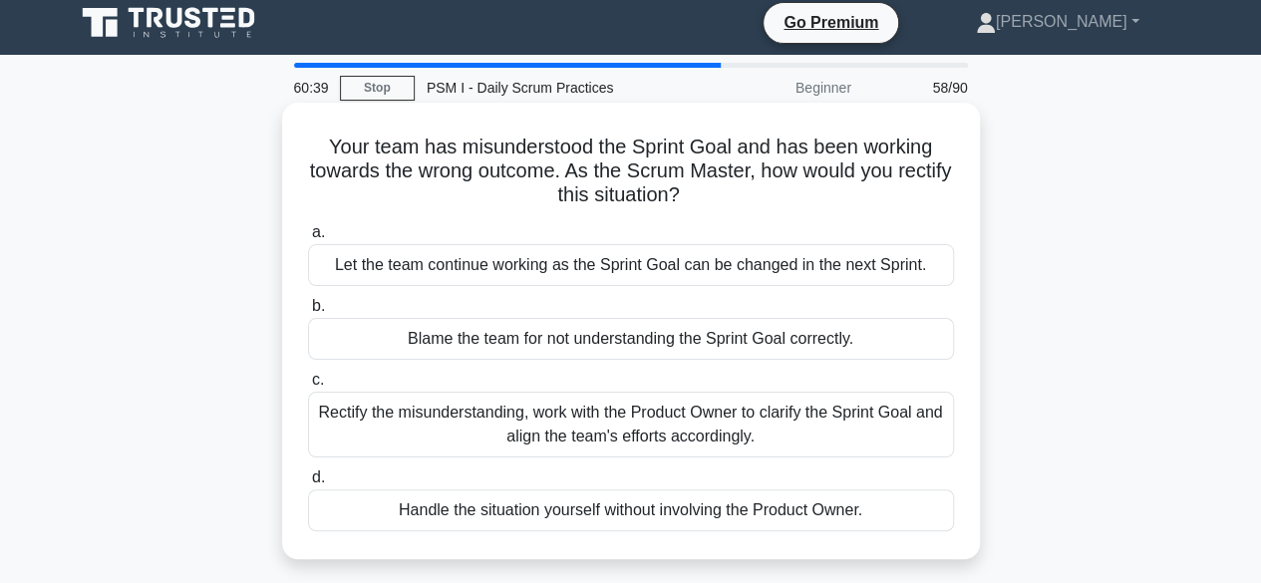
scroll to position [0, 0]
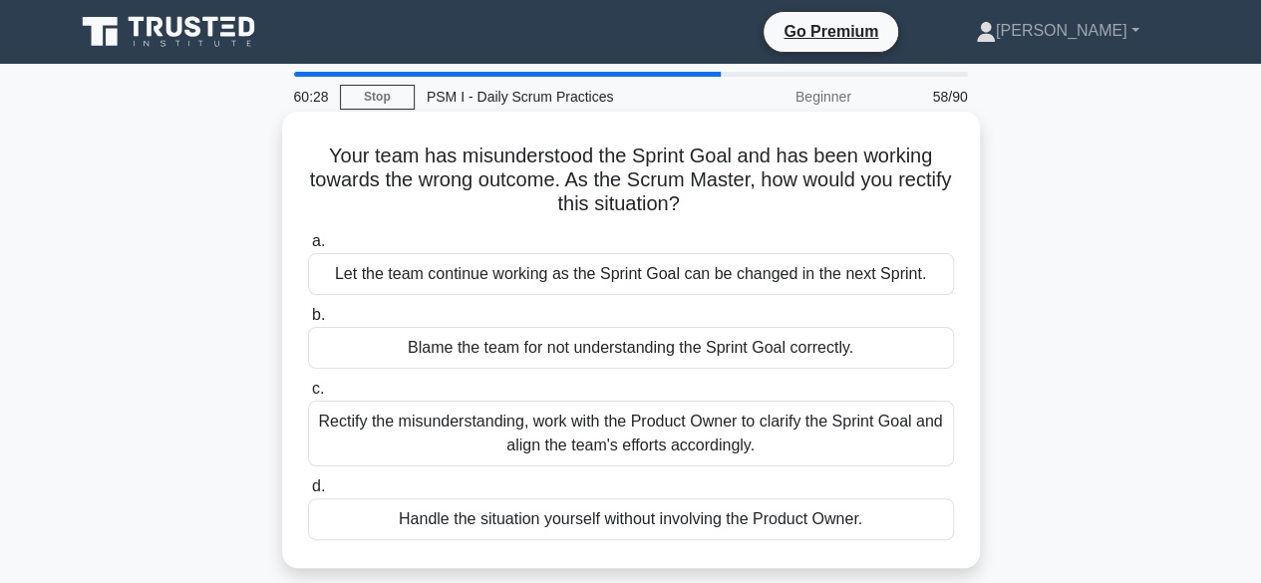
click at [608, 435] on div "Rectify the misunderstanding, work with the Product Owner to clarify the Sprint…" at bounding box center [631, 434] width 646 height 66
click at [308, 396] on input "c. Rectify the misunderstanding, work with the Product Owner to clarify the Spr…" at bounding box center [308, 389] width 0 height 13
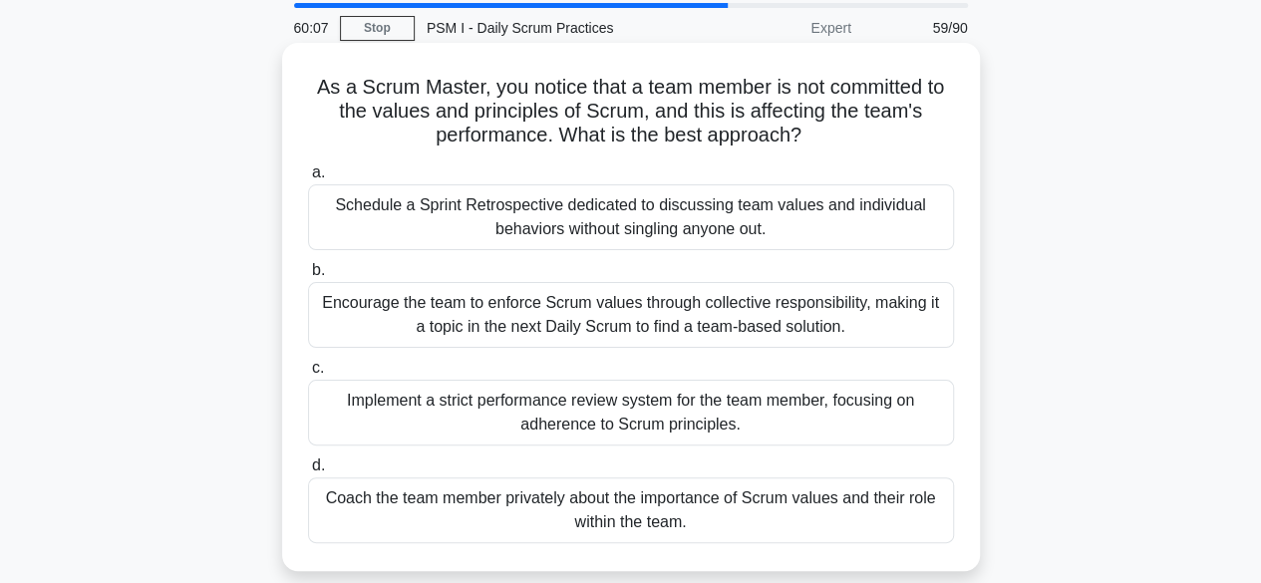
scroll to position [100, 0]
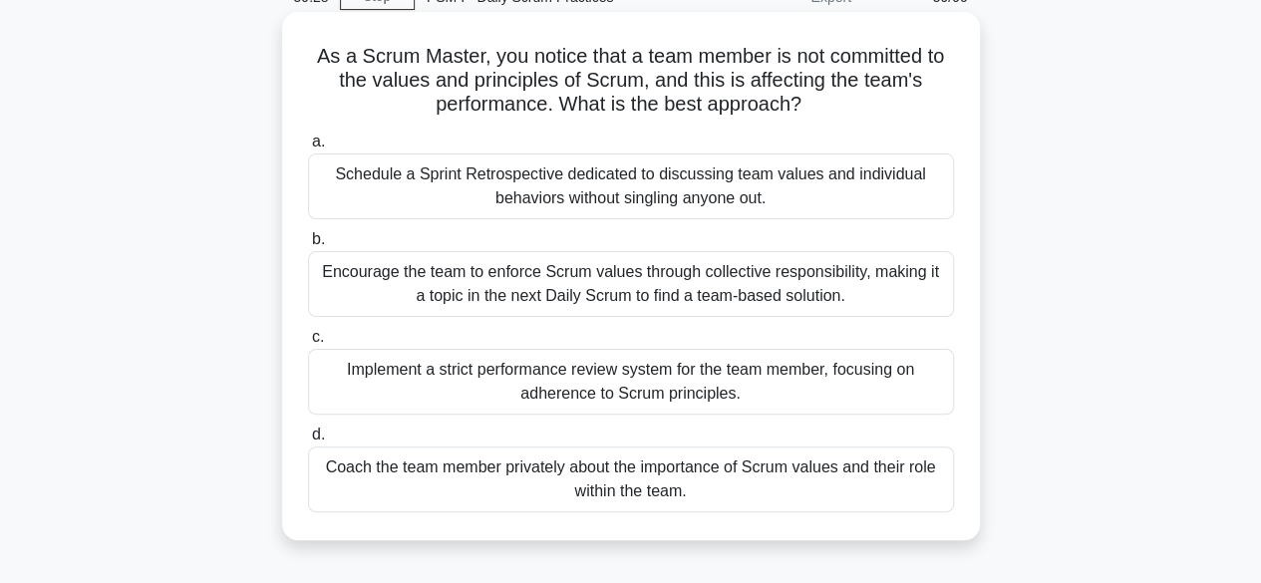
click at [649, 478] on div "Coach the team member privately about the importance of Scrum values and their …" at bounding box center [631, 480] width 646 height 66
click at [308, 442] on input "d. Coach the team member privately about the importance of Scrum values and the…" at bounding box center [308, 435] width 0 height 13
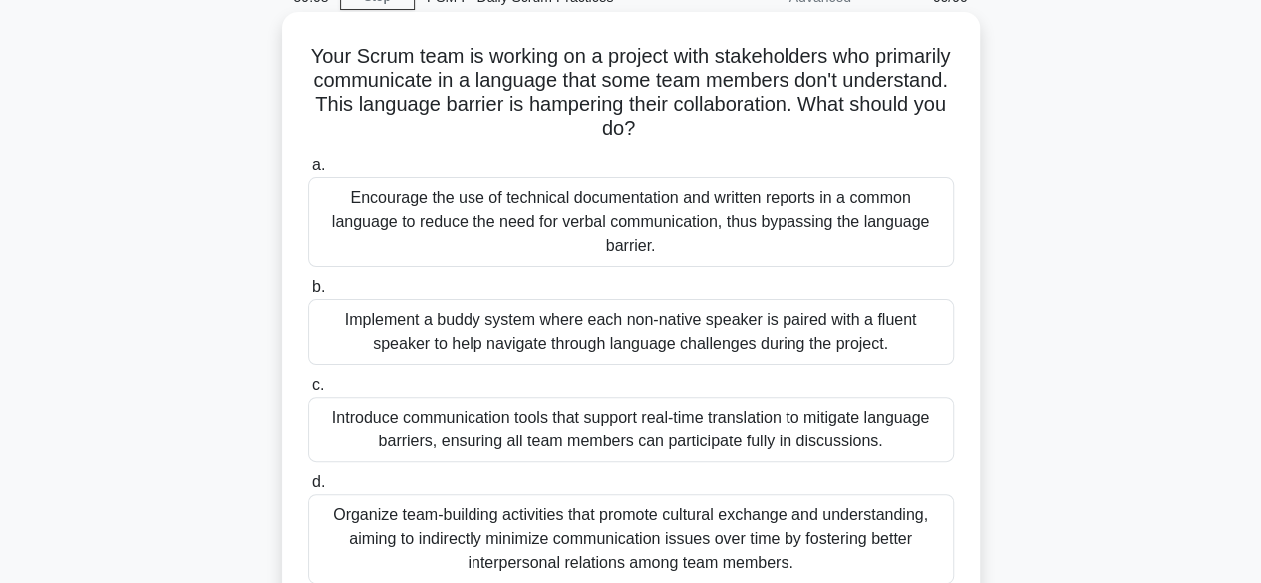
scroll to position [199, 0]
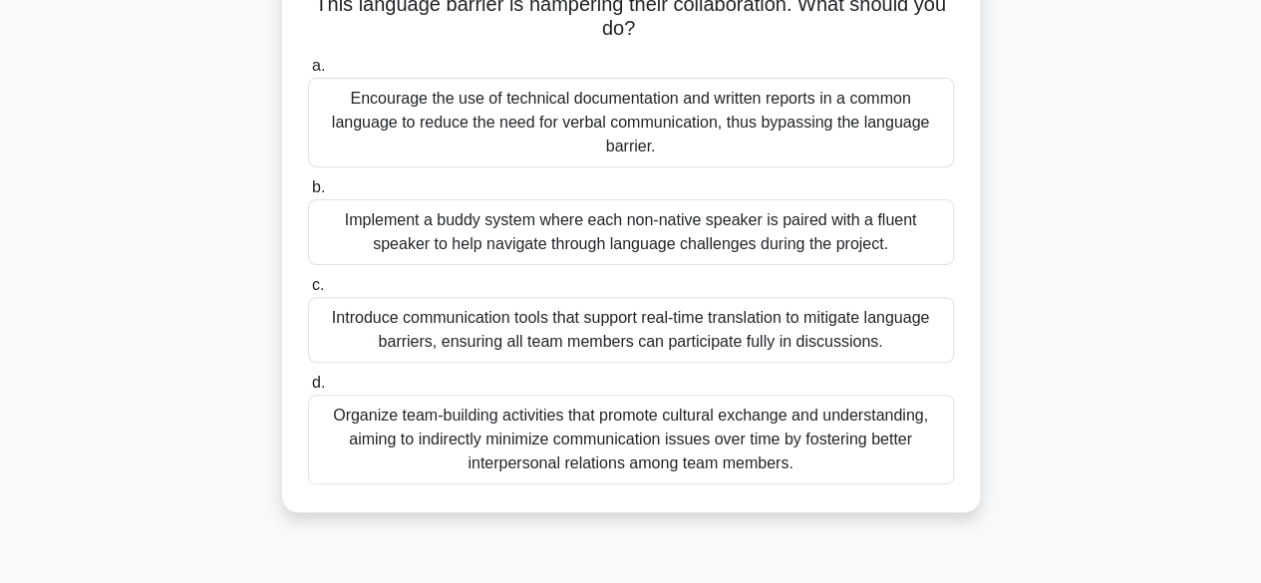
click at [643, 335] on div "Introduce communication tools that support real-time translation to mitigate la…" at bounding box center [631, 330] width 646 height 66
click at [308, 292] on input "c. Introduce communication tools that support real-time translation to mitigate…" at bounding box center [308, 285] width 0 height 13
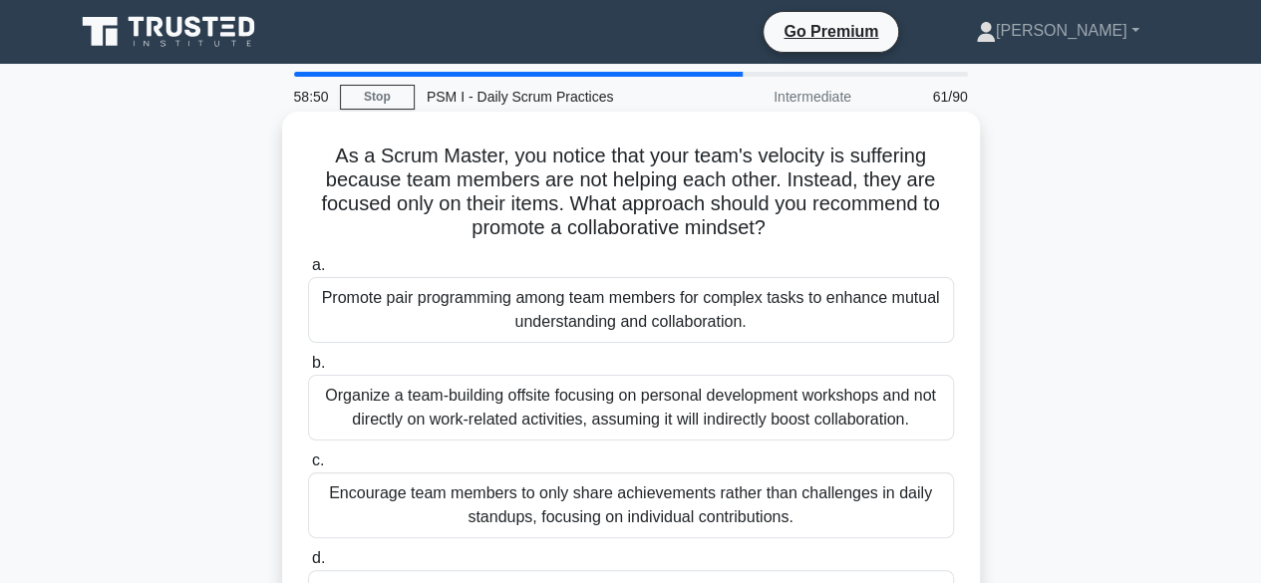
scroll to position [100, 0]
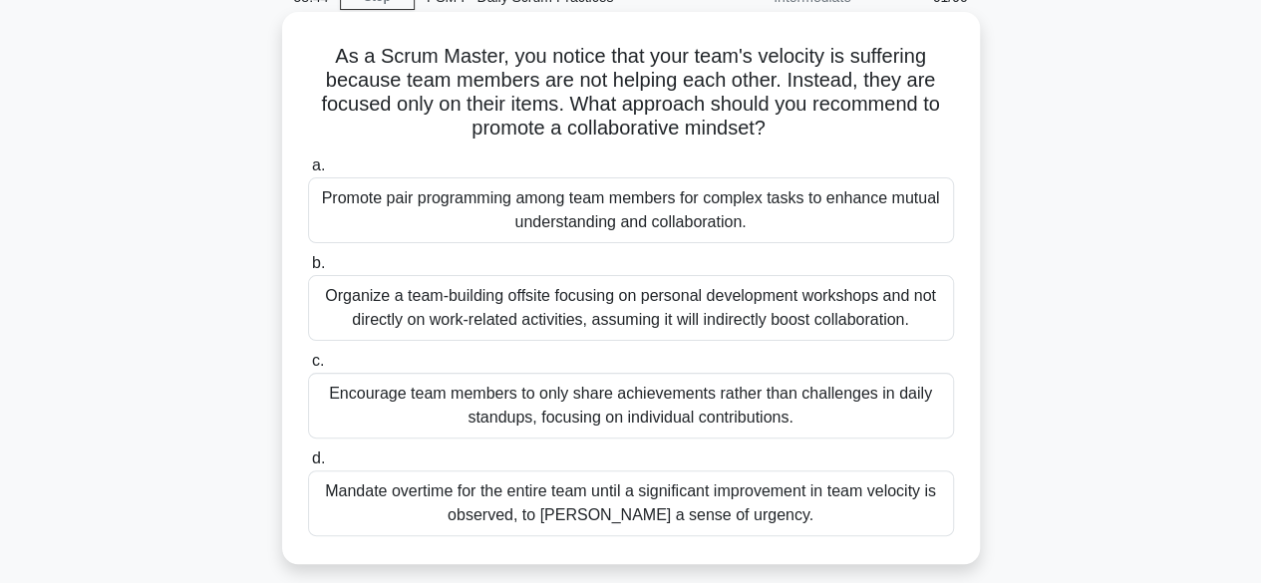
click at [652, 203] on div "Promote pair programming among team members for complex tasks to enhance mutual…" at bounding box center [631, 210] width 646 height 66
click at [308, 172] on input "a. Promote pair programming among team members for complex tasks to enhance mut…" at bounding box center [308, 166] width 0 height 13
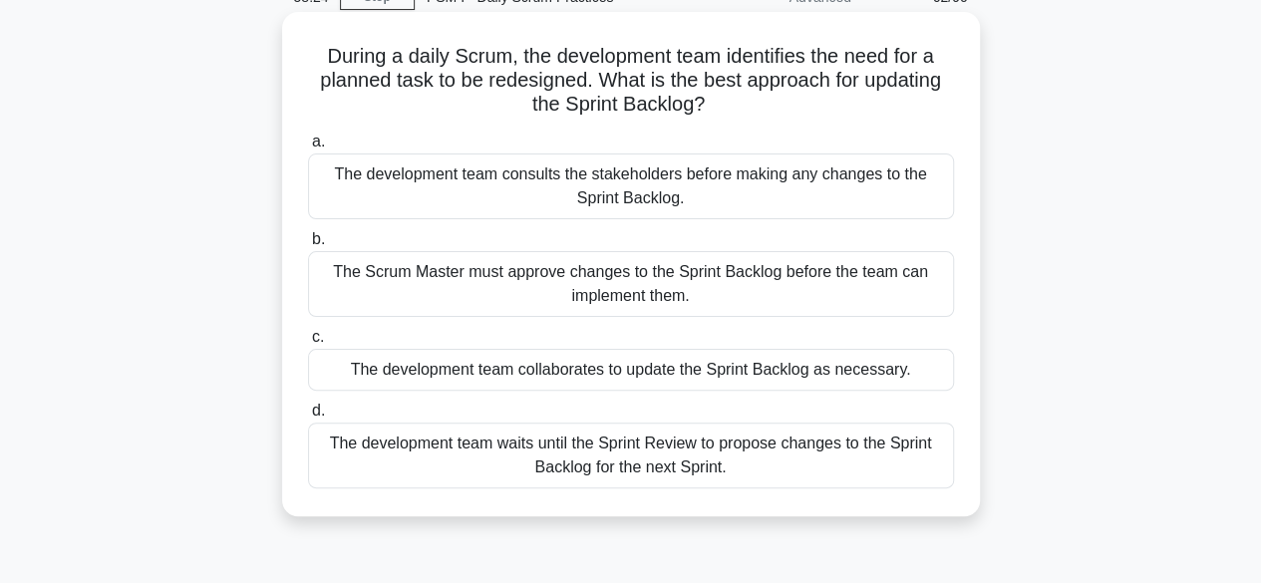
click at [681, 372] on div "The development team collaborates to update the Sprint Backlog as necessary." at bounding box center [631, 370] width 646 height 42
click at [308, 344] on input "c. The development team collaborates to update the Sprint Backlog as necessary." at bounding box center [308, 337] width 0 height 13
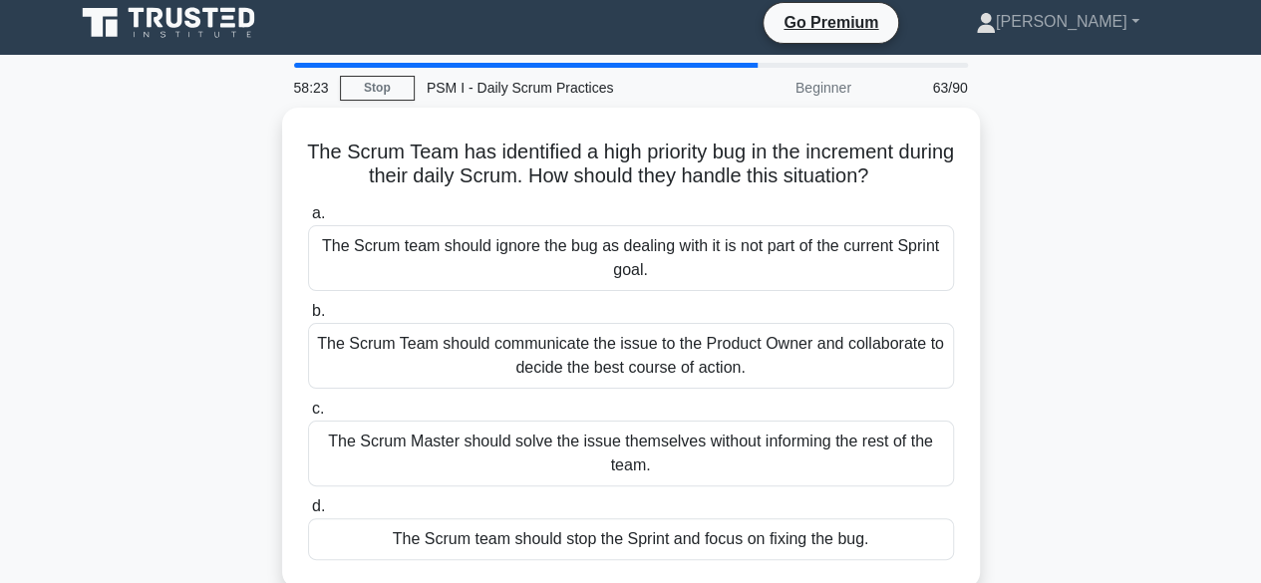
scroll to position [0, 0]
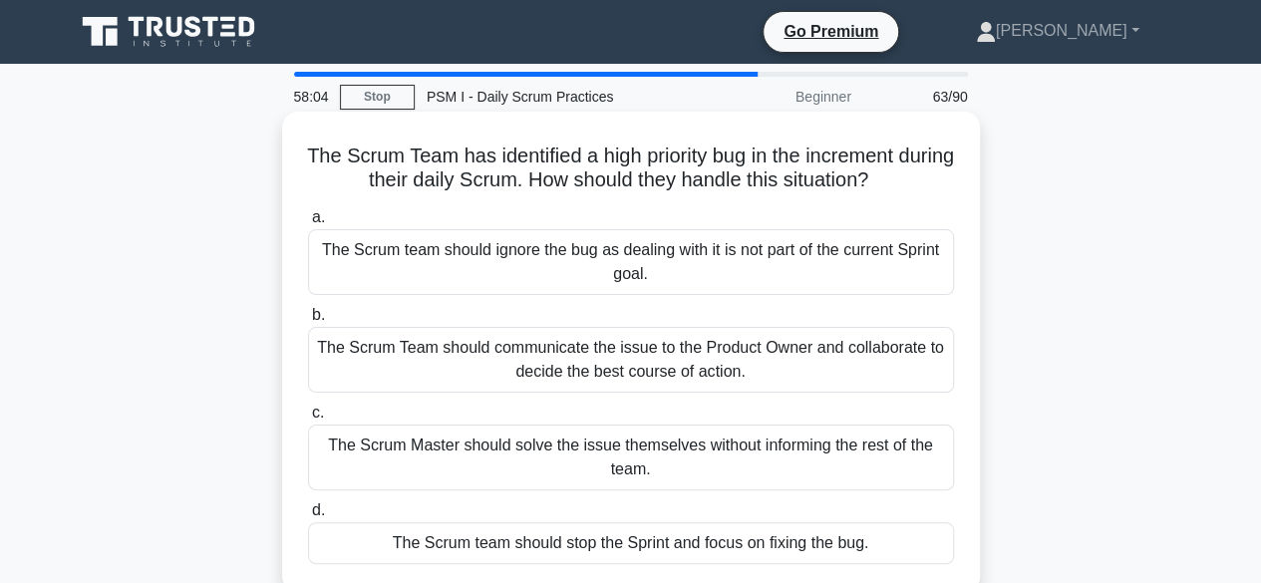
click at [627, 362] on div "The Scrum Team should communicate the issue to the Product Owner and collaborat…" at bounding box center [631, 360] width 646 height 66
click at [308, 322] on input "b. The Scrum Team should communicate the issue to the Product Owner and collabo…" at bounding box center [308, 315] width 0 height 13
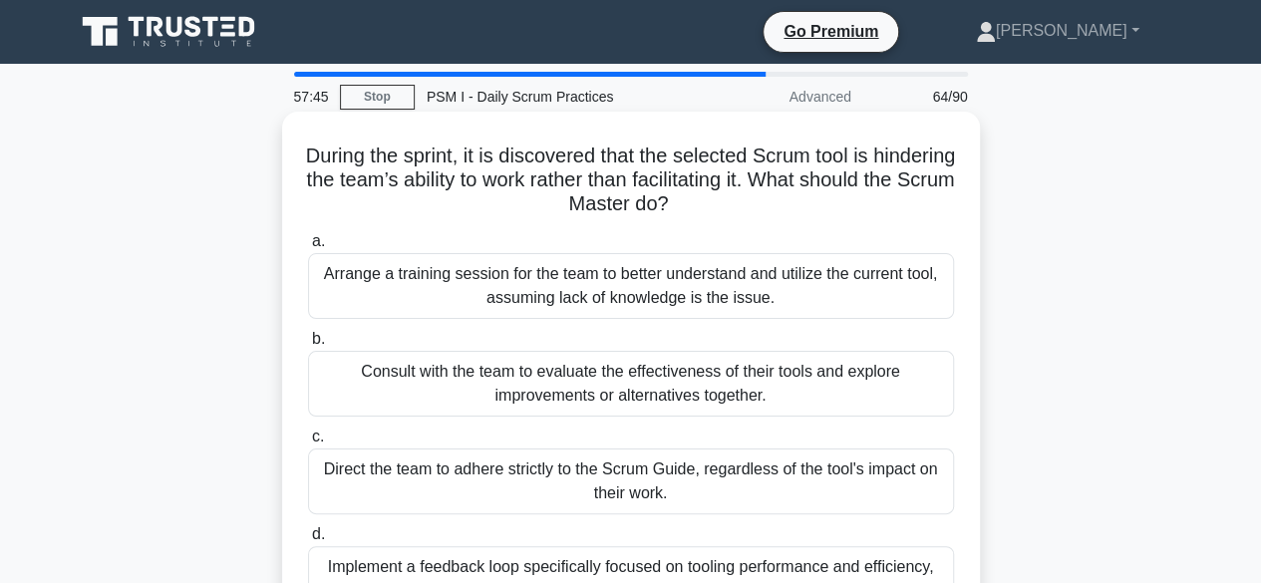
scroll to position [100, 0]
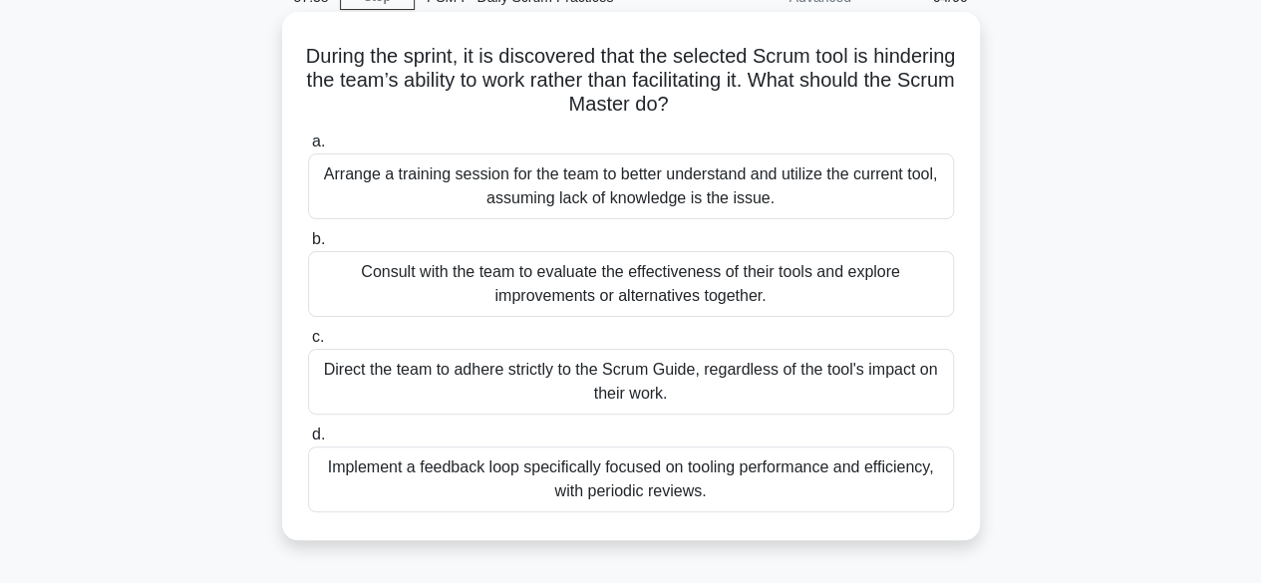
click at [671, 288] on div "Consult with the team to evaluate the effectiveness of their tools and explore …" at bounding box center [631, 284] width 646 height 66
click at [308, 246] on input "b. Consult with the team to evaluate the effectiveness of their tools and explo…" at bounding box center [308, 239] width 0 height 13
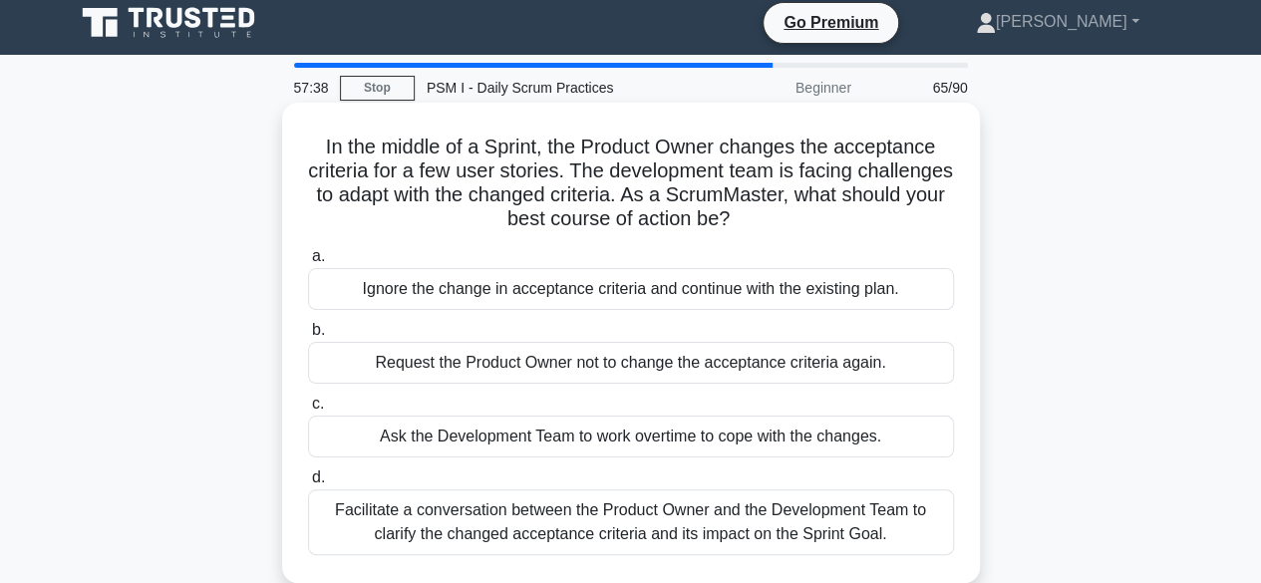
scroll to position [0, 0]
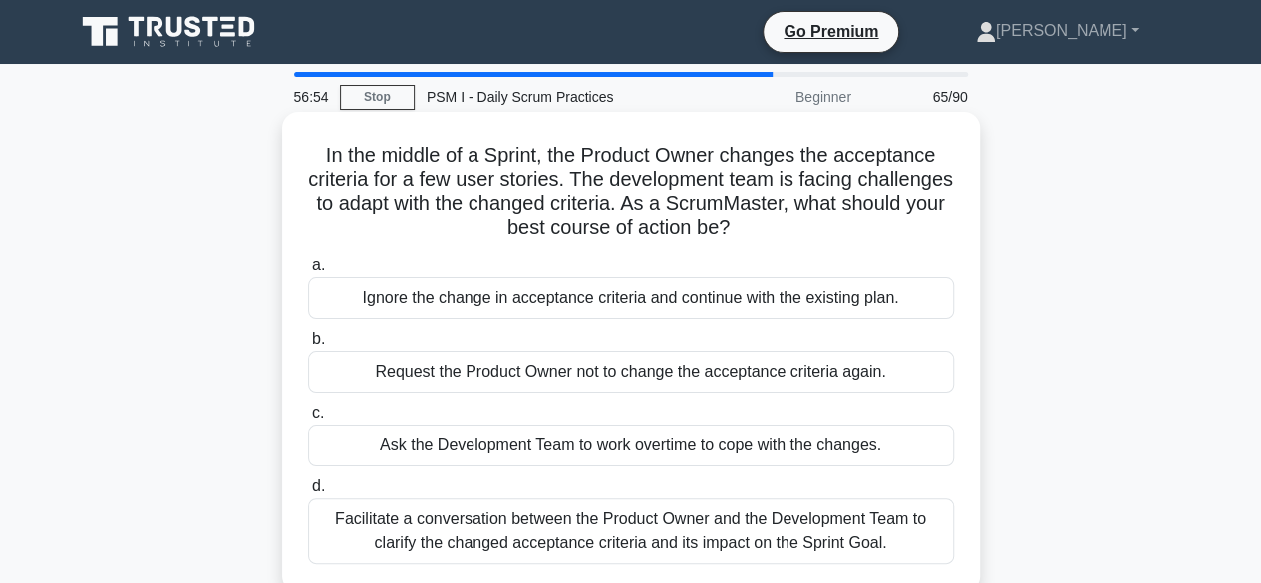
click at [580, 529] on div "Facilitate a conversation between the Product Owner and the Development Team to…" at bounding box center [631, 531] width 646 height 66
click at [308, 493] on input "d. Facilitate a conversation between the Product Owner and the Development Team…" at bounding box center [308, 487] width 0 height 13
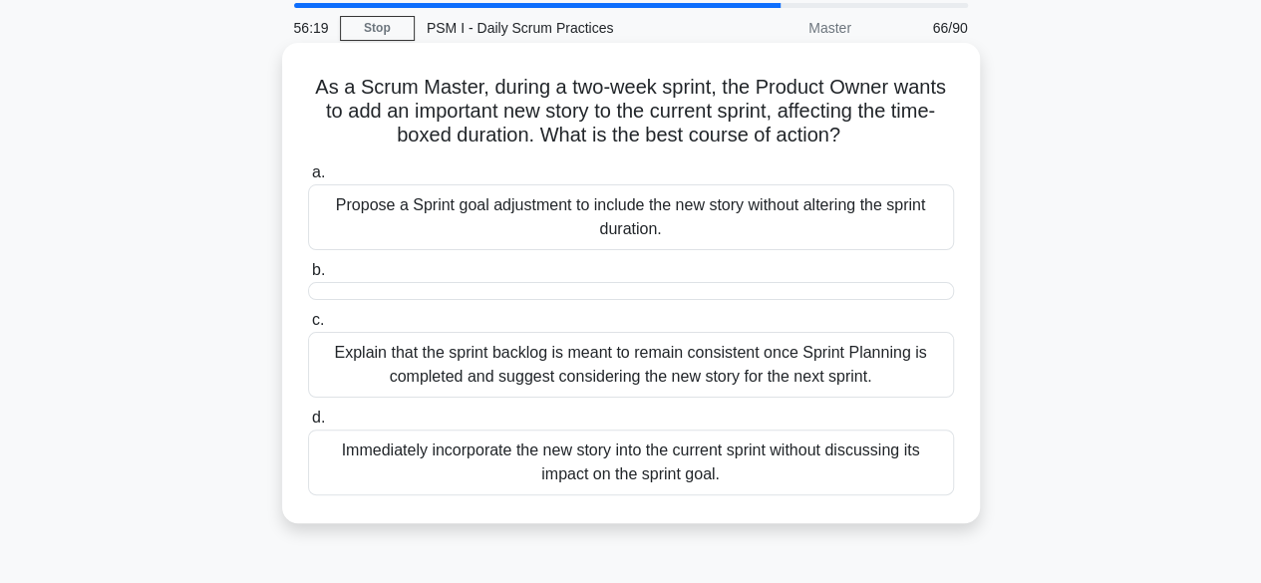
scroll to position [100, 0]
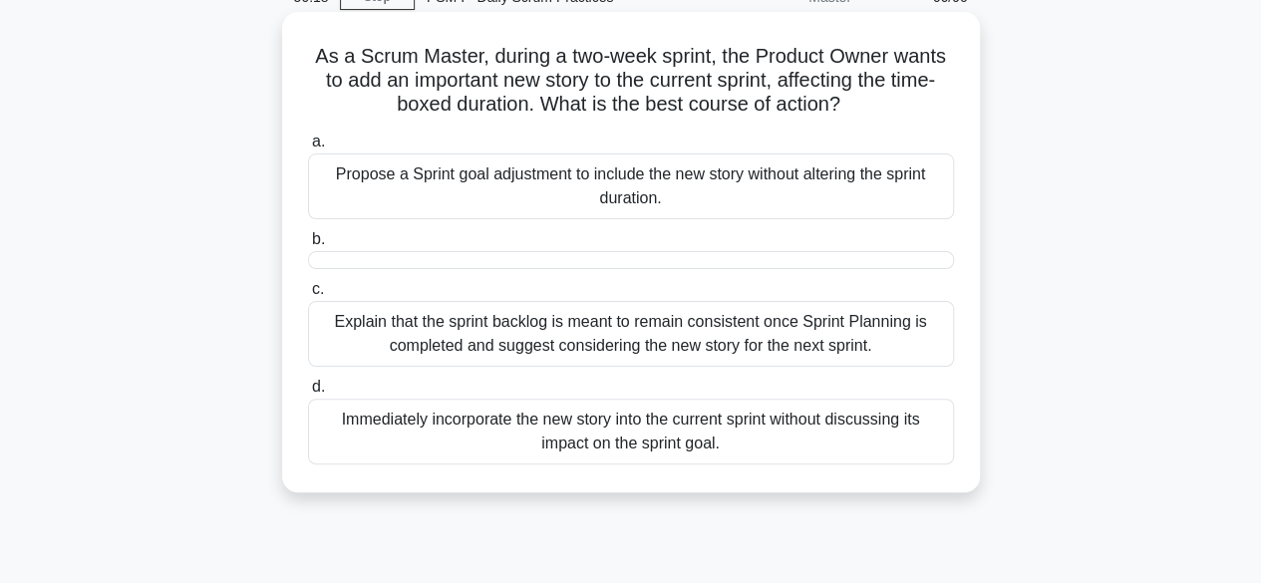
click at [719, 329] on div "Explain that the sprint backlog is meant to remain consistent once Sprint Plann…" at bounding box center [631, 334] width 646 height 66
click at [308, 296] on input "c. Explain that the sprint backlog is meant to remain consistent once Sprint Pl…" at bounding box center [308, 289] width 0 height 13
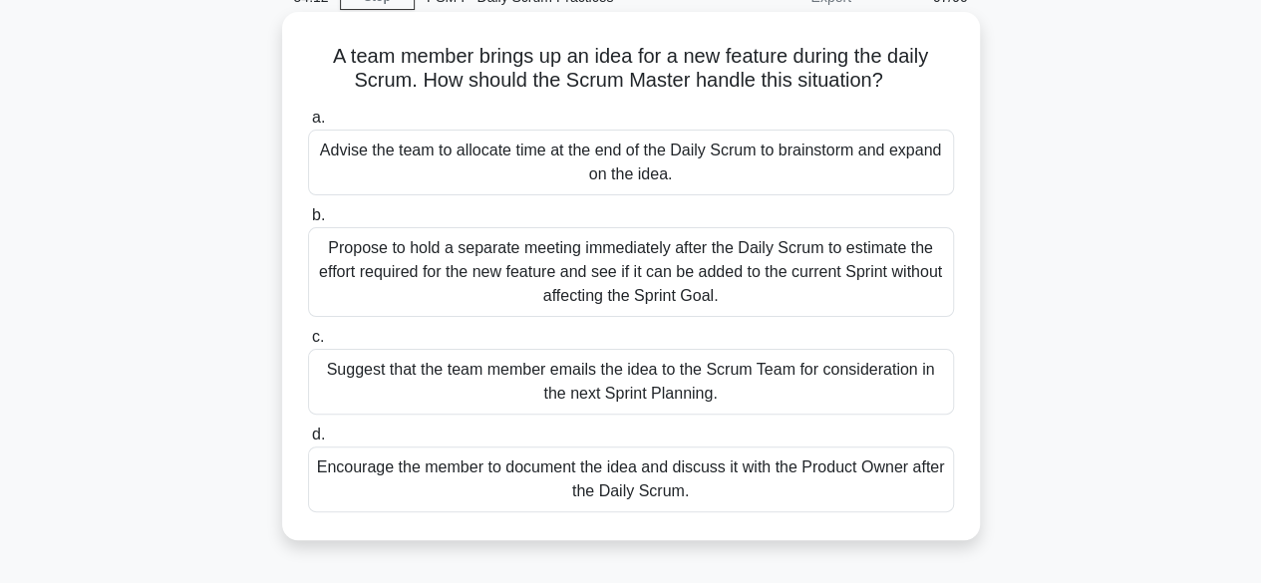
click at [794, 383] on div "Suggest that the team member emails the idea to the Scrum Team for consideratio…" at bounding box center [631, 382] width 646 height 66
click at [308, 344] on input "c. Suggest that the team member emails the idea to the Scrum Team for considera…" at bounding box center [308, 337] width 0 height 13
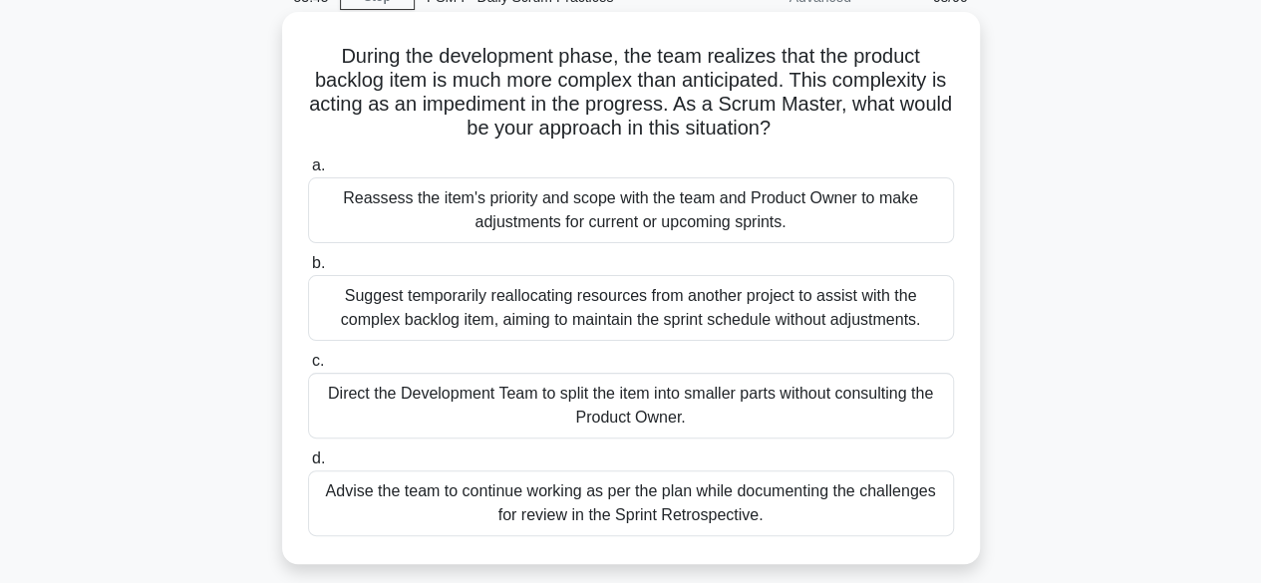
click at [804, 205] on div "Reassess the item's priority and scope with the team and Product Owner to make …" at bounding box center [631, 210] width 646 height 66
click at [308, 172] on input "a. Reassess the item's priority and scope with the team and Product Owner to ma…" at bounding box center [308, 166] width 0 height 13
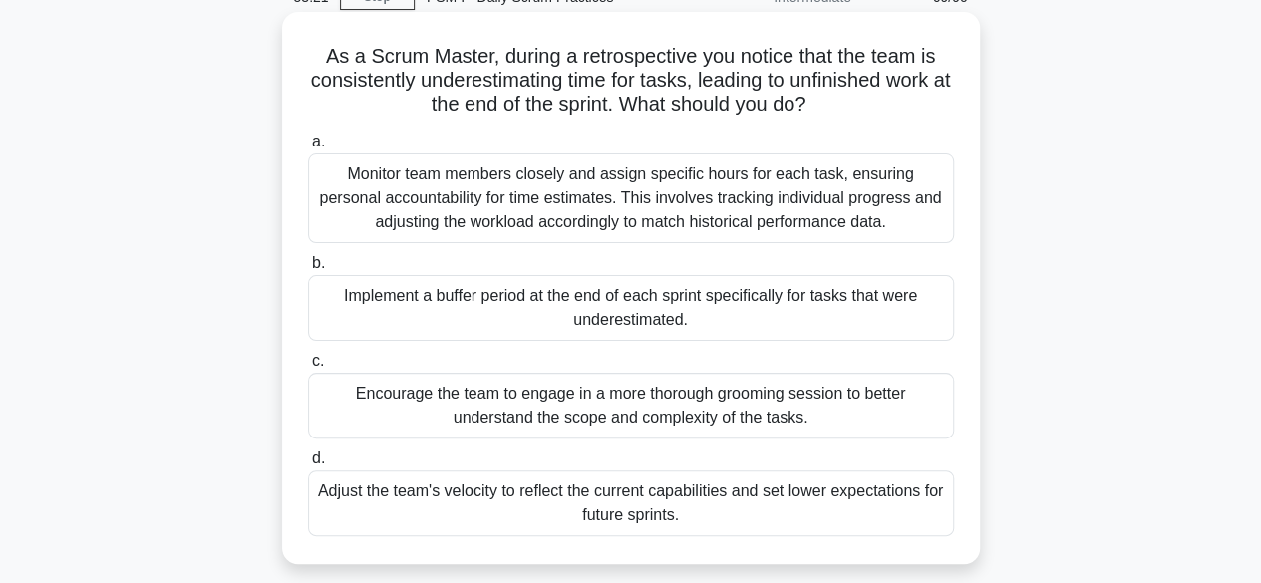
click at [624, 406] on div "Encourage the team to engage in a more thorough grooming session to better unde…" at bounding box center [631, 406] width 646 height 66
click at [308, 368] on input "c. Encourage the team to engage in a more thorough grooming session to better u…" at bounding box center [308, 361] width 0 height 13
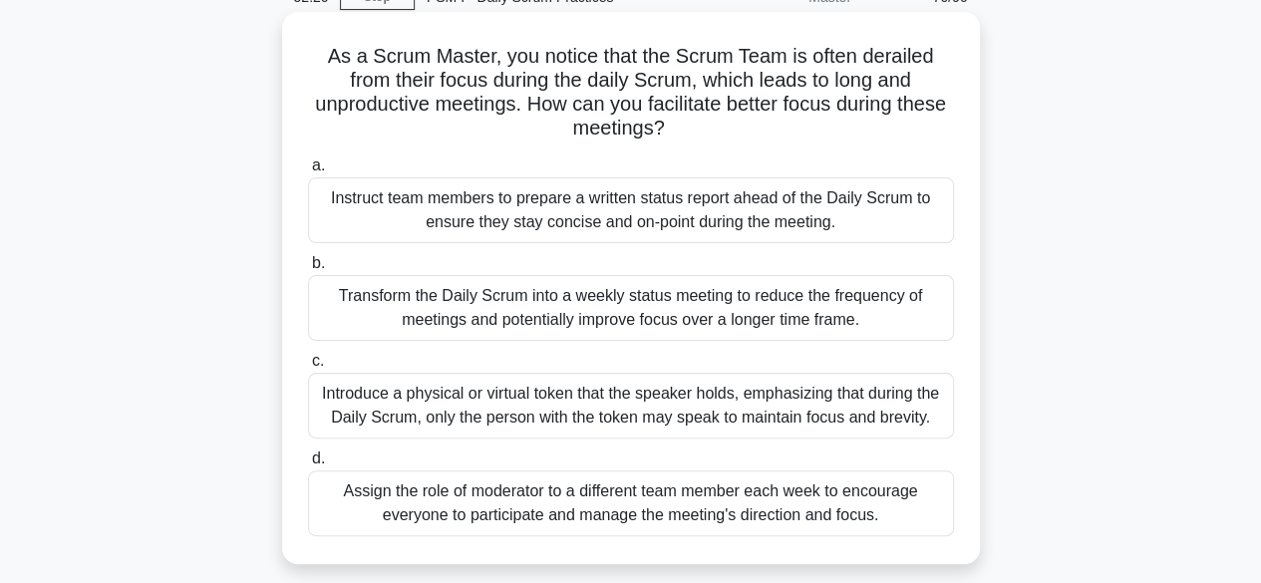
click at [681, 404] on div "Introduce a physical or virtual token that the speaker holds, emphasizing that …" at bounding box center [631, 406] width 646 height 66
click at [308, 368] on input "c. Introduce a physical or virtual token that the speaker holds, emphasizing th…" at bounding box center [308, 361] width 0 height 13
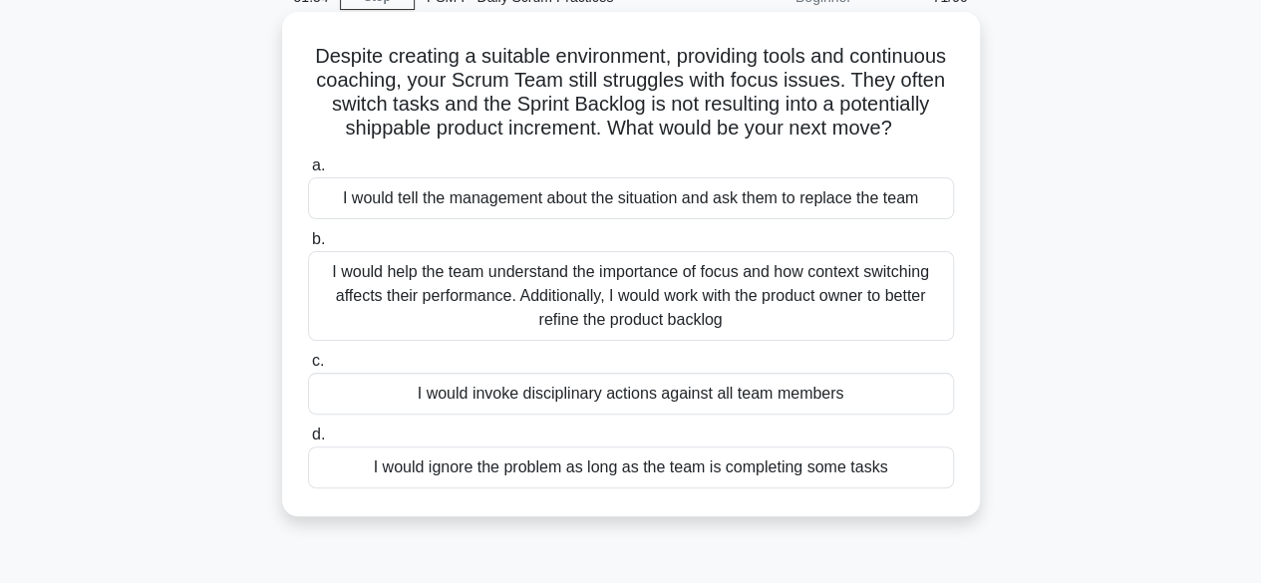
click at [588, 319] on div "I would help the team understand the importance of focus and how context switch…" at bounding box center [631, 296] width 646 height 90
click at [308, 246] on input "b. I would help the team understand the importance of focus and how context swi…" at bounding box center [308, 239] width 0 height 13
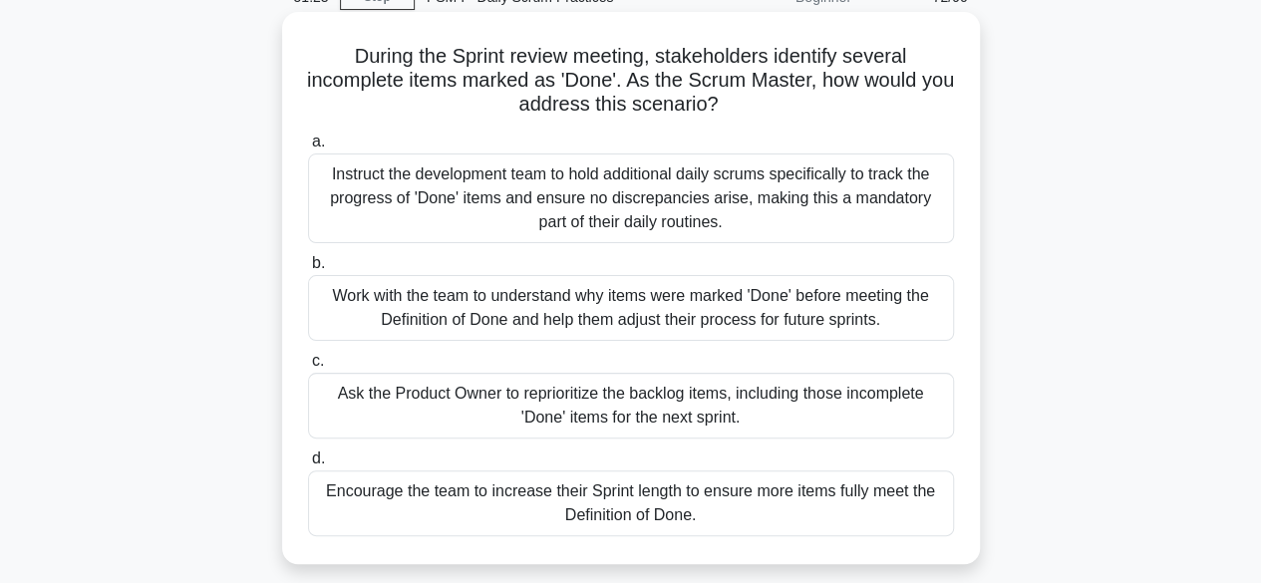
click at [690, 304] on div "Work with the team to understand why items were marked 'Done' before meeting th…" at bounding box center [631, 308] width 646 height 66
click at [308, 270] on input "b. Work with the team to understand why items were marked 'Done' before meeting…" at bounding box center [308, 263] width 0 height 13
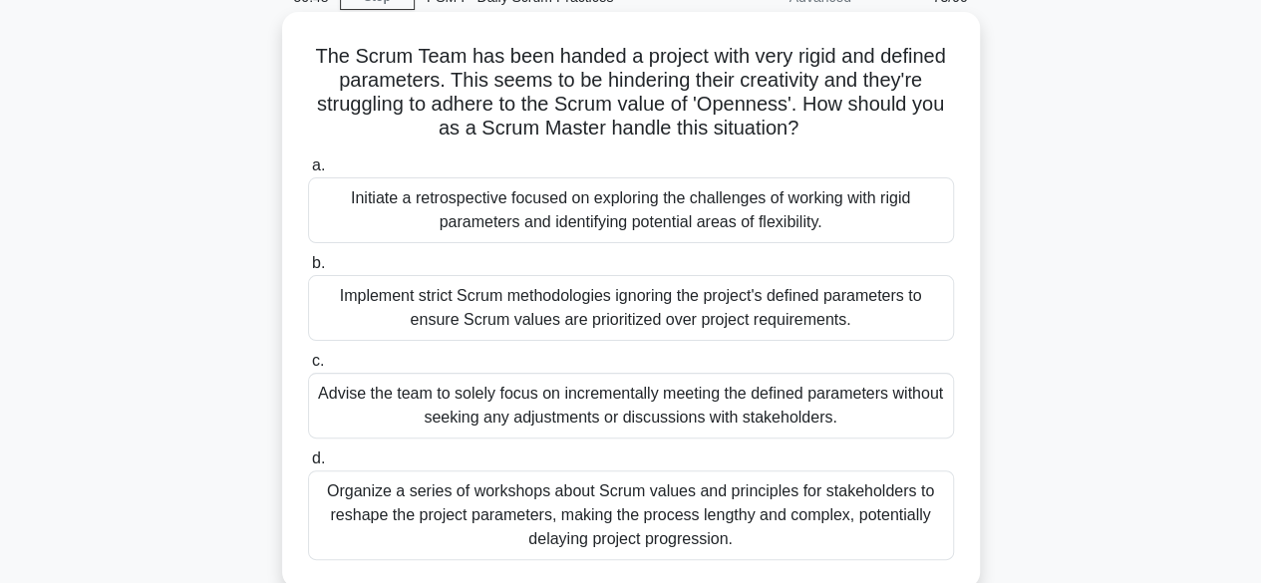
click at [726, 216] on div "Initiate a retrospective focused on exploring the challenges of working with ri…" at bounding box center [631, 210] width 646 height 66
click at [308, 172] on input "a. Initiate a retrospective focused on exploring the challenges of working with…" at bounding box center [308, 166] width 0 height 13
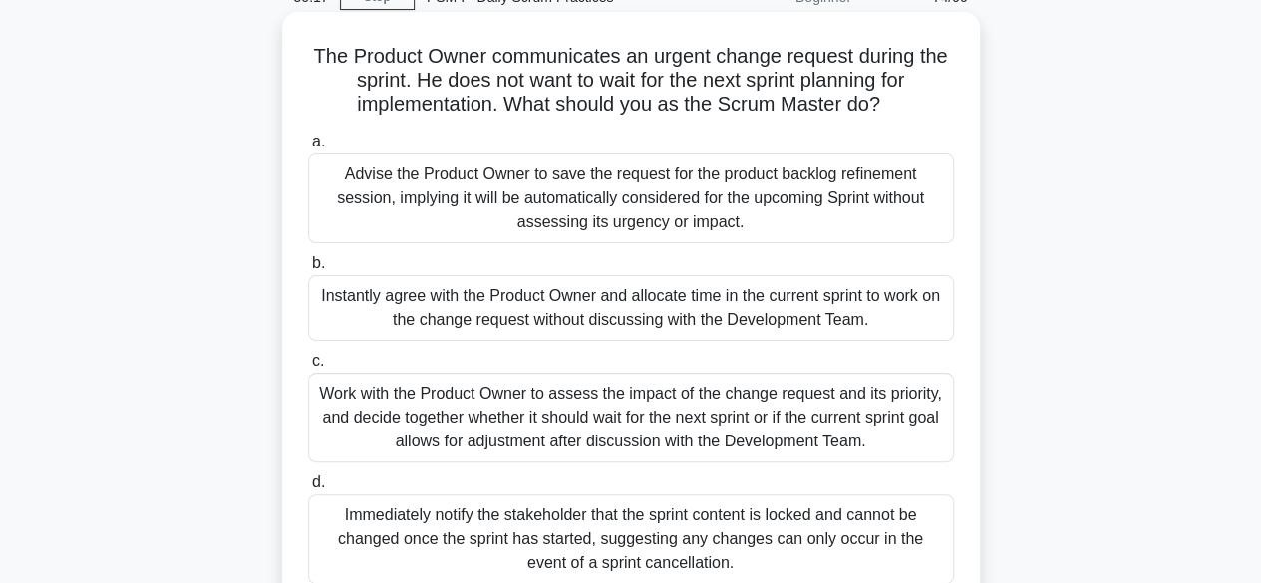
click at [667, 417] on div "Work with the Product Owner to assess the impact of the change request and its …" at bounding box center [631, 418] width 646 height 90
click at [308, 368] on input "c. Work with the Product Owner to assess the impact of the change request and i…" at bounding box center [308, 361] width 0 height 13
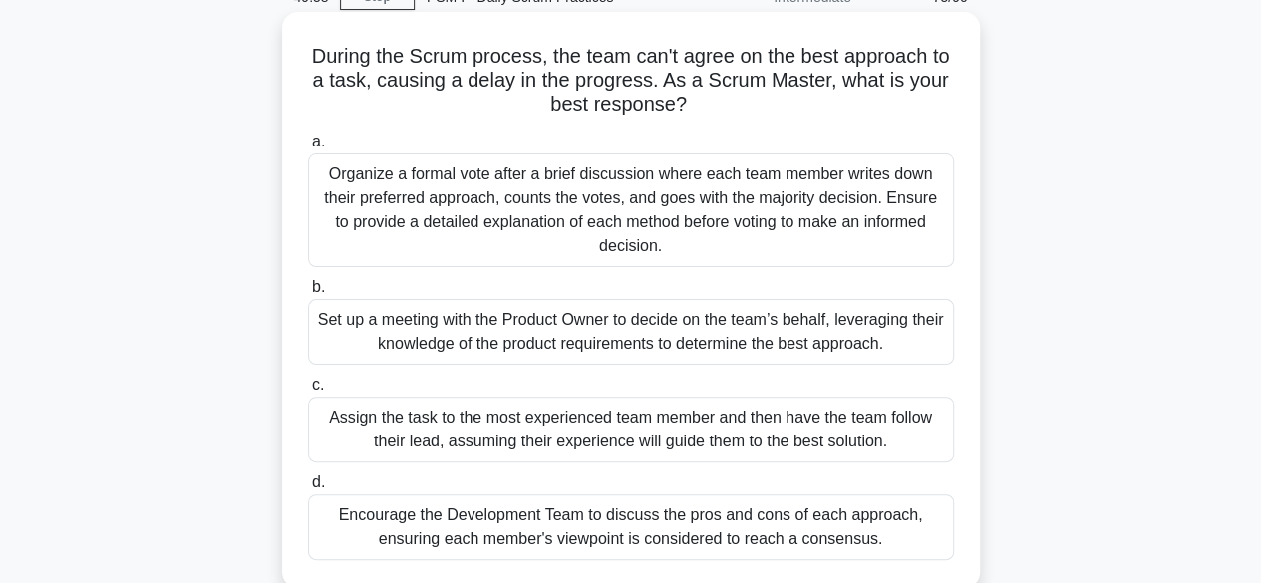
click at [577, 523] on div "Encourage the Development Team to discuss the pros and cons of each approach, e…" at bounding box center [631, 527] width 646 height 66
click at [308, 489] on input "d. Encourage the Development Team to discuss the pros and cons of each approach…" at bounding box center [308, 483] width 0 height 13
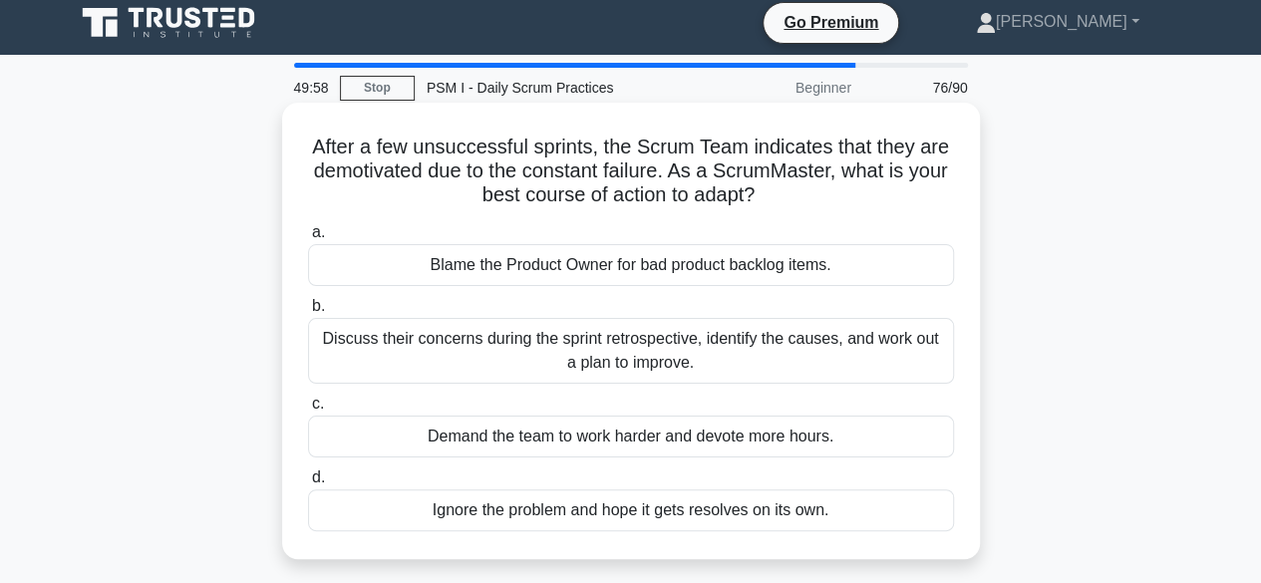
scroll to position [0, 0]
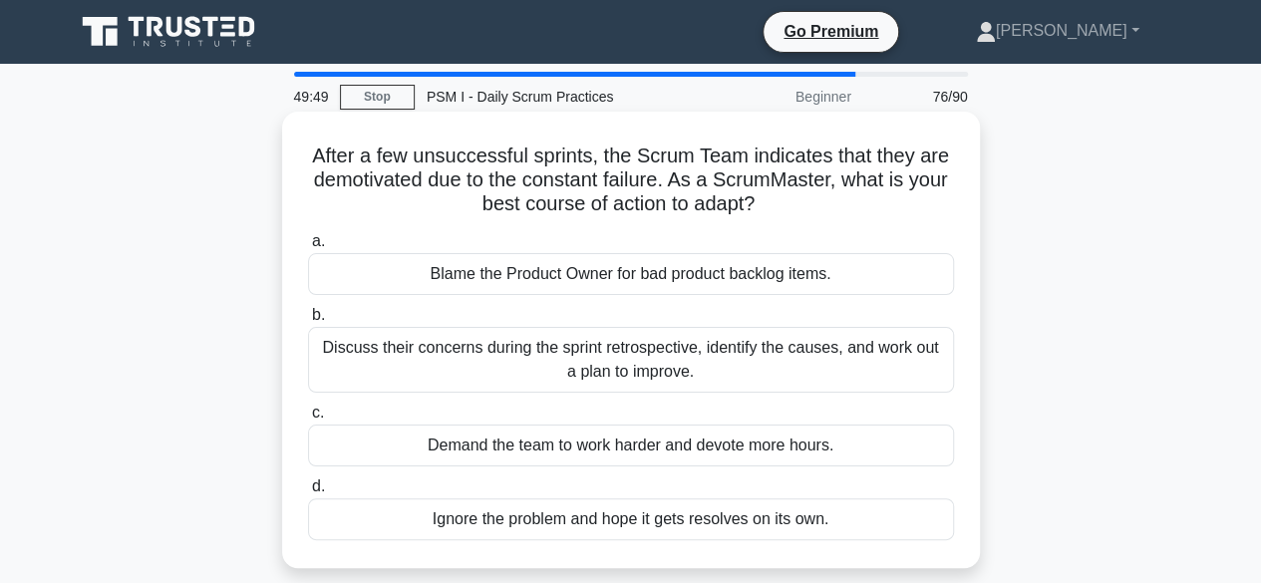
click at [628, 352] on div "Discuss their concerns during the sprint retrospective, identify the causes, an…" at bounding box center [631, 360] width 646 height 66
click at [308, 322] on input "b. Discuss their concerns during the sprint retrospective, identify the causes,…" at bounding box center [308, 315] width 0 height 13
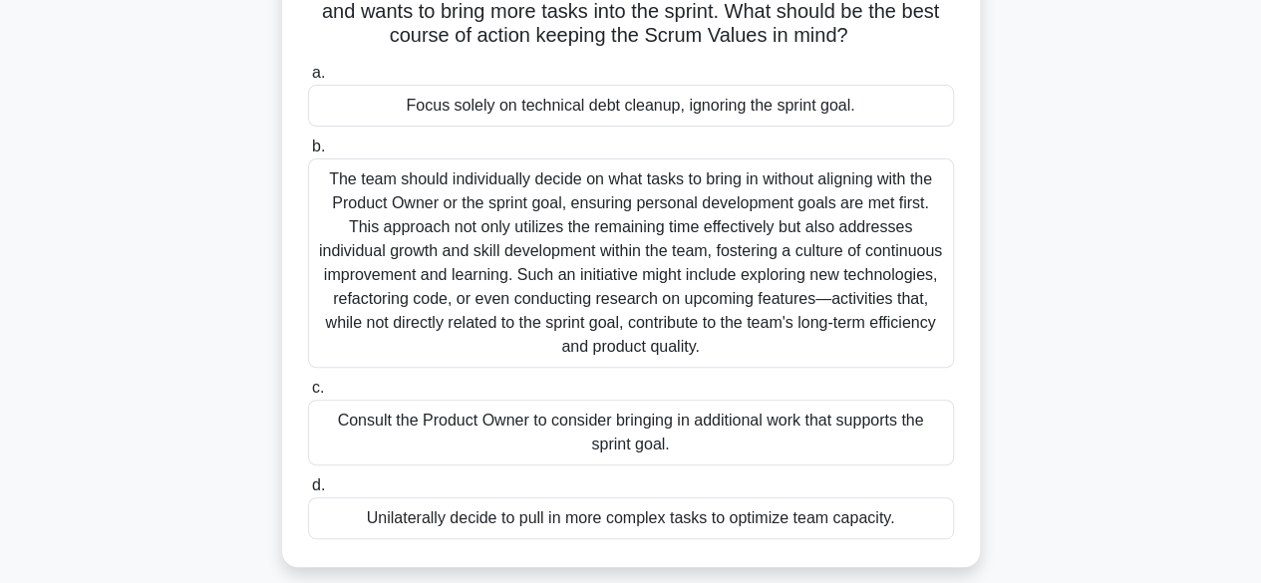
scroll to position [199, 0]
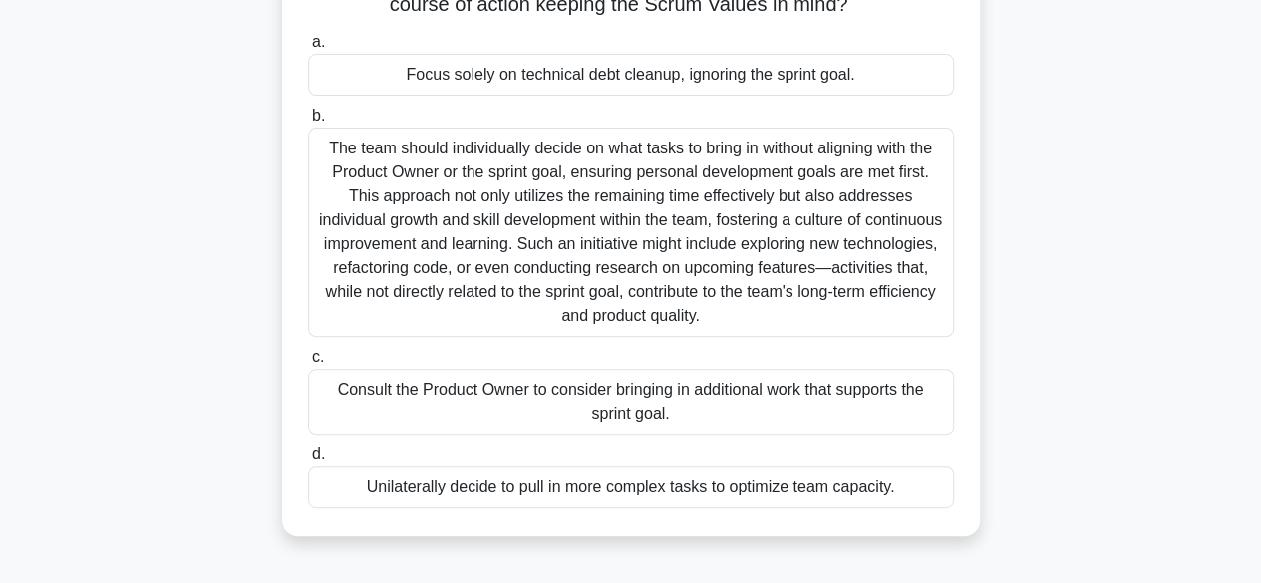
click at [676, 402] on div "Consult the Product Owner to consider bringing in additional work that supports…" at bounding box center [631, 402] width 646 height 66
click at [308, 364] on input "c. Consult the Product Owner to consider bringing in additional work that suppo…" at bounding box center [308, 357] width 0 height 13
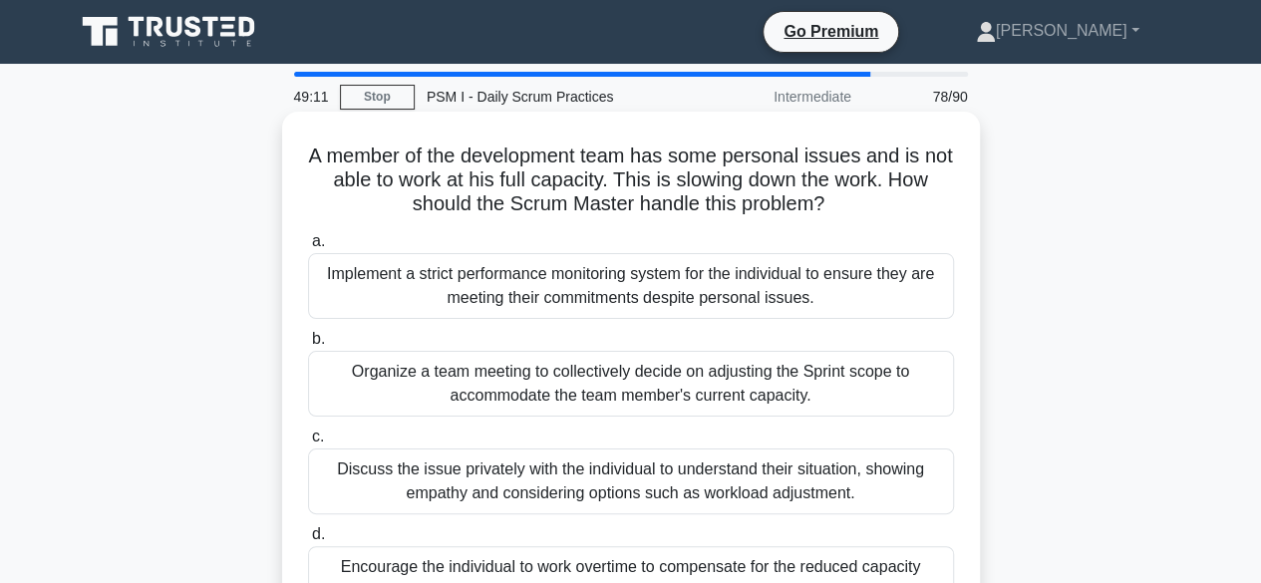
scroll to position [100, 0]
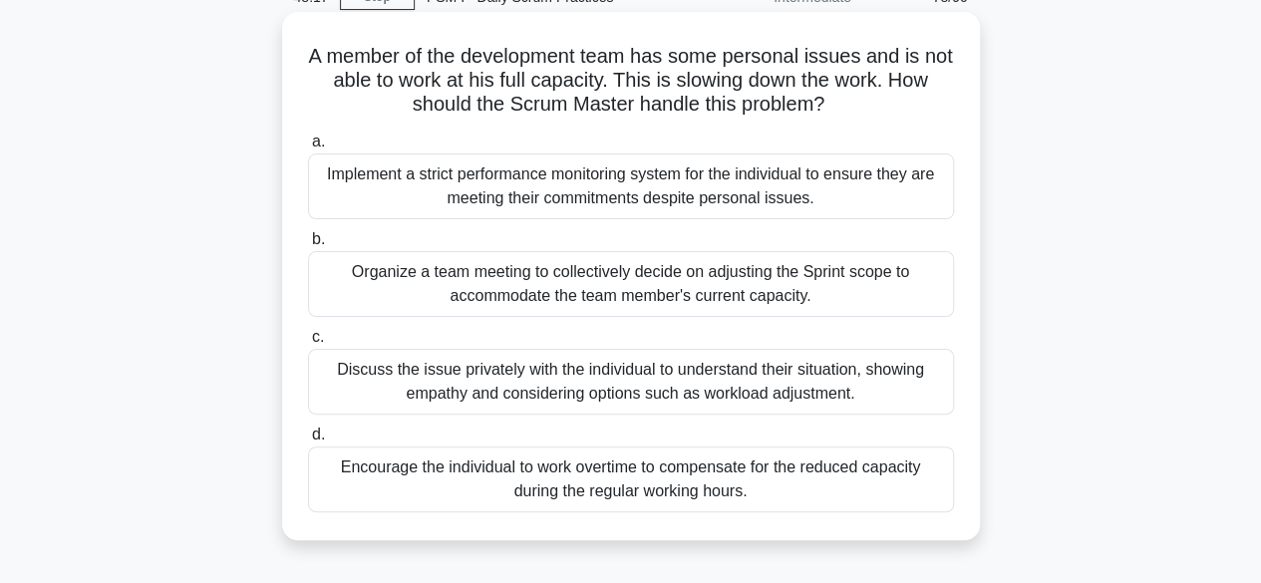
click at [626, 286] on div "Organize a team meeting to collectively decide on adjusting the Sprint scope to…" at bounding box center [631, 284] width 646 height 66
click at [308, 246] on input "b. Organize a team meeting to collectively decide on adjusting the Sprint scope…" at bounding box center [308, 239] width 0 height 13
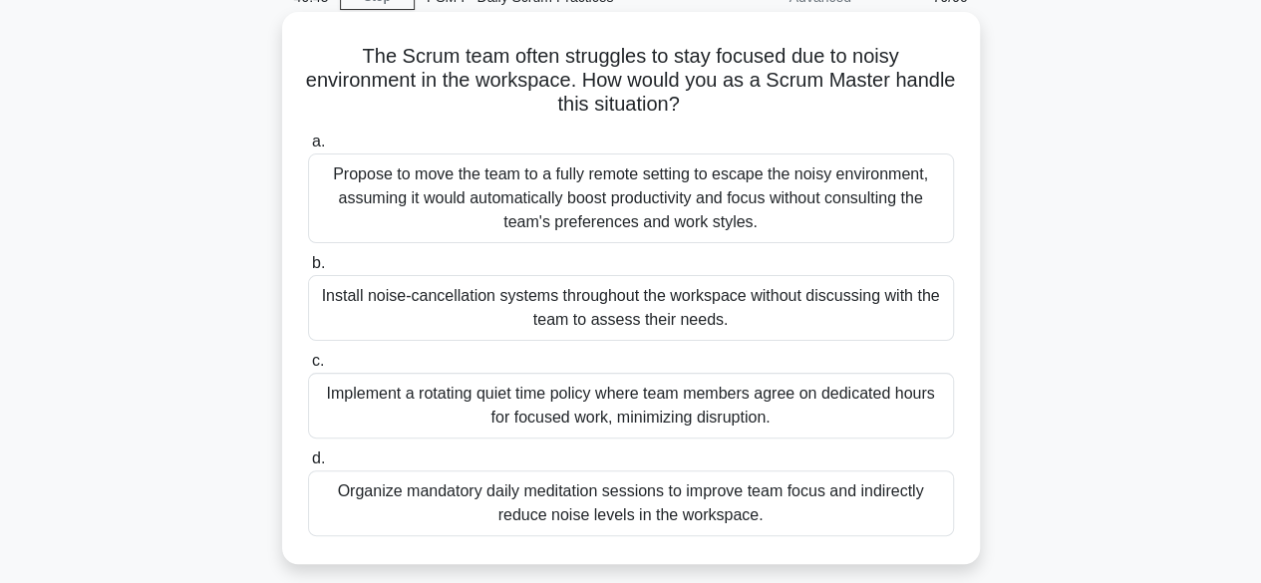
click at [642, 405] on div "Implement a rotating quiet time policy where team members agree on dedicated ho…" at bounding box center [631, 406] width 646 height 66
click at [308, 368] on input "c. Implement a rotating quiet time policy where team members agree on dedicated…" at bounding box center [308, 361] width 0 height 13
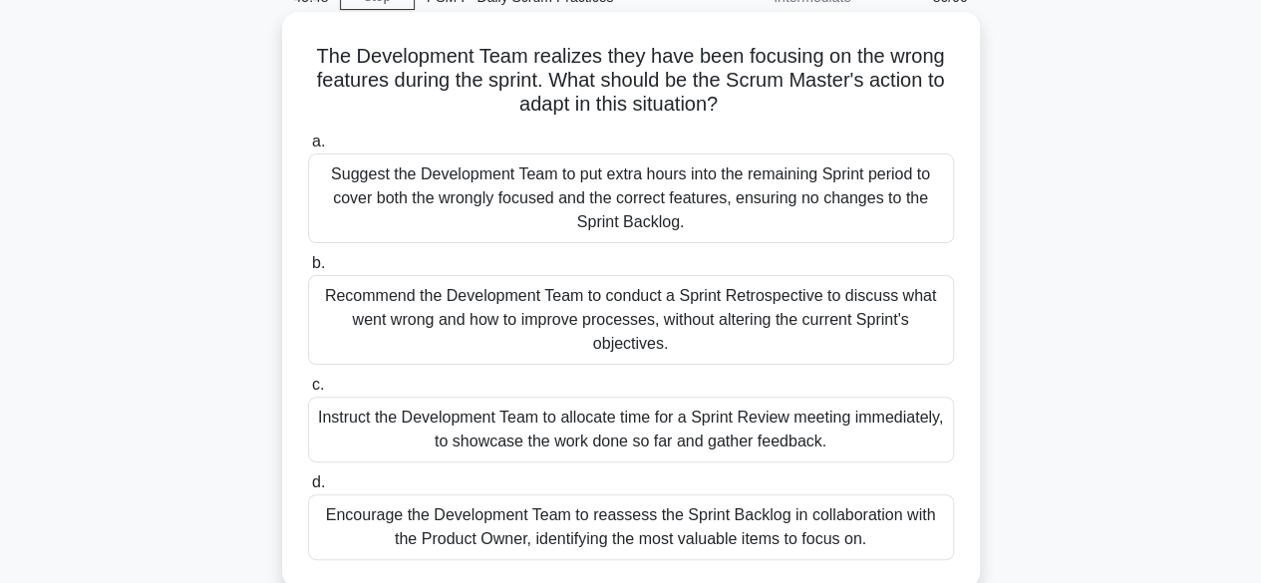
click at [754, 317] on div "Recommend the Development Team to conduct a Sprint Retrospective to discuss wha…" at bounding box center [631, 320] width 646 height 90
click at [308, 270] on input "b. Recommend the Development Team to conduct a Sprint Retrospective to discuss …" at bounding box center [308, 263] width 0 height 13
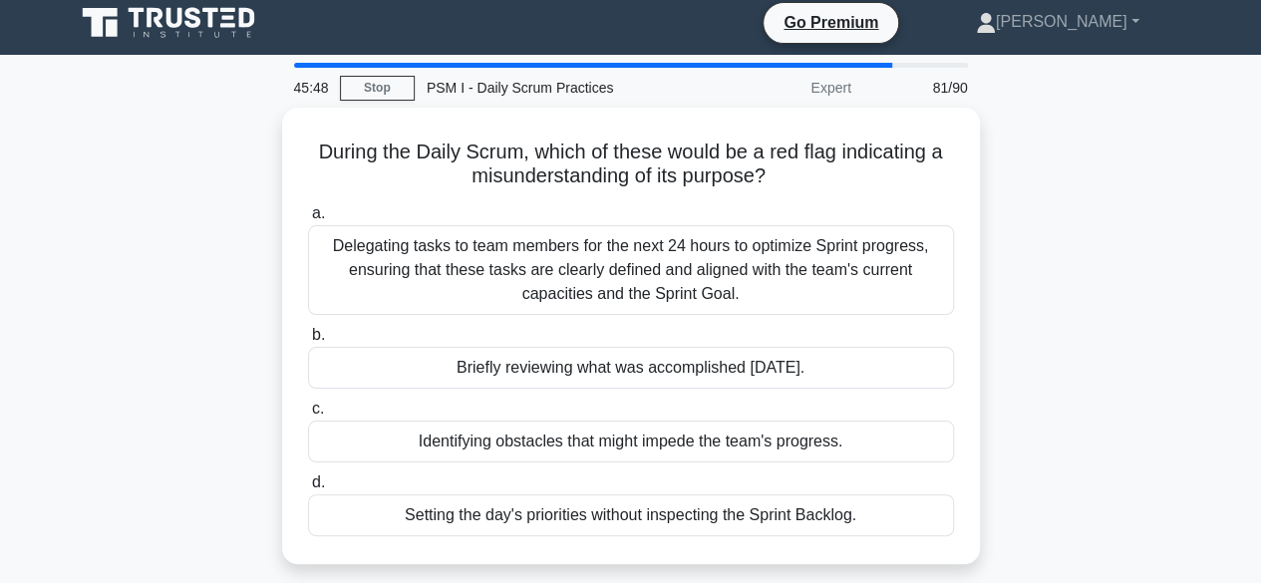
scroll to position [0, 0]
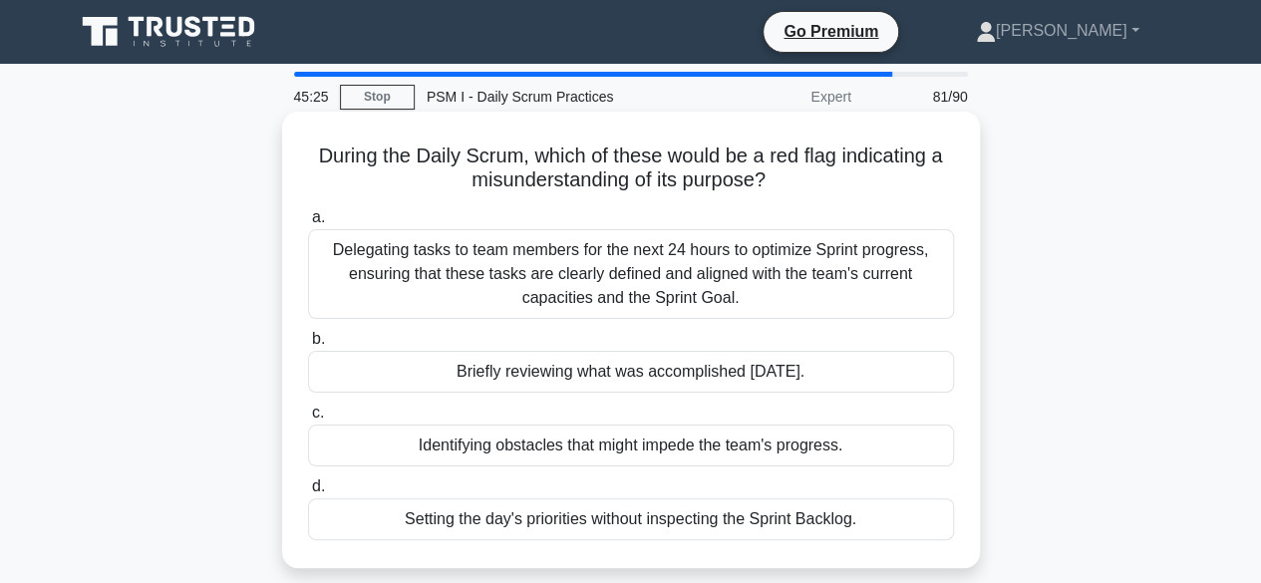
click at [656, 519] on div "Setting the day's priorities without inspecting the Sprint Backlog." at bounding box center [631, 519] width 646 height 42
click at [308, 493] on input "d. Setting the day's priorities without inspecting the Sprint Backlog." at bounding box center [308, 487] width 0 height 13
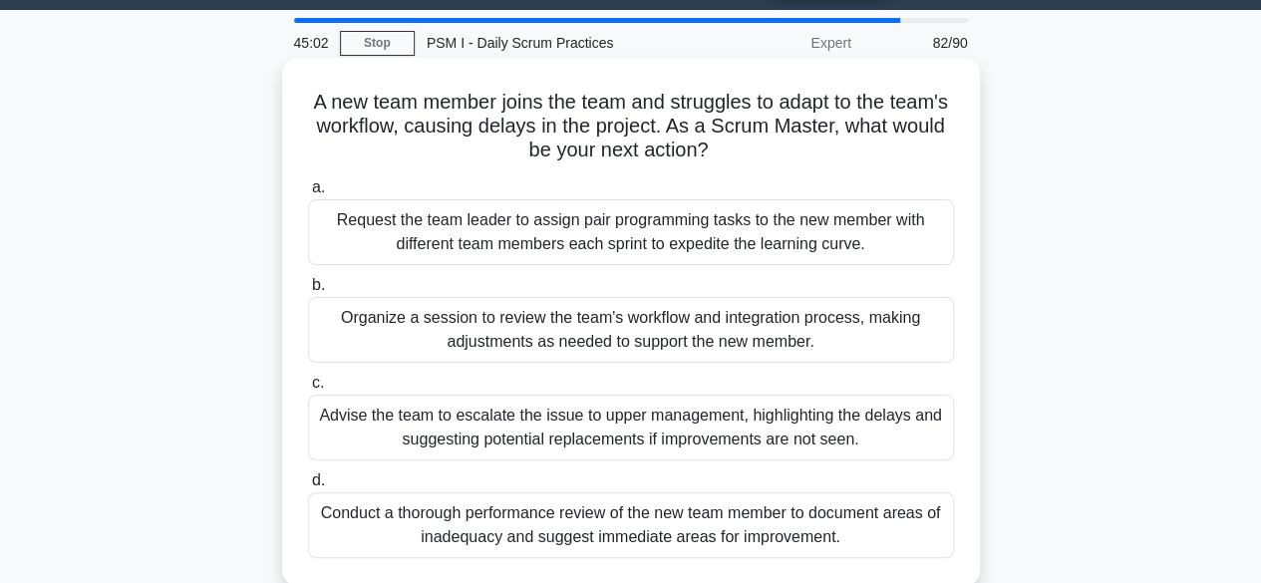
scroll to position [100, 0]
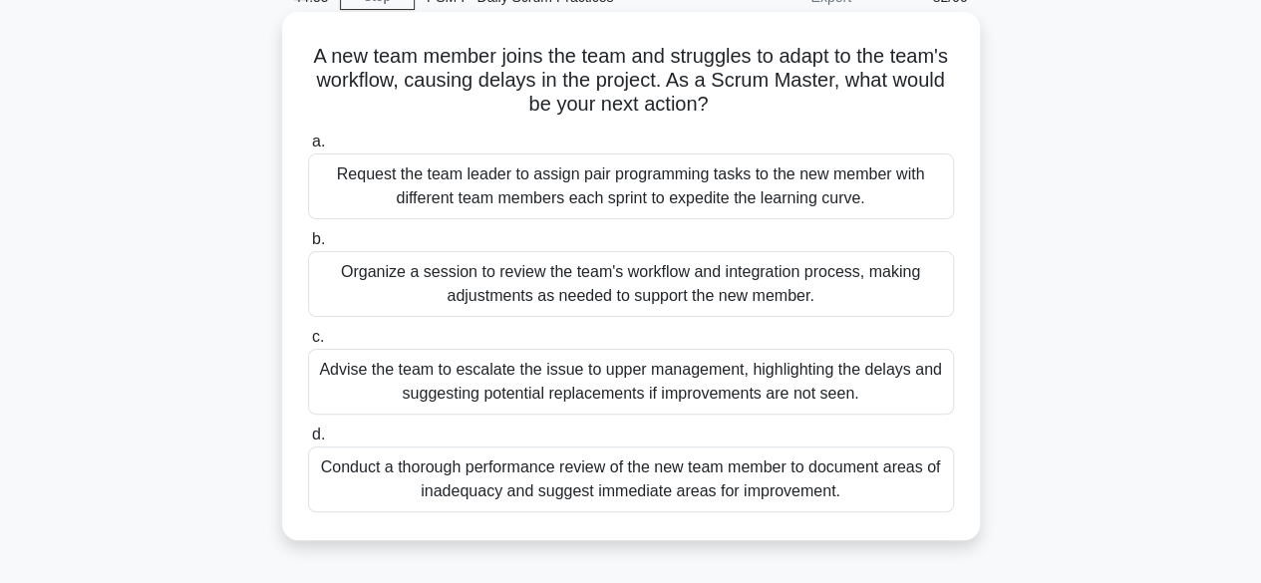
click at [664, 180] on div "Request the team leader to assign pair programming tasks to the new member with…" at bounding box center [631, 187] width 646 height 66
click at [308, 149] on input "a. Request the team leader to assign pair programming tasks to the new member w…" at bounding box center [308, 142] width 0 height 13
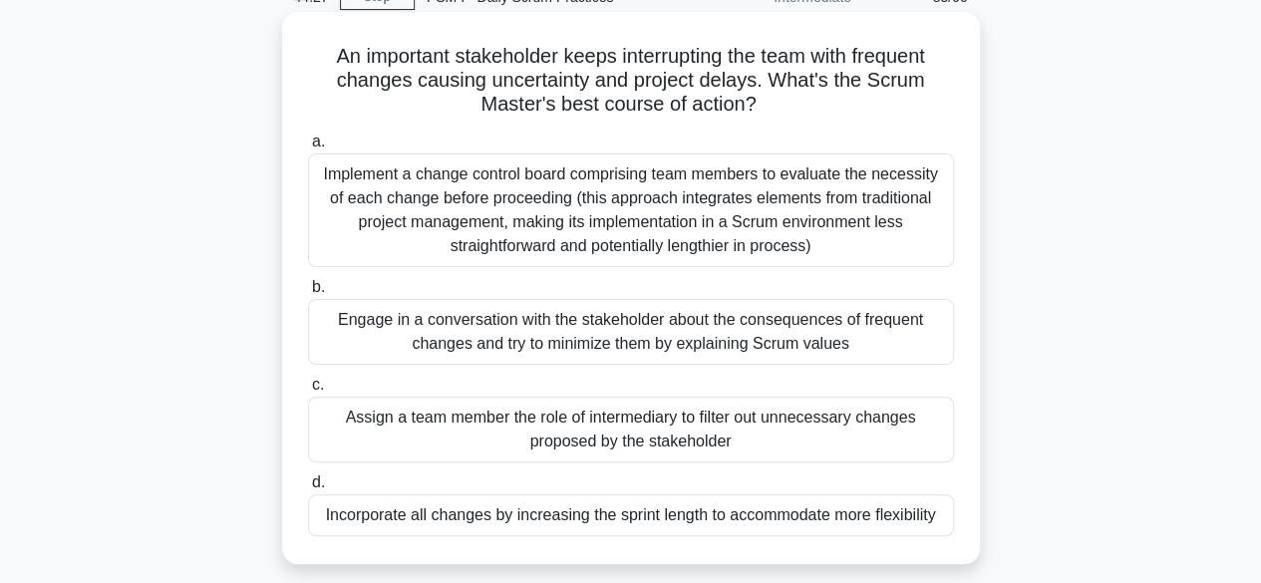
click at [575, 324] on div "Engage in a conversation with the stakeholder about the consequences of frequen…" at bounding box center [631, 332] width 646 height 66
click at [308, 294] on input "b. Engage in a conversation with the stakeholder about the consequences of freq…" at bounding box center [308, 287] width 0 height 13
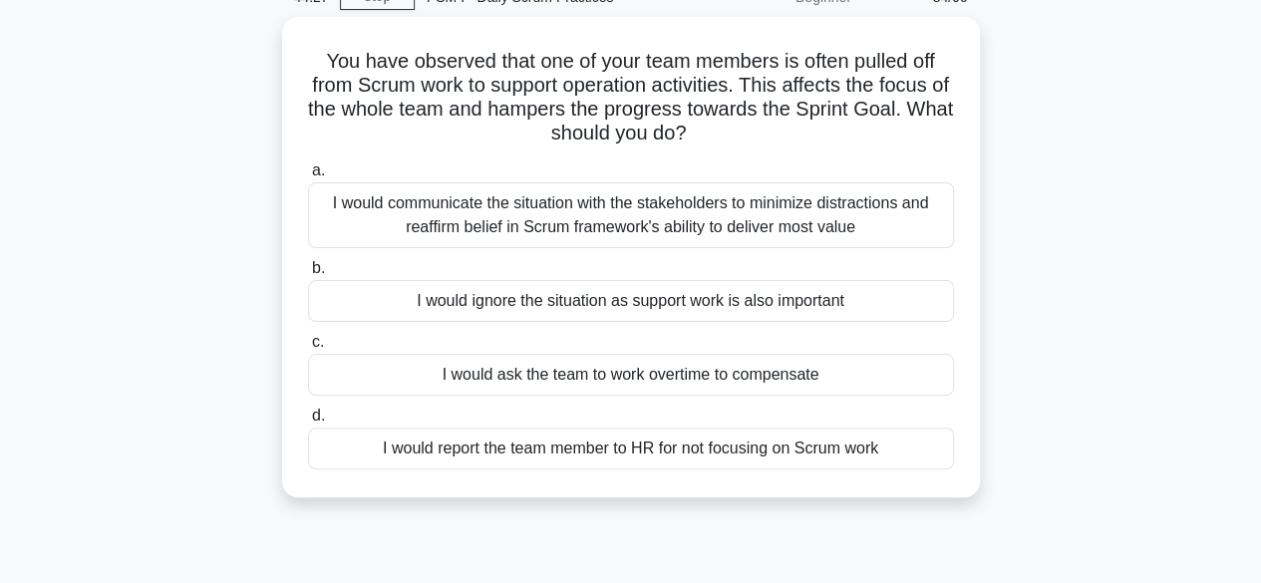
scroll to position [0, 0]
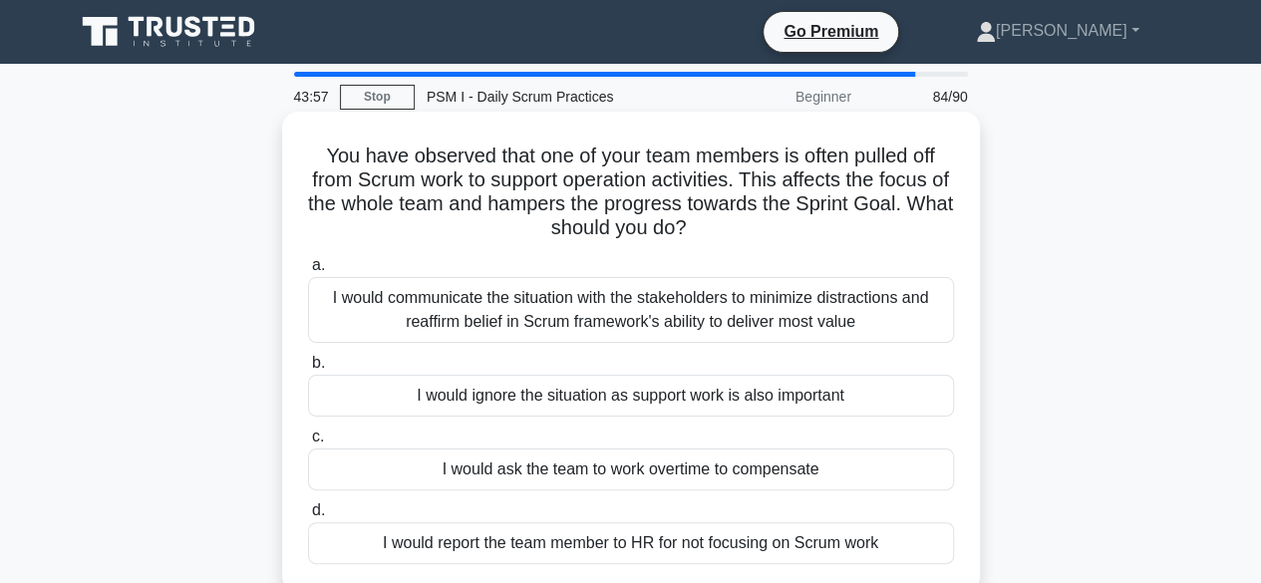
click at [600, 311] on div "I would communicate the situation with the stakeholders to minimize distraction…" at bounding box center [631, 310] width 646 height 66
click at [308, 272] on input "a. I would communicate the situation with the stakeholders to minimize distract…" at bounding box center [308, 265] width 0 height 13
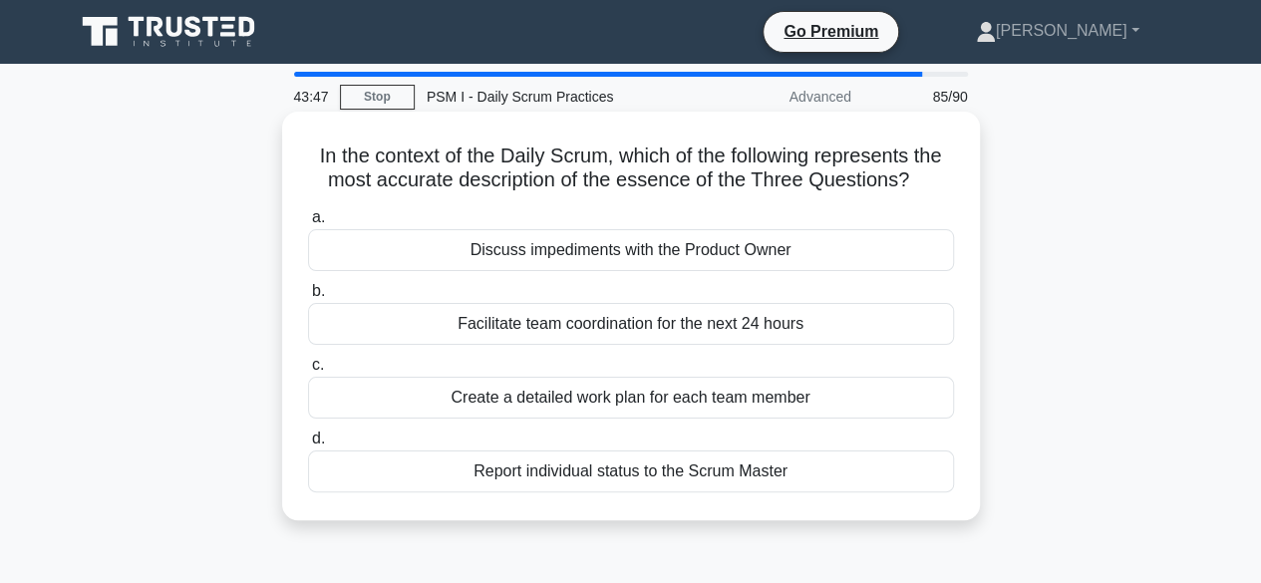
click at [604, 320] on div "Facilitate team coordination for the next 24 hours" at bounding box center [631, 324] width 646 height 42
click at [308, 298] on input "b. Facilitate team coordination for the next 24 hours" at bounding box center [308, 291] width 0 height 13
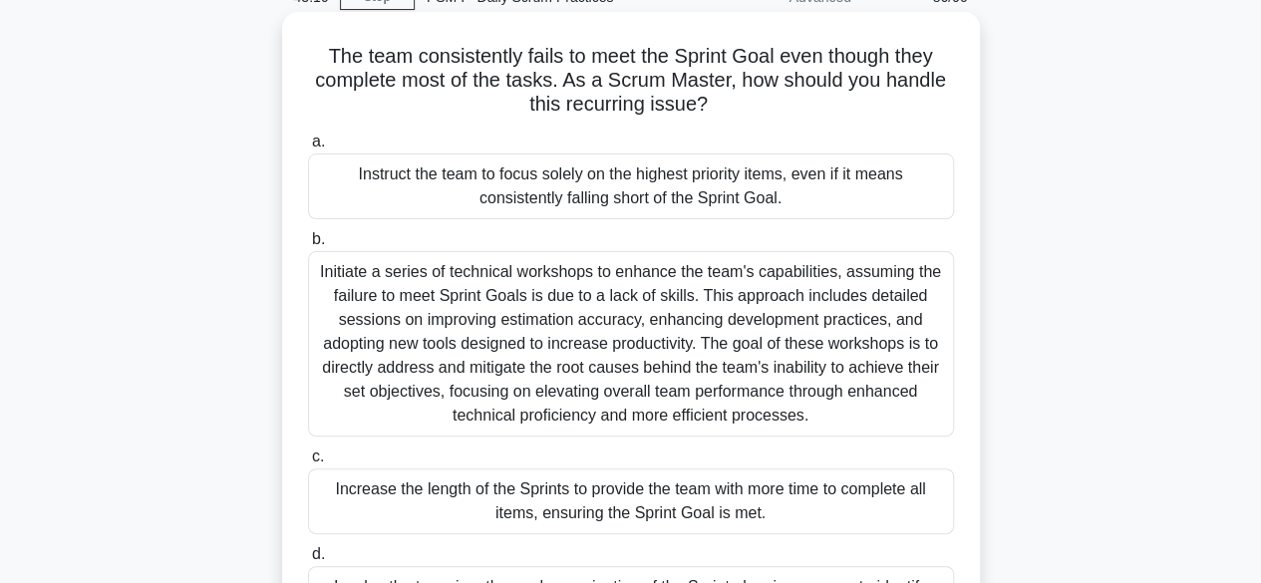
scroll to position [199, 0]
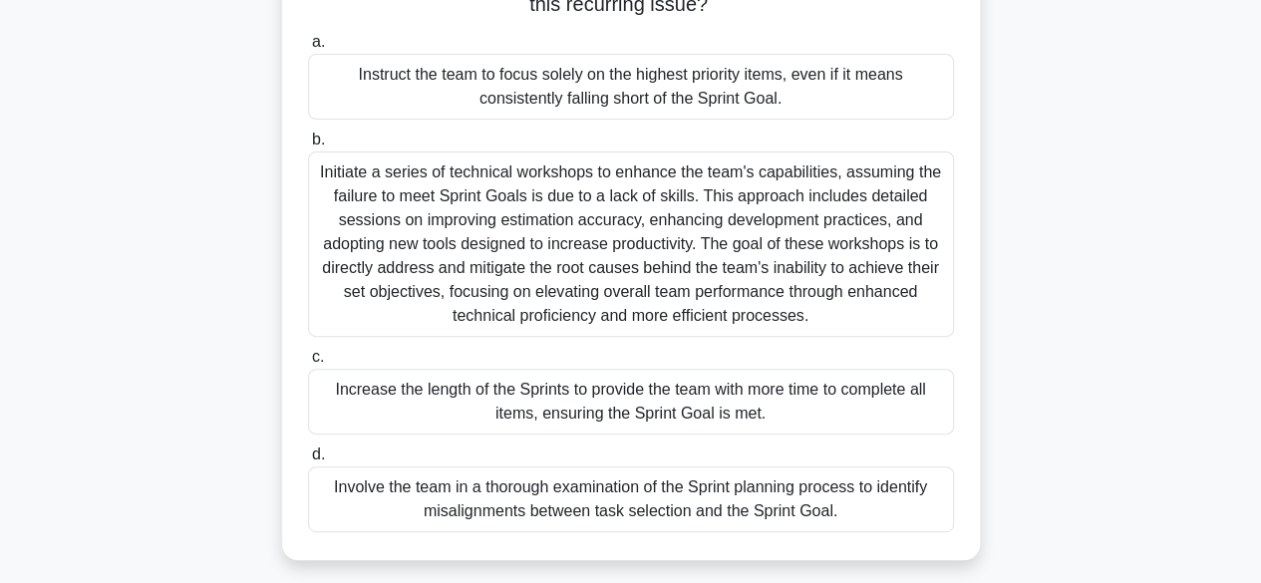
click at [666, 501] on div "Involve the team in a thorough examination of the Sprint planning process to id…" at bounding box center [631, 500] width 646 height 66
click at [308, 462] on input "d. Involve the team in a thorough examination of the Sprint planning process to…" at bounding box center [308, 455] width 0 height 13
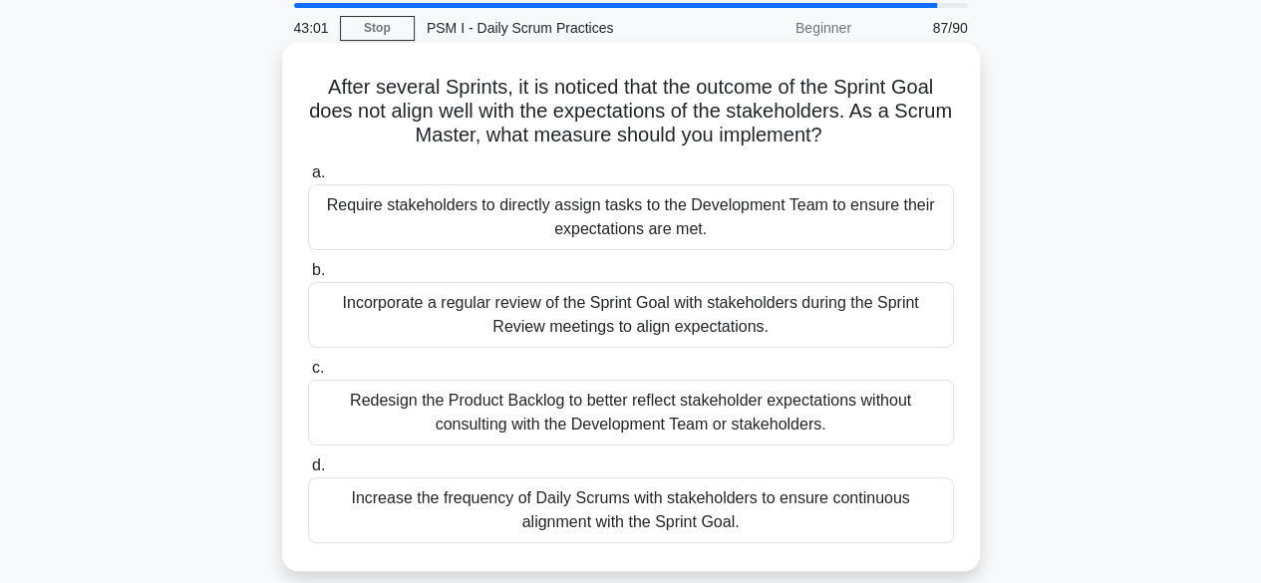
scroll to position [100, 0]
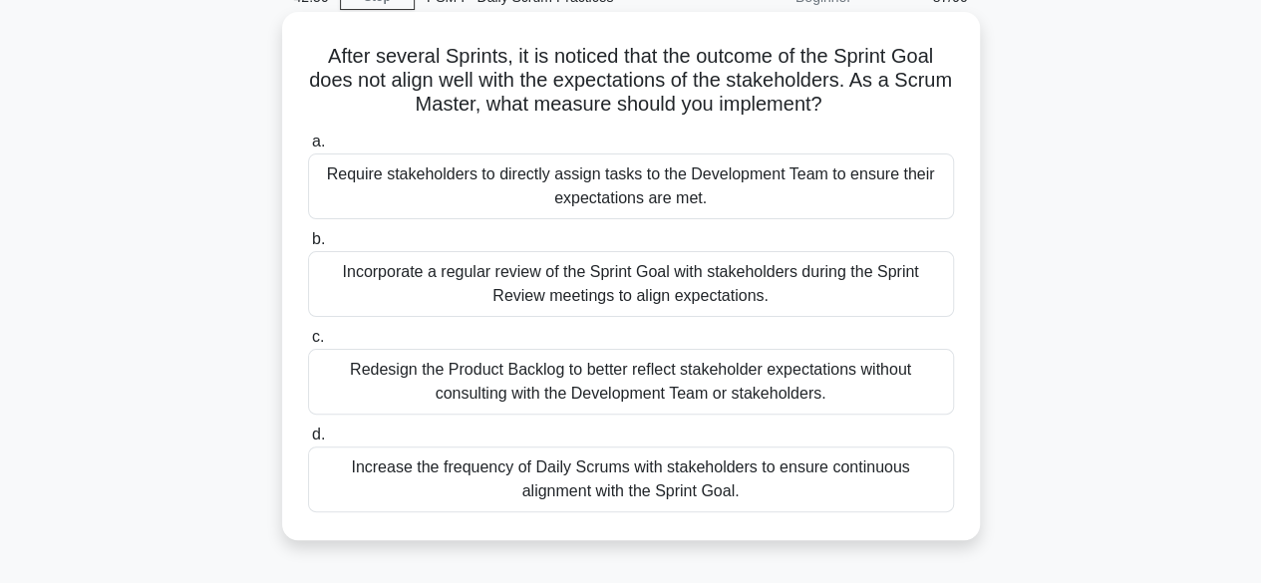
click at [664, 291] on div "Incorporate a regular review of the Sprint Goal with stakeholders during the Sp…" at bounding box center [631, 284] width 646 height 66
click at [308, 246] on input "b. Incorporate a regular review of the Sprint Goal with stakeholders during the…" at bounding box center [308, 239] width 0 height 13
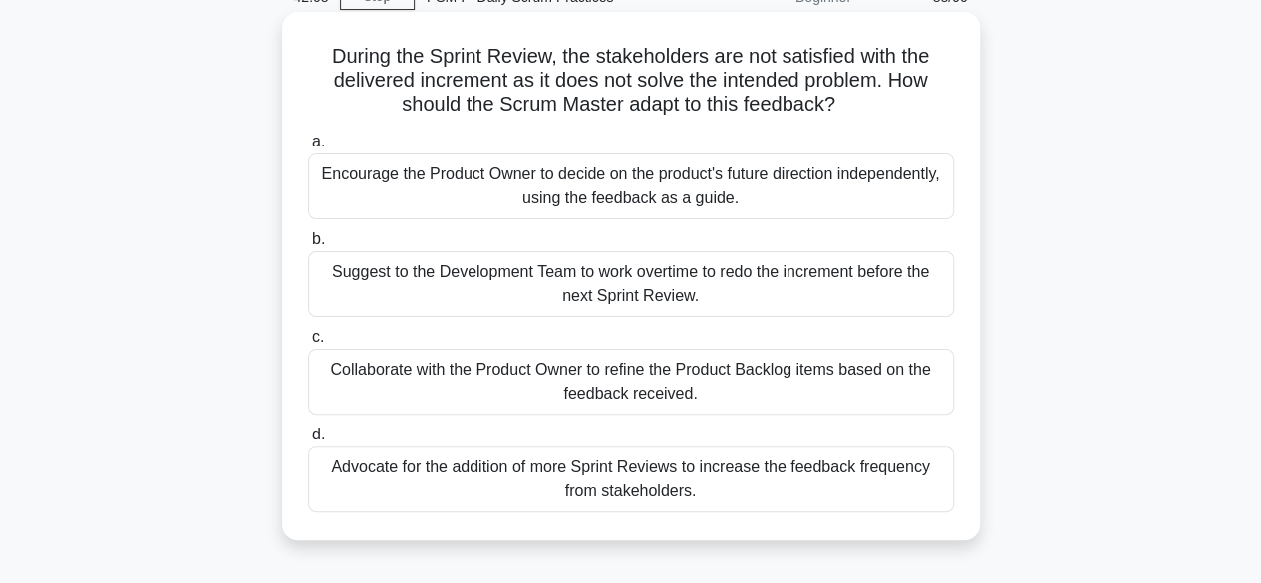
click at [518, 376] on div "Collaborate with the Product Owner to refine the Product Backlog items based on…" at bounding box center [631, 382] width 646 height 66
click at [308, 344] on input "c. Collaborate with the Product Owner to refine the Product Backlog items based…" at bounding box center [308, 337] width 0 height 13
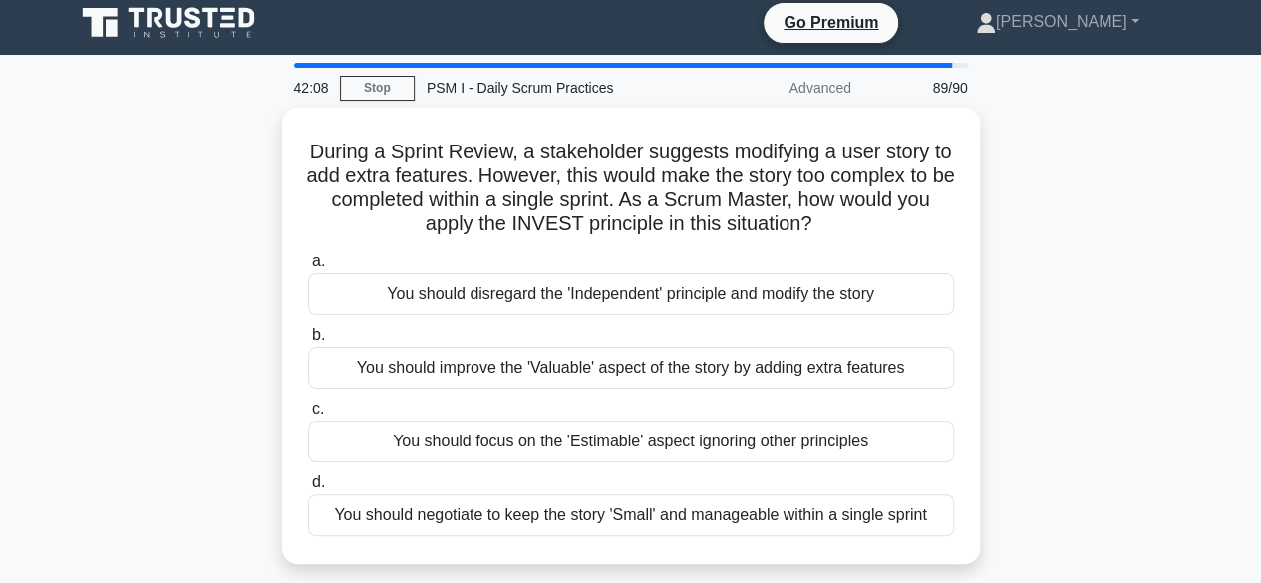
scroll to position [0, 0]
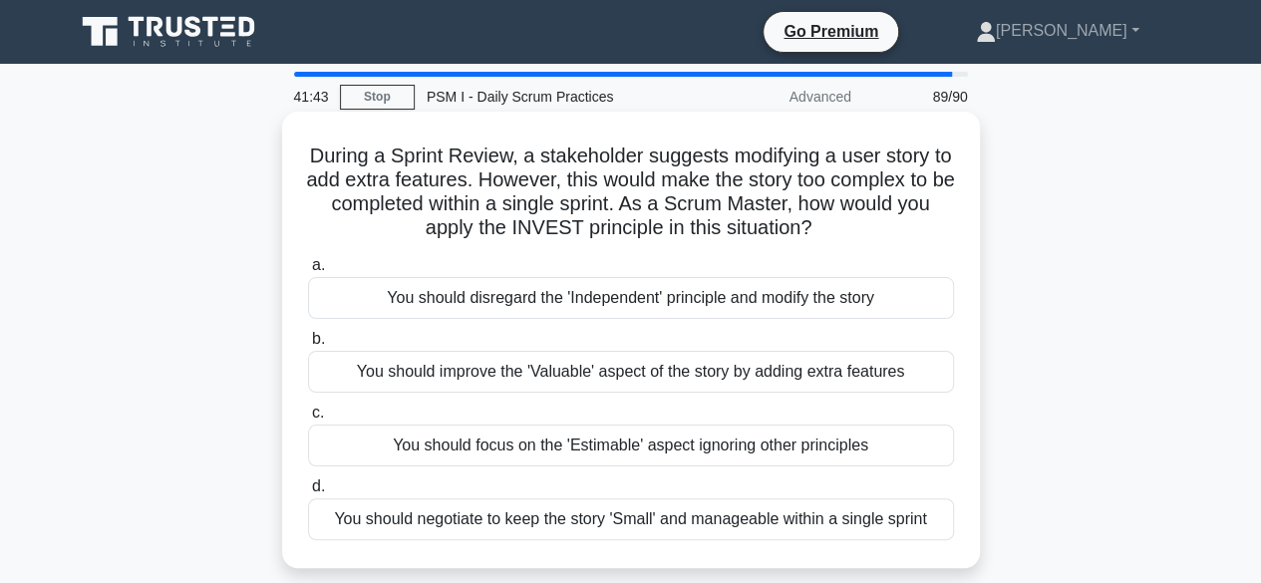
click at [512, 517] on div "You should negotiate to keep the story 'Small' and manageable within a single s…" at bounding box center [631, 519] width 646 height 42
click at [308, 493] on input "d. You should negotiate to keep the story 'Small' and manageable within a singl…" at bounding box center [308, 487] width 0 height 13
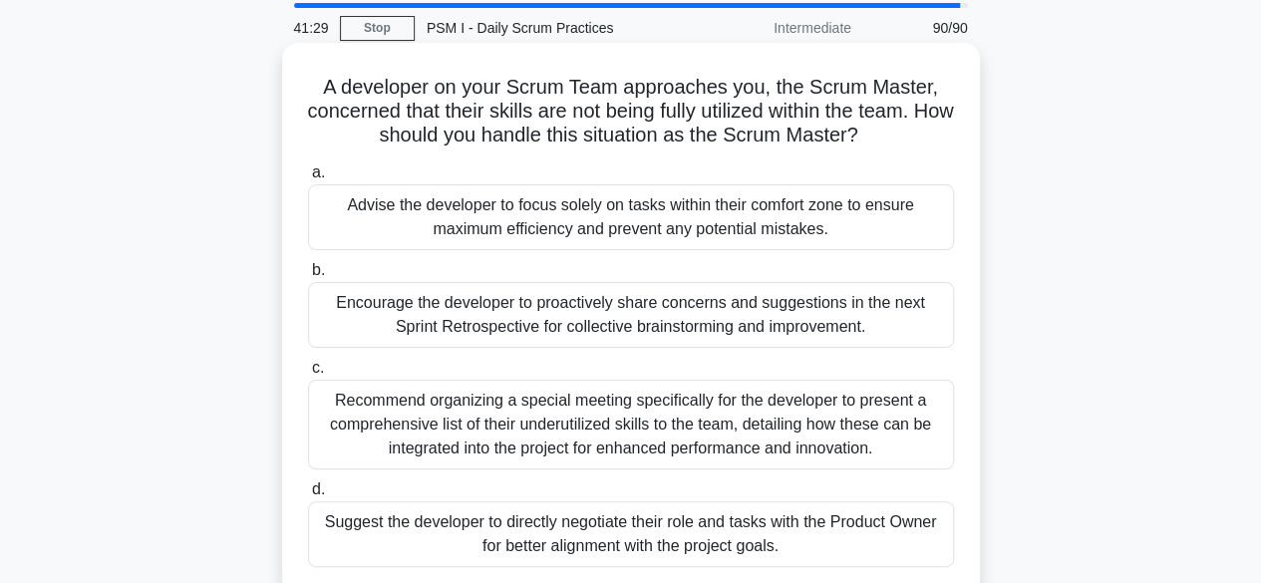
scroll to position [100, 0]
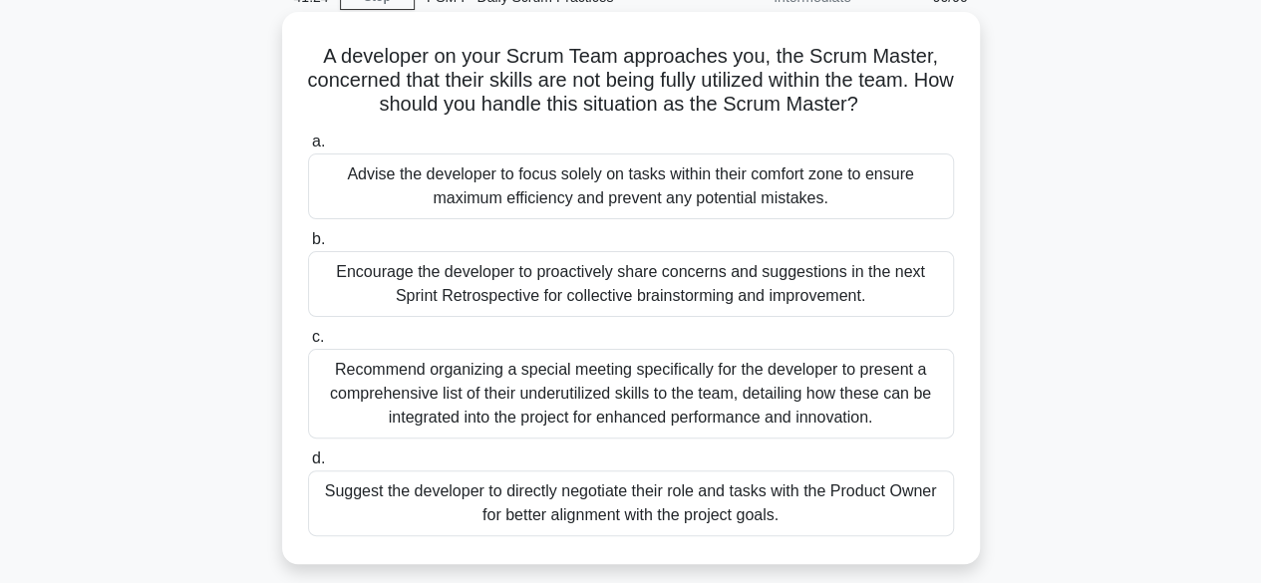
click at [567, 278] on div "Encourage the developer to proactively share concerns and suggestions in the ne…" at bounding box center [631, 284] width 646 height 66
click at [308, 246] on input "b. Encourage the developer to proactively share concerns and suggestions in the…" at bounding box center [308, 239] width 0 height 13
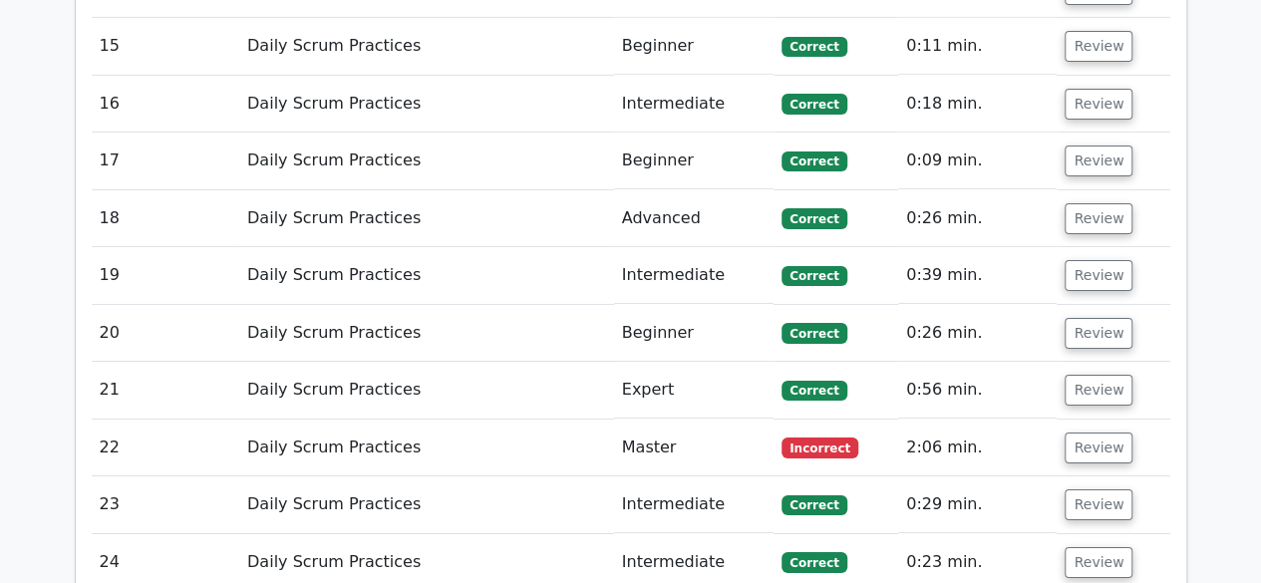
scroll to position [3489, 0]
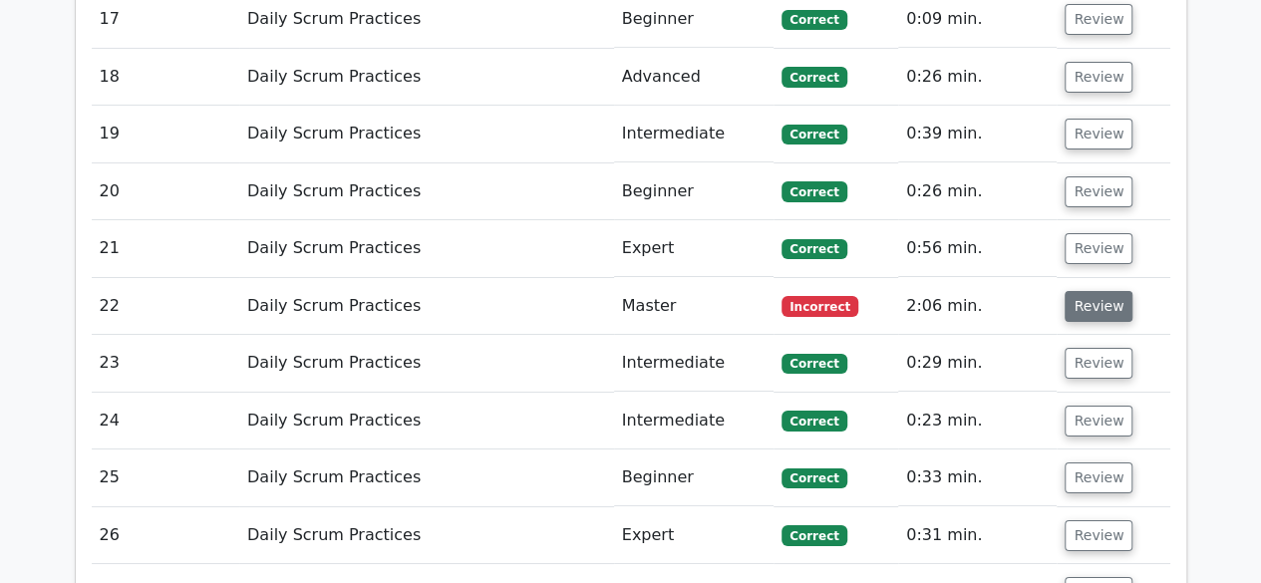
click at [1099, 291] on button "Review" at bounding box center [1099, 306] width 68 height 31
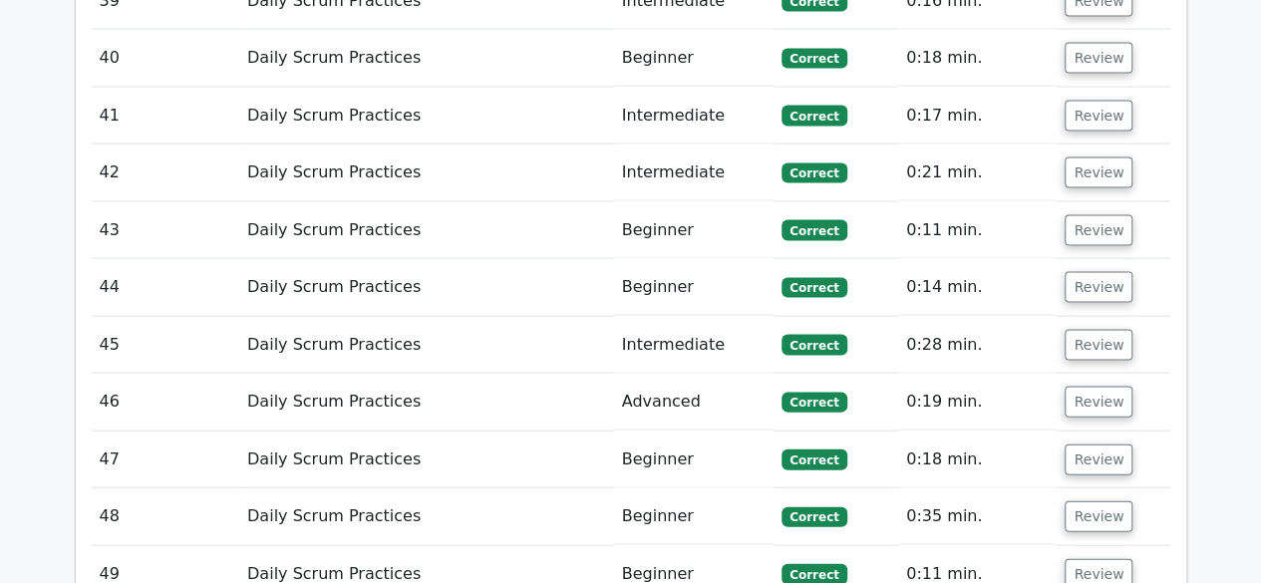
scroll to position [5782, 0]
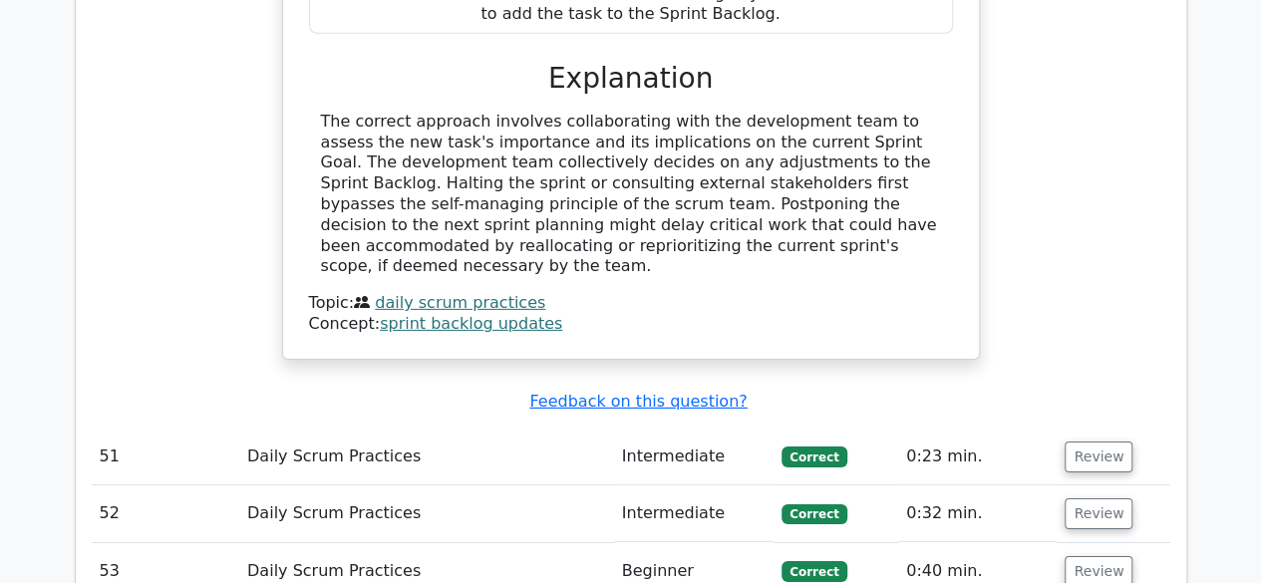
scroll to position [6879, 0]
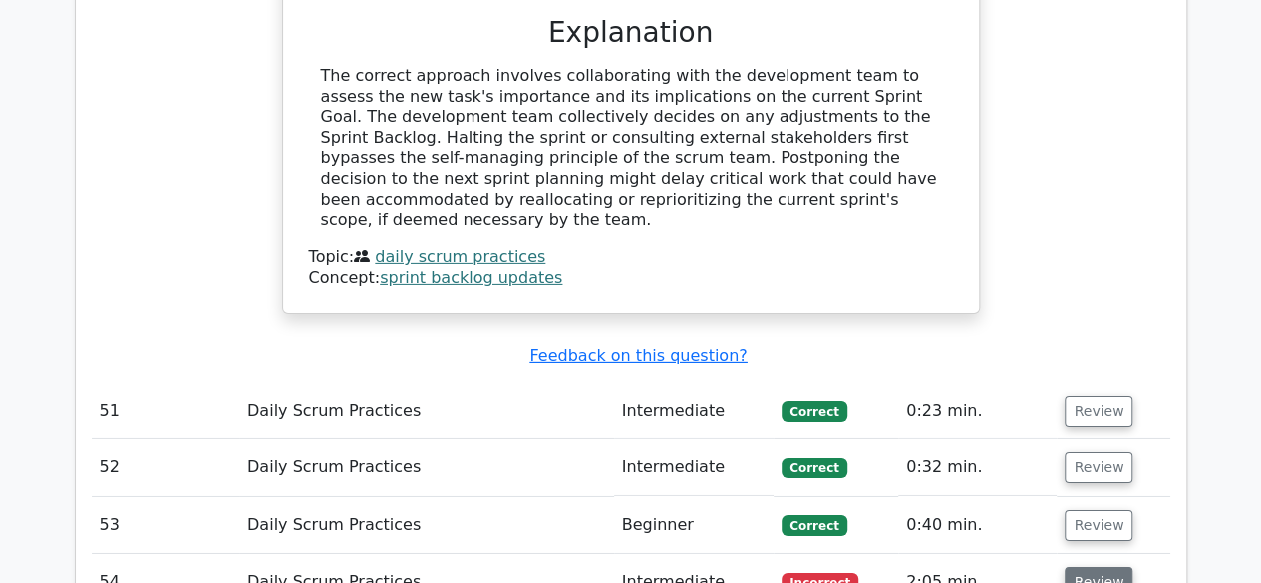
click at [1114, 567] on button "Review" at bounding box center [1099, 582] width 68 height 31
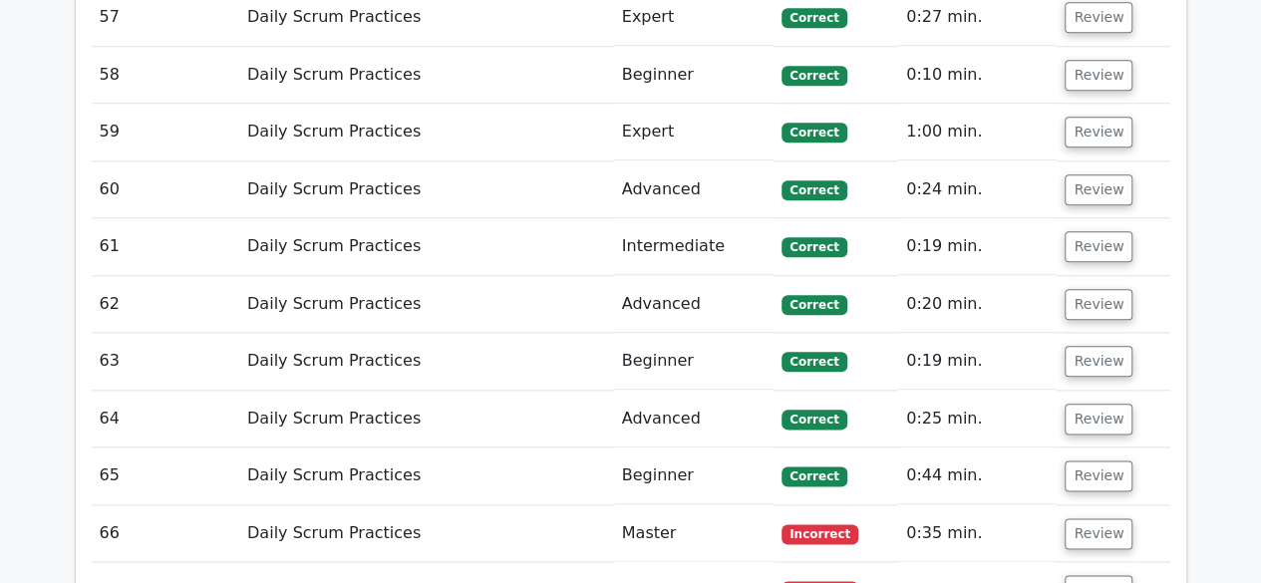
scroll to position [8573, 0]
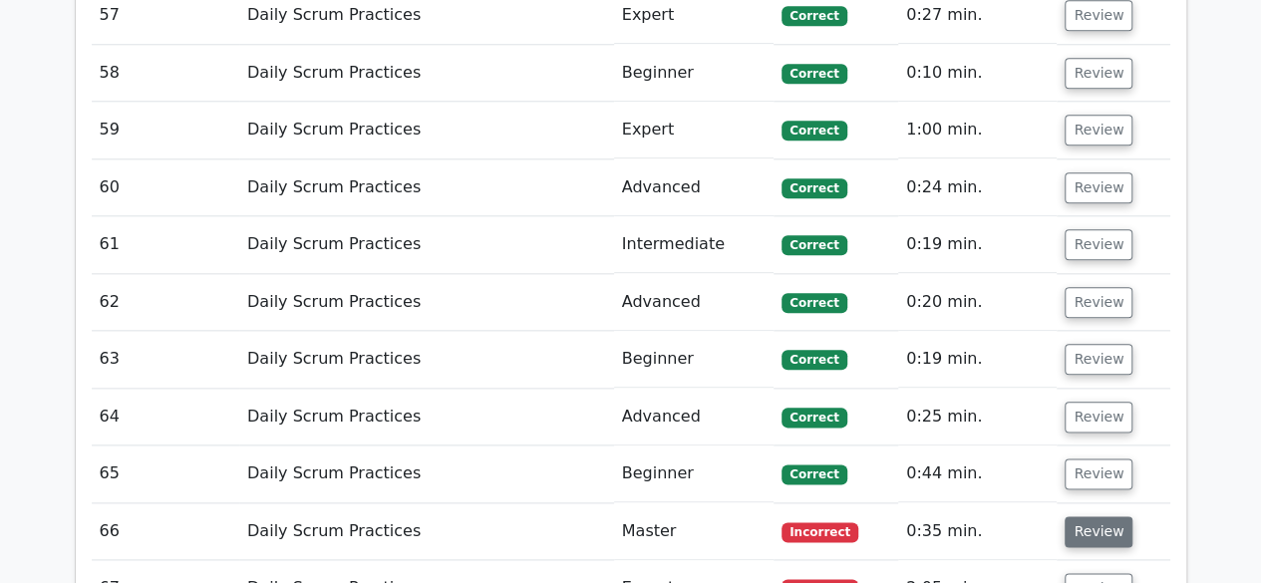
click at [1087, 516] on button "Review" at bounding box center [1099, 531] width 68 height 31
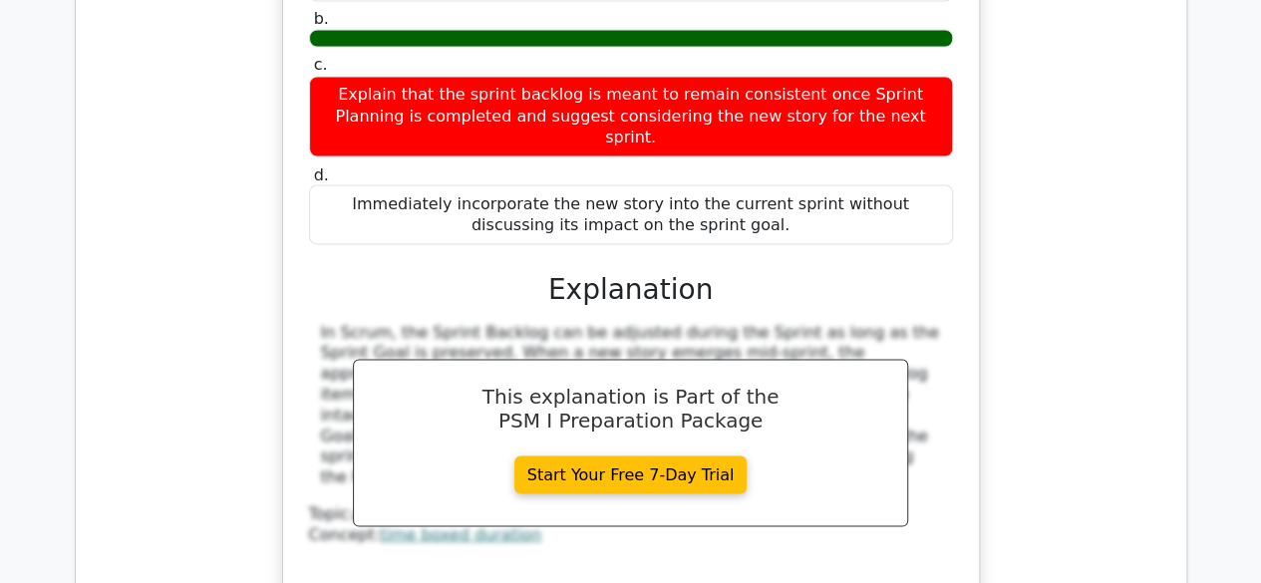
scroll to position [9371, 0]
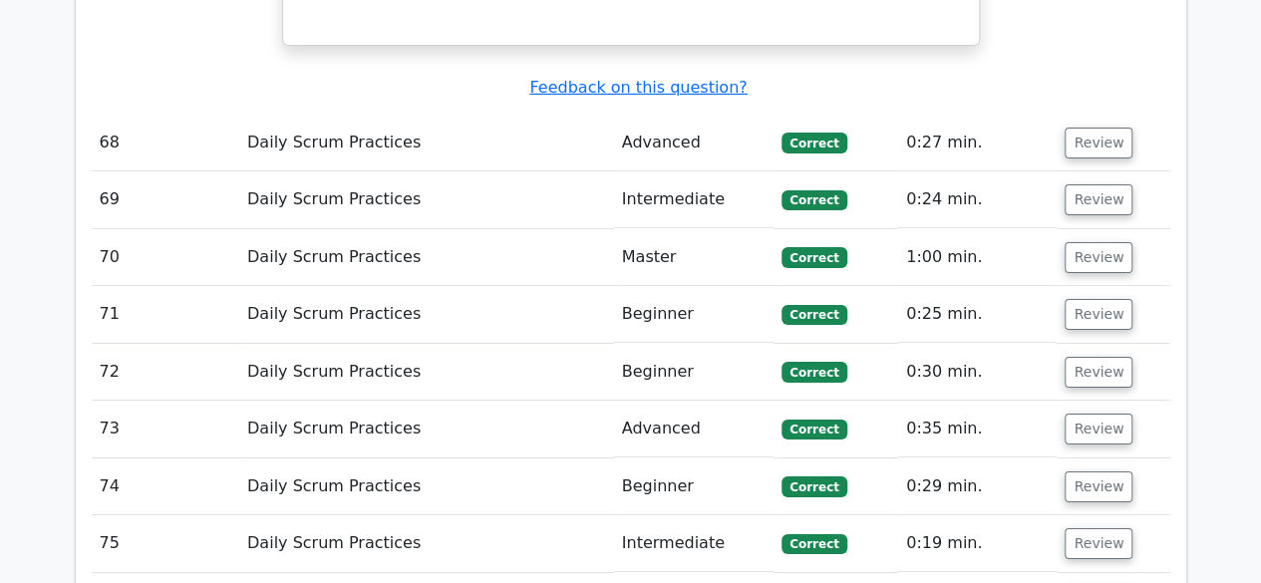
scroll to position [10966, 0]
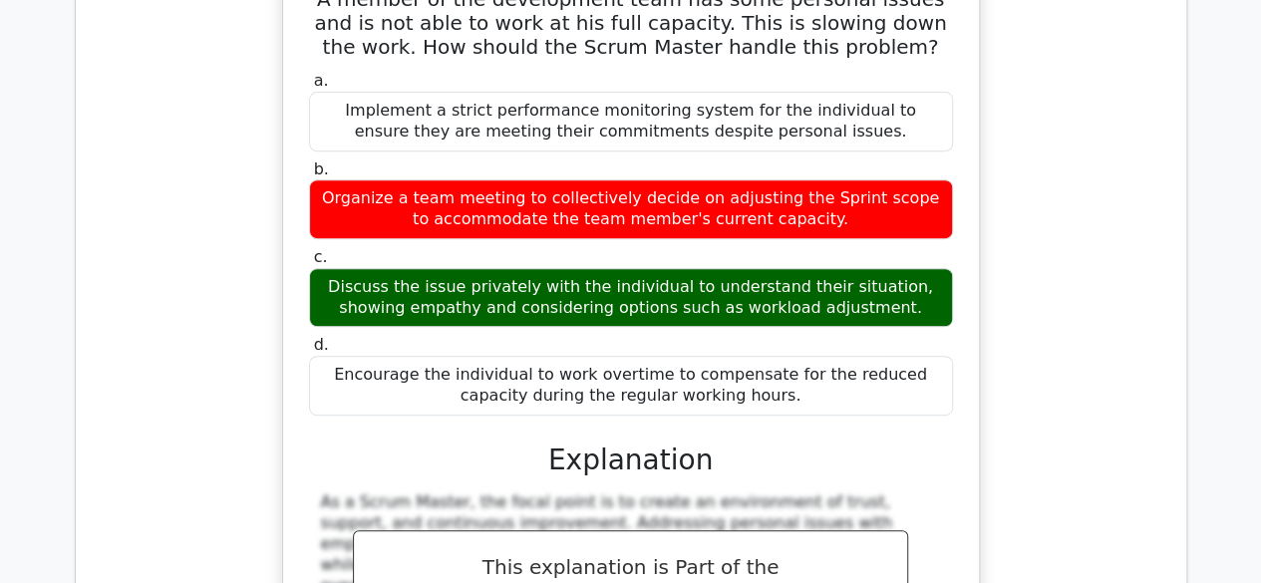
scroll to position [11863, 0]
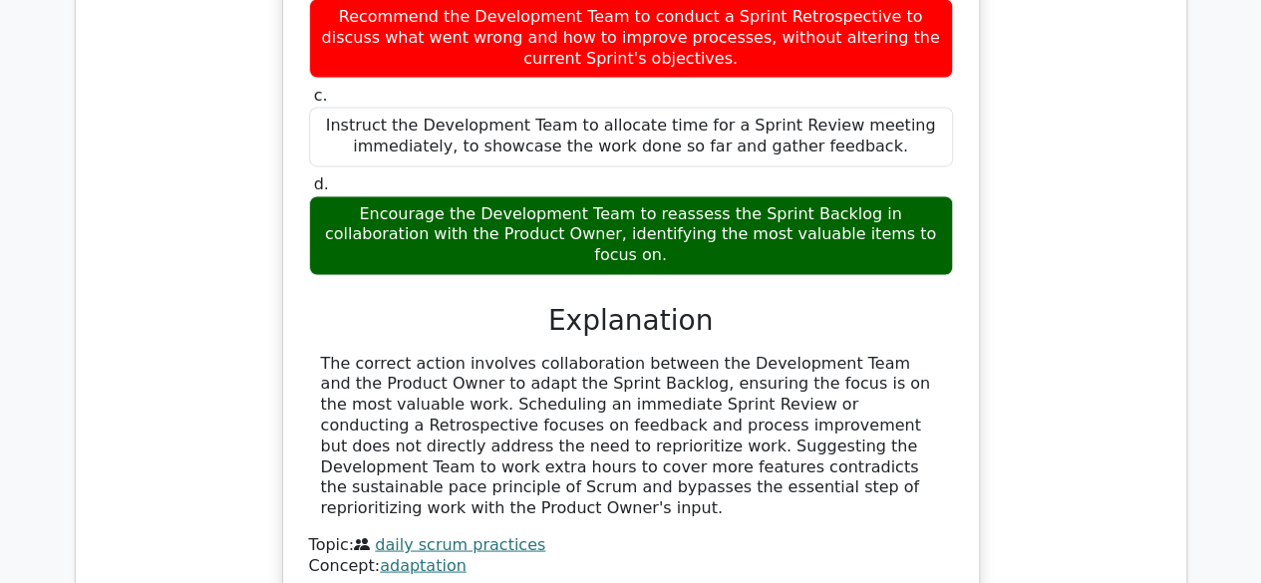
scroll to position [12960, 0]
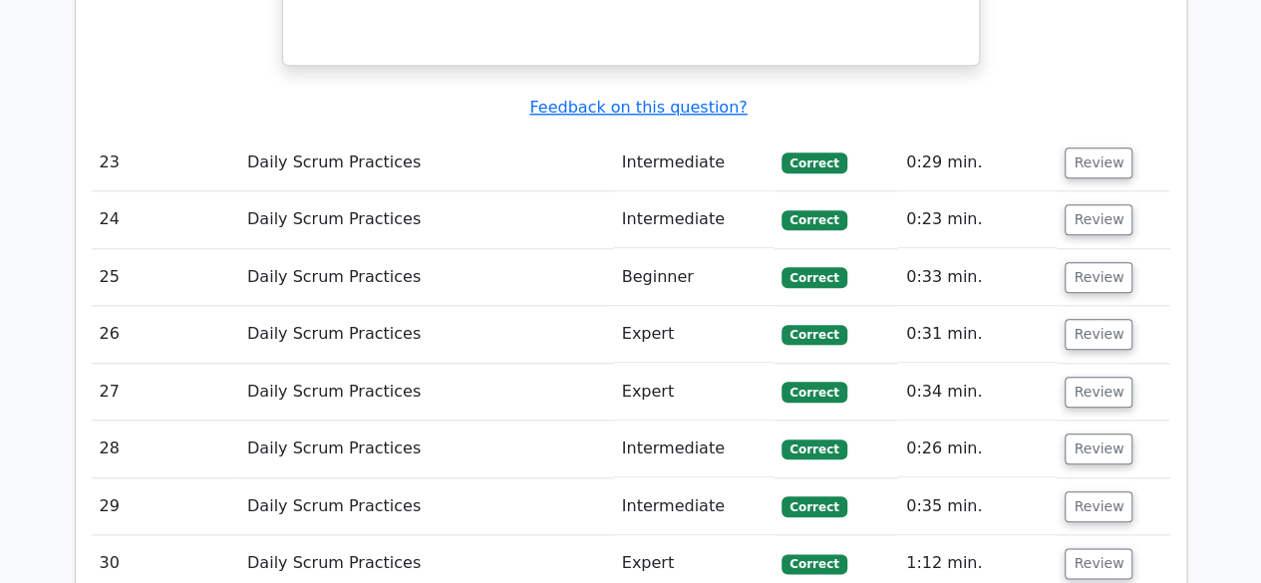
scroll to position [4686, 0]
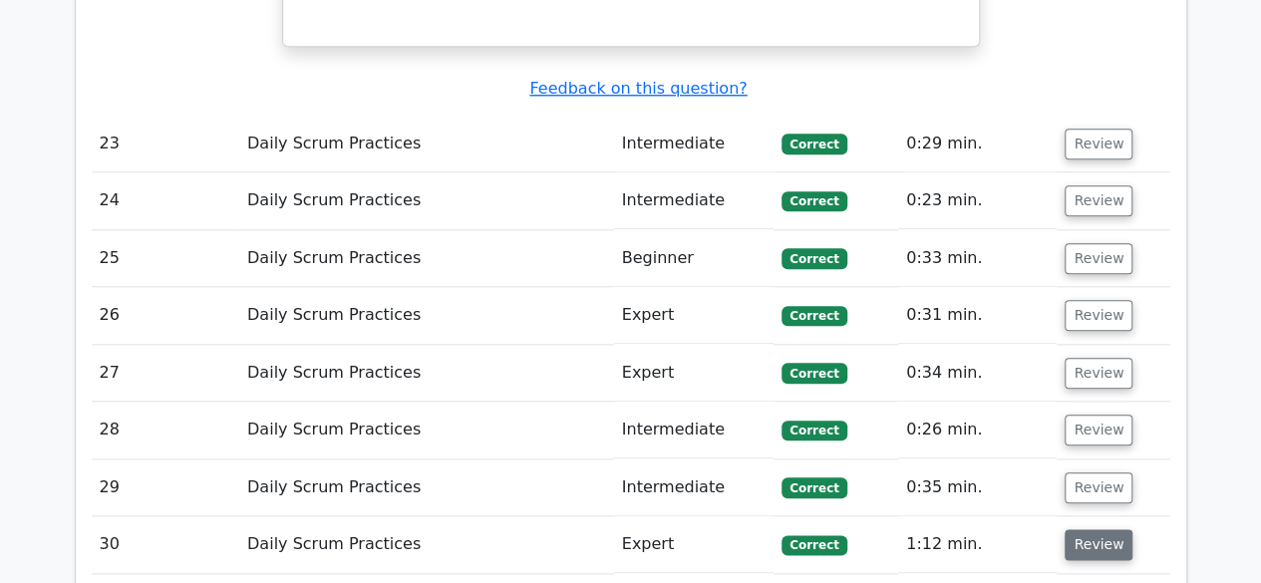
click at [1113, 529] on button "Review" at bounding box center [1099, 544] width 68 height 31
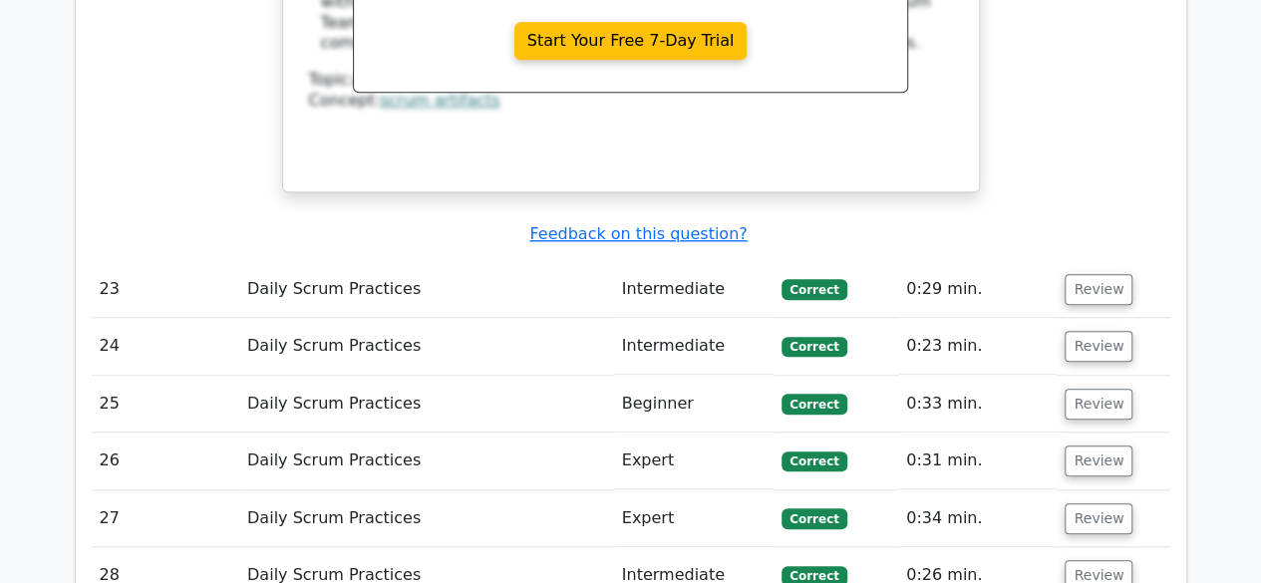
scroll to position [4586, 0]
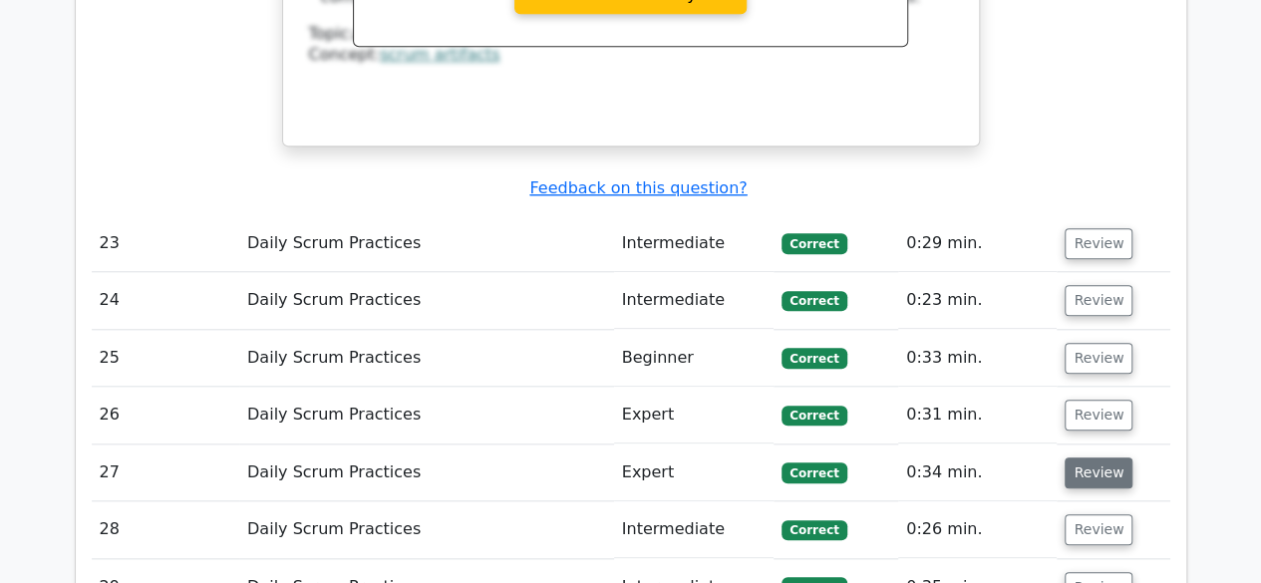
click at [1112, 458] on button "Review" at bounding box center [1099, 473] width 68 height 31
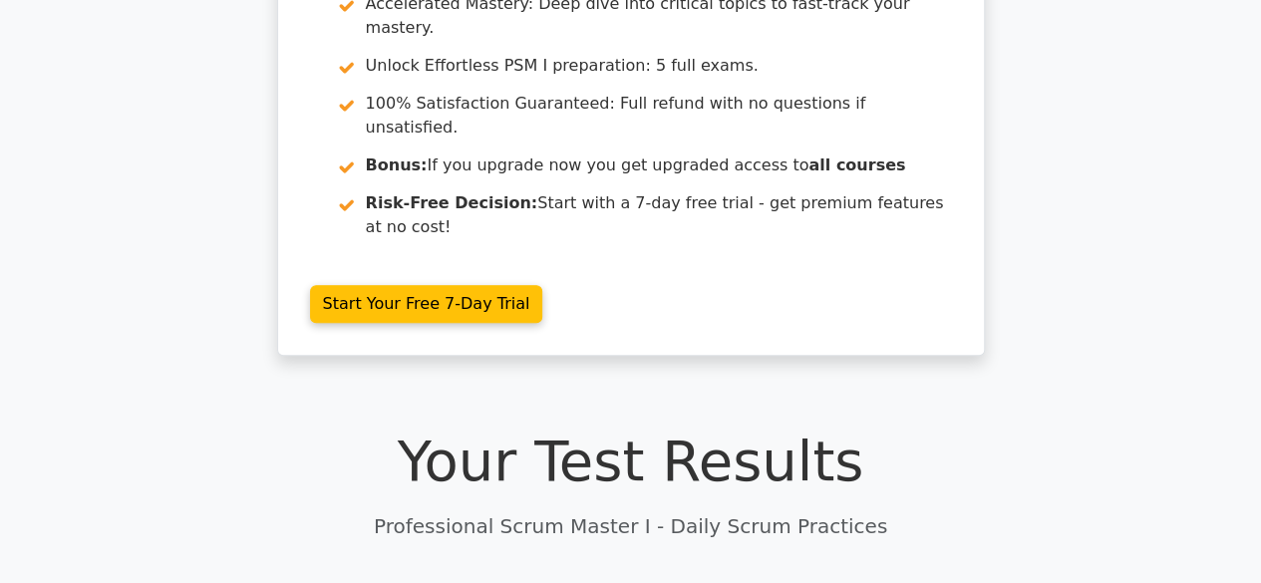
scroll to position [199, 0]
